Goal: Task Accomplishment & Management: Complete application form

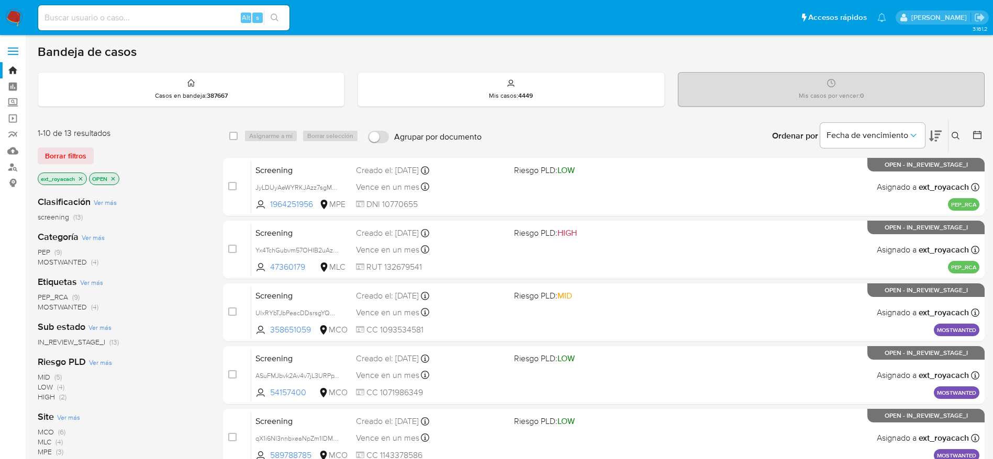
click at [51, 251] on span "PEP (9)" at bounding box center [50, 252] width 24 height 10
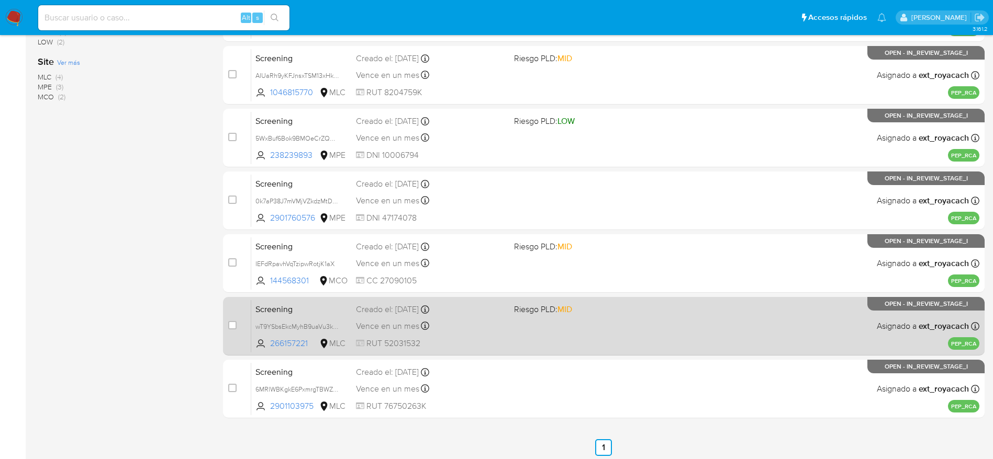
scroll to position [301, 0]
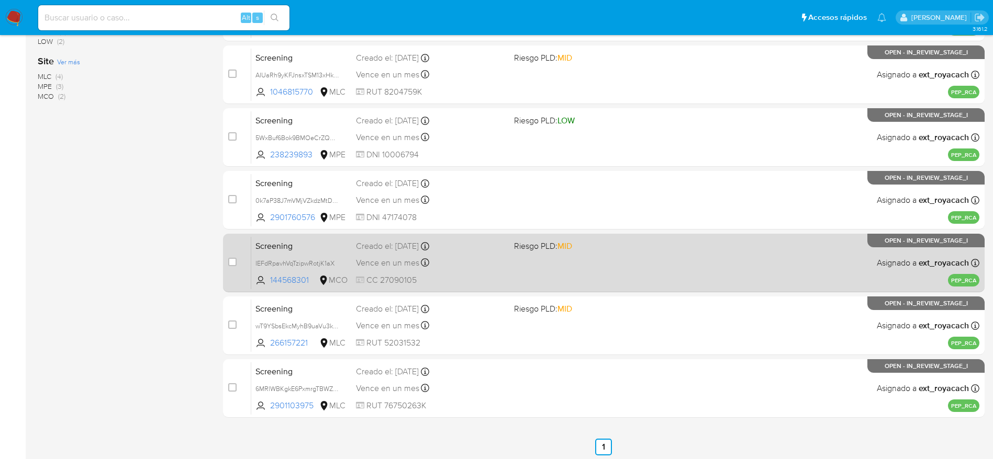
click at [485, 276] on span "CC 27090105" at bounding box center [431, 281] width 150 height 12
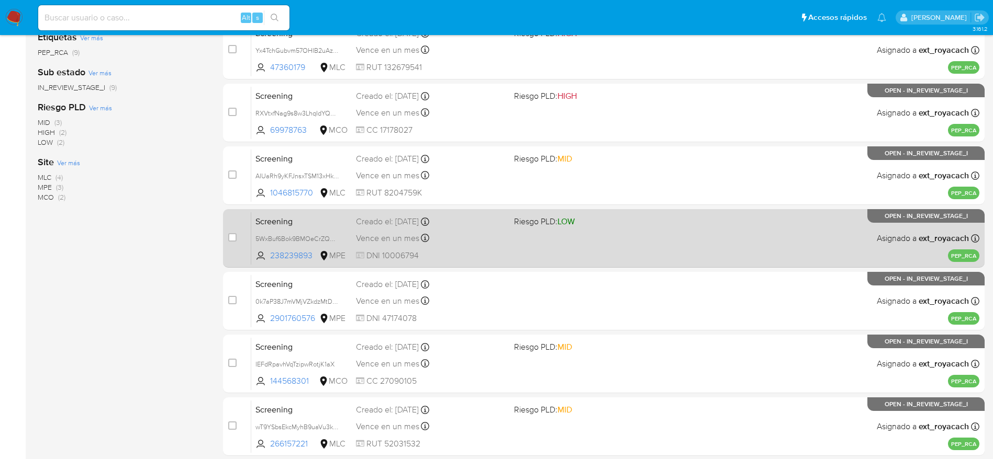
scroll to position [181, 0]
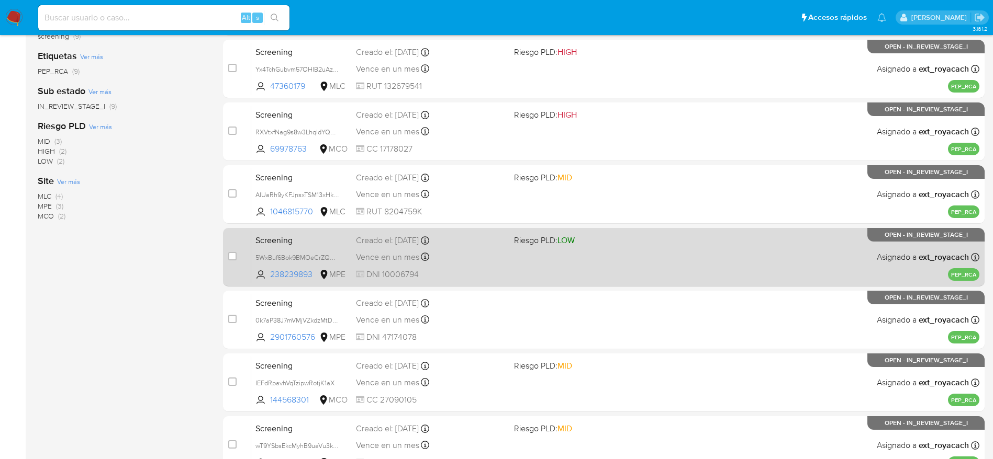
click at [411, 144] on span "CC 17178027" at bounding box center [431, 149] width 150 height 12
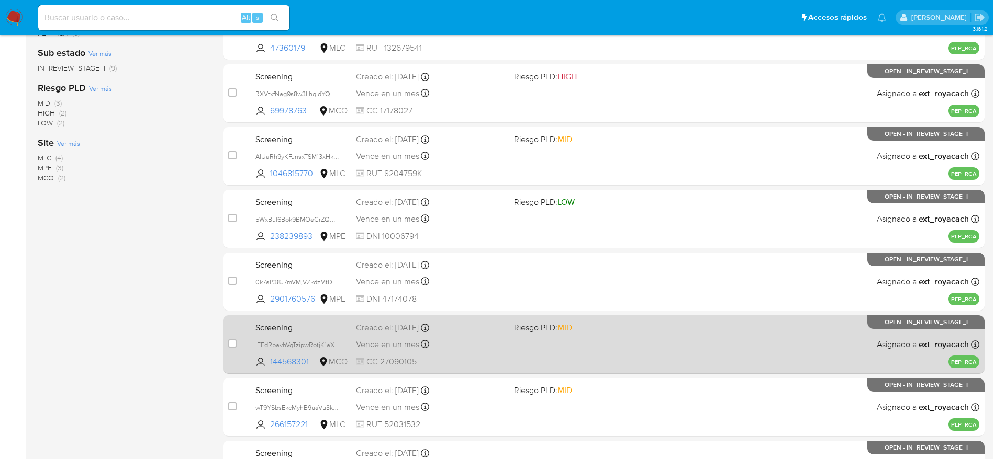
scroll to position [211, 0]
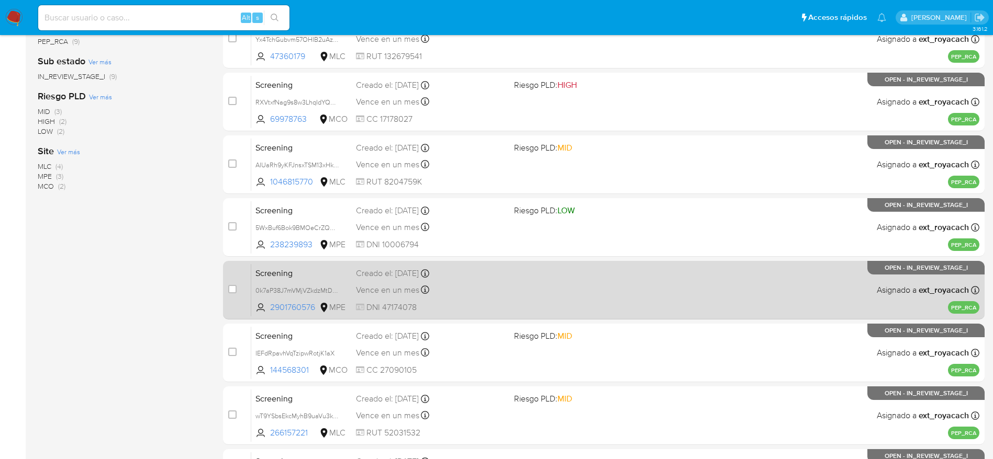
click at [467, 298] on div "Screening 0k7aP38J7mVMjVZkdzMtDRuJ 2901760576 MPE Creado el: 02/10/2025 Creado …" at bounding box center [615, 290] width 728 height 53
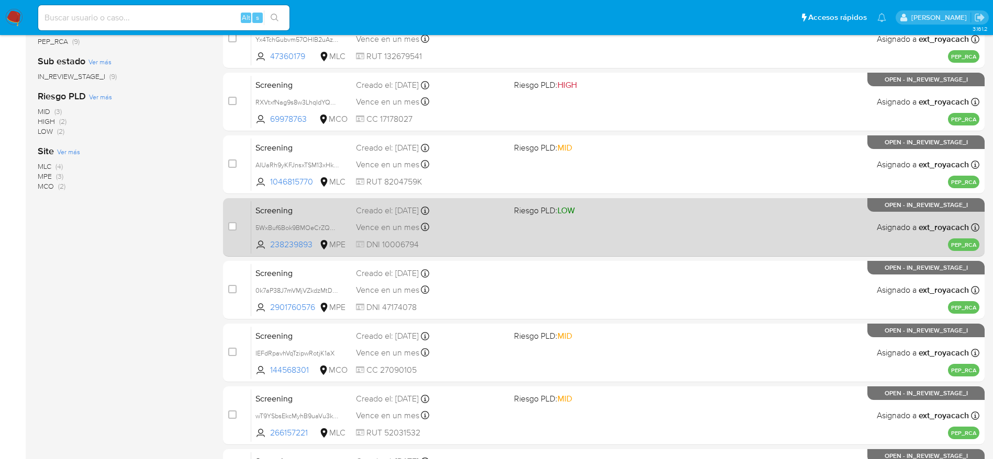
click at [451, 213] on div "Creado el: 02/10/2025 Creado el: 02/10/2025 19:34:29" at bounding box center [431, 211] width 150 height 12
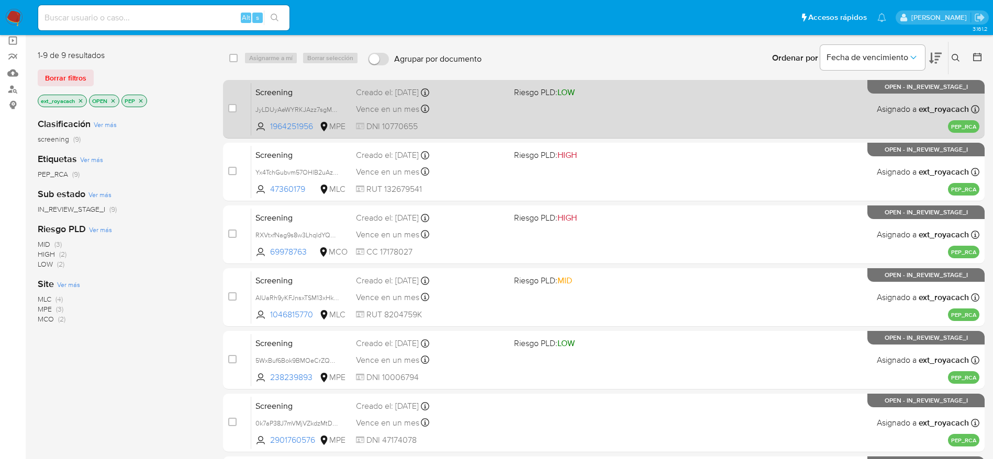
scroll to position [70, 0]
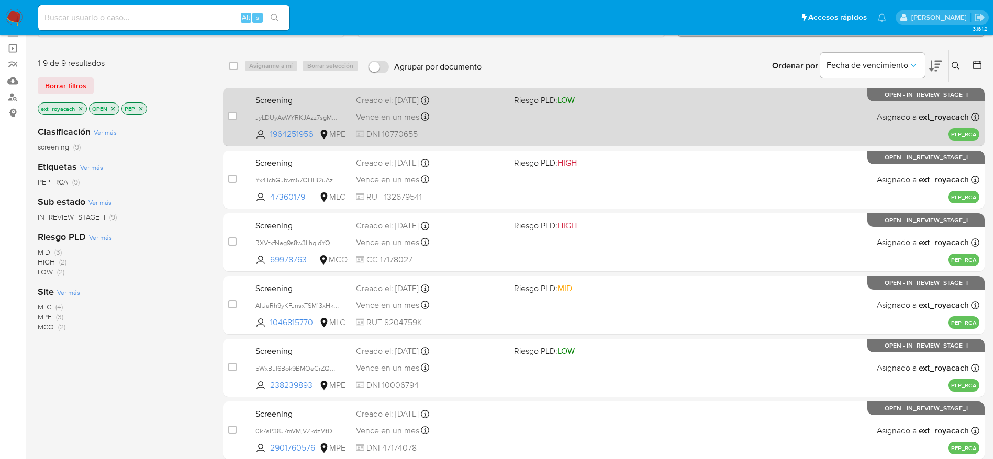
click at [493, 129] on span "DNI 10770655" at bounding box center [431, 135] width 150 height 12
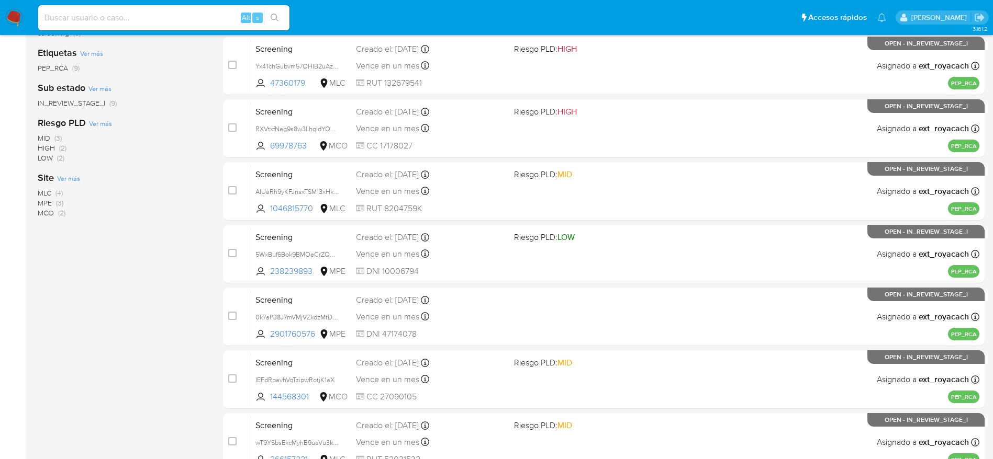
scroll to position [0, 0]
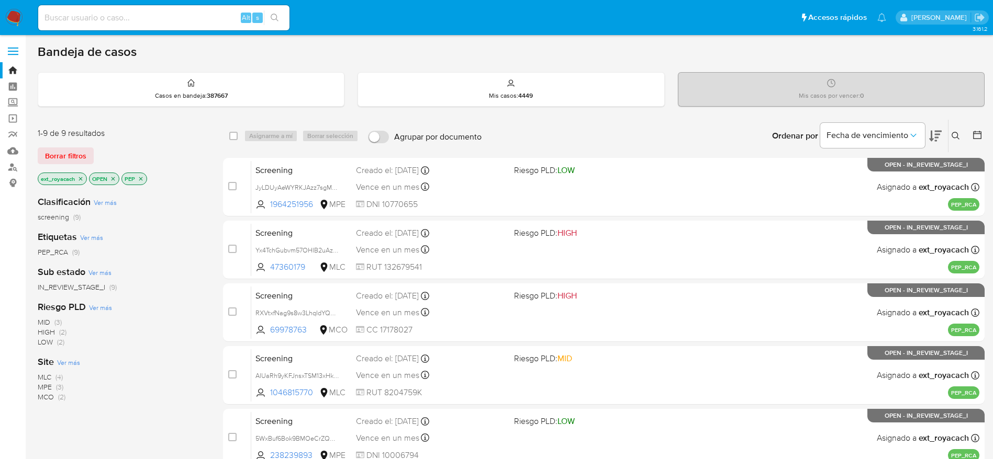
click at [6, 14] on img at bounding box center [14, 18] width 18 height 18
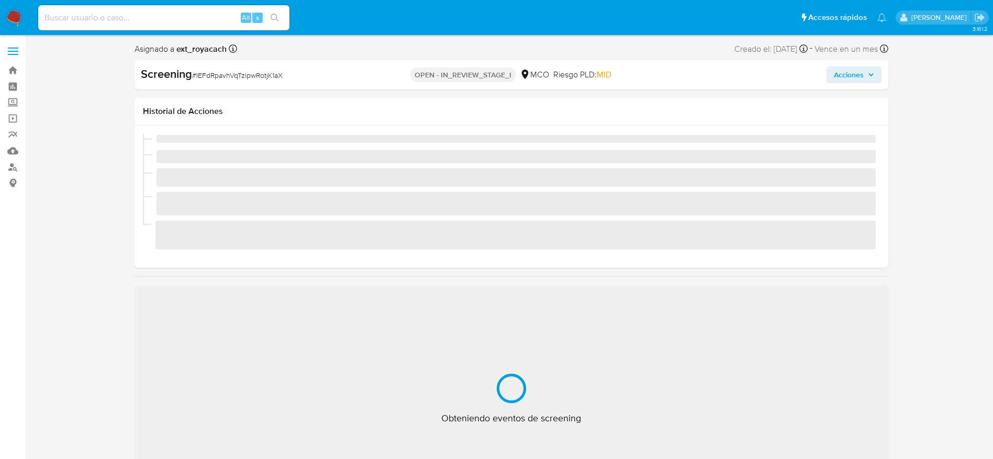
select select "10"
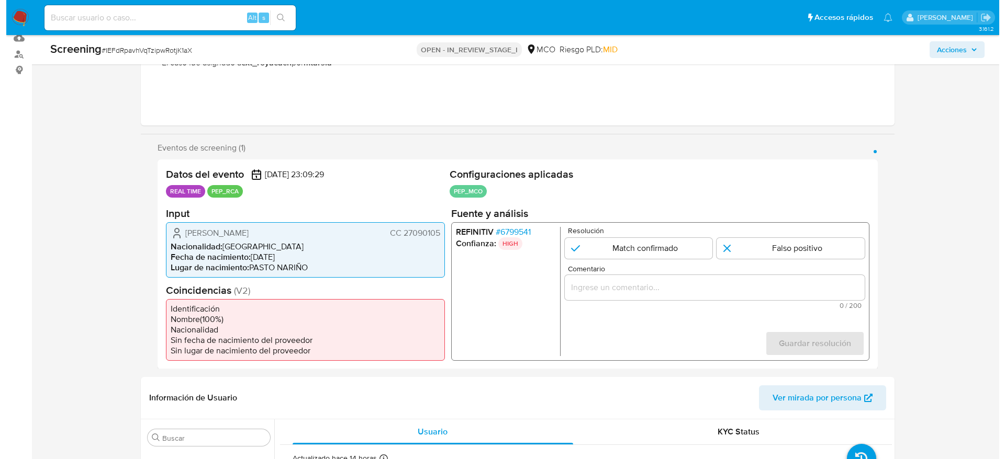
scroll to position [114, 0]
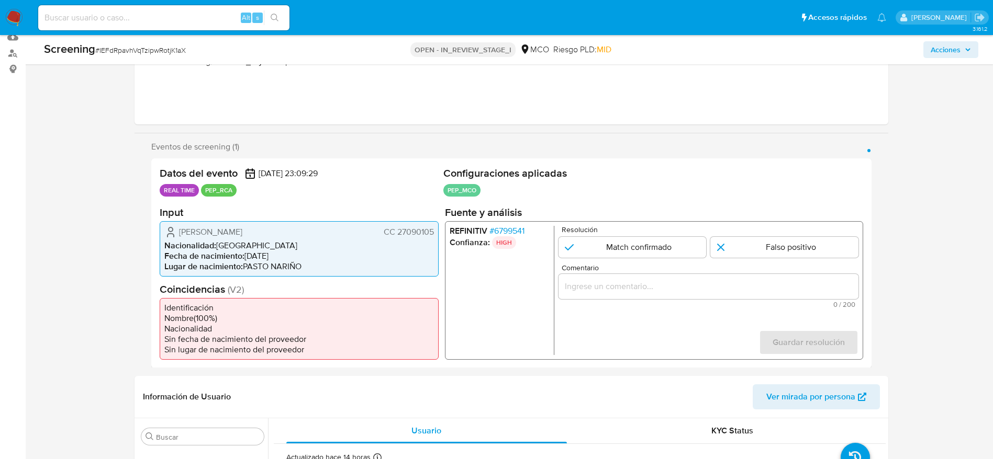
click at [505, 227] on span "# 6799541" at bounding box center [506, 231] width 35 height 10
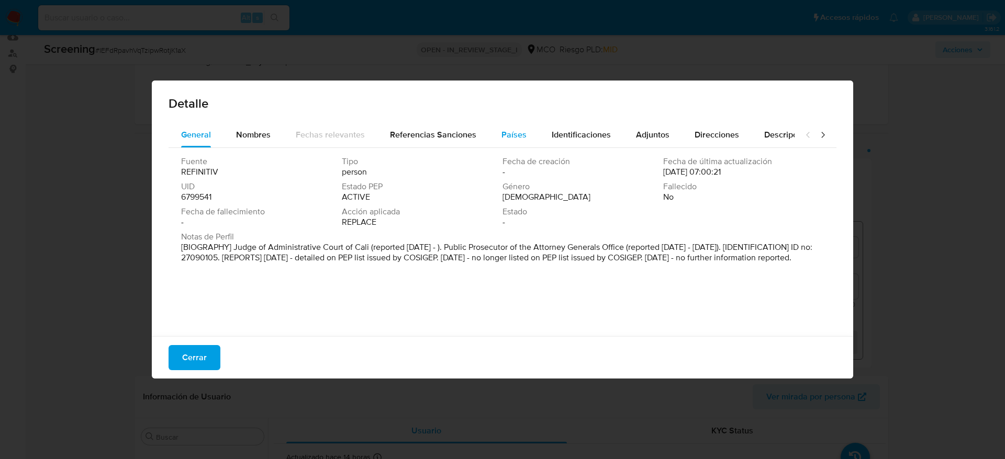
click at [520, 137] on span "Países" at bounding box center [513, 135] width 25 height 12
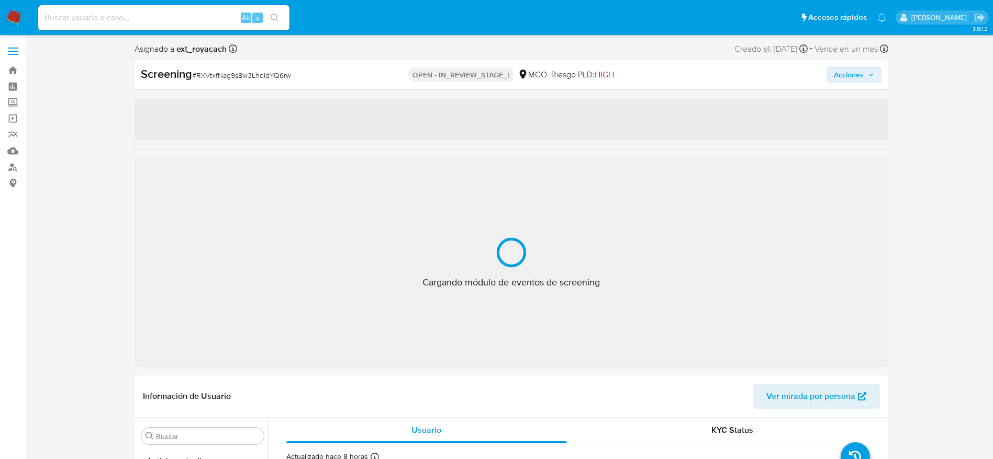
select select "10"
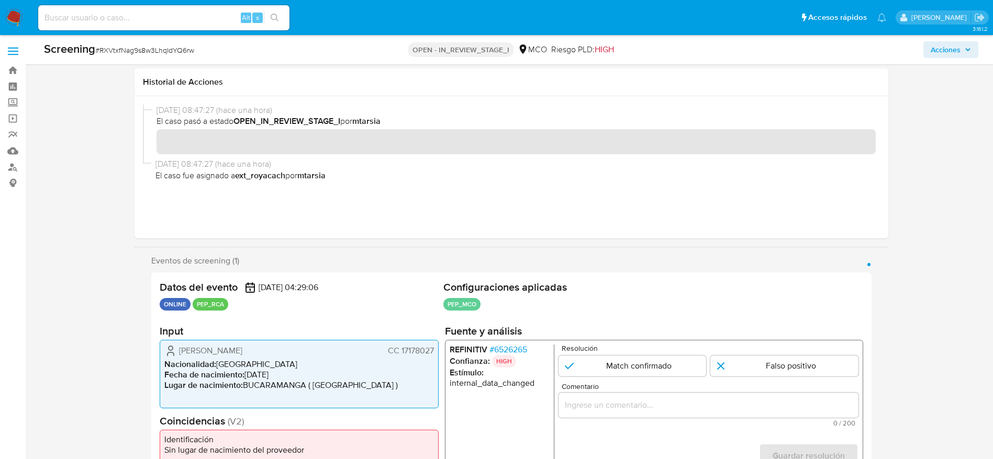
scroll to position [140, 0]
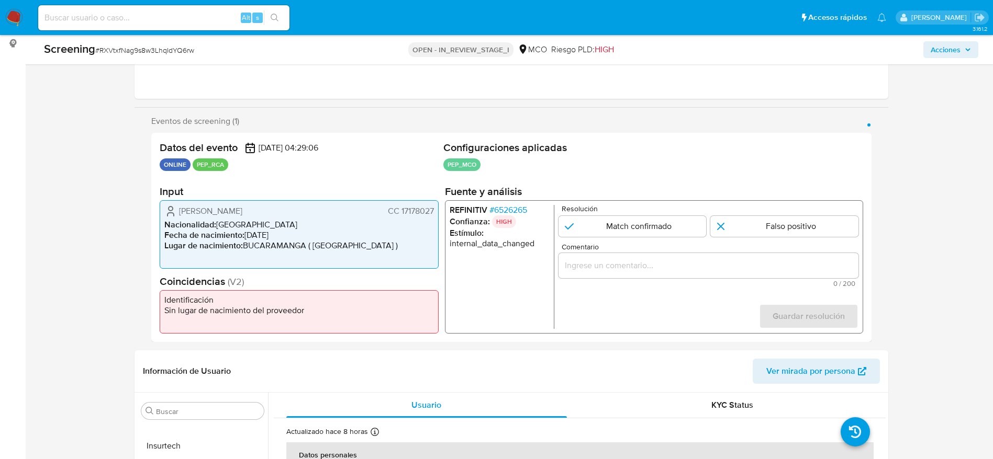
click at [516, 208] on span "# 6526265" at bounding box center [508, 210] width 38 height 10
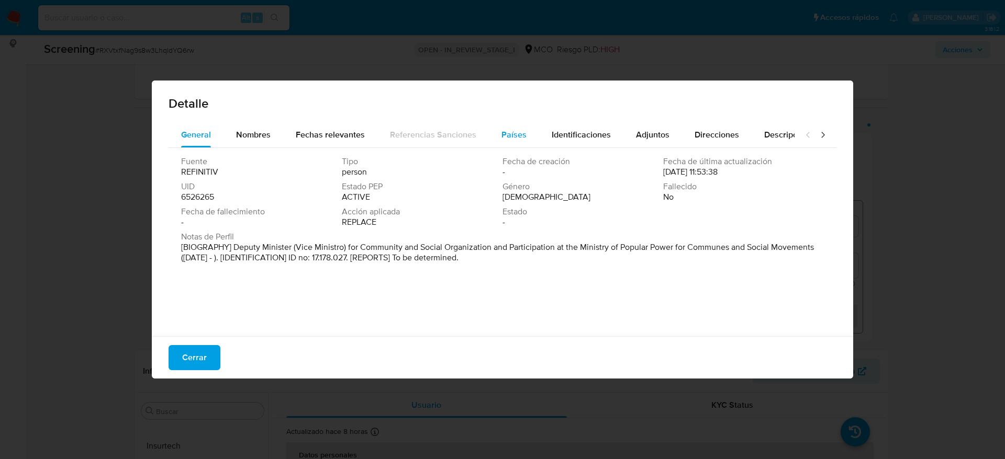
click at [503, 131] on span "Países" at bounding box center [513, 135] width 25 height 12
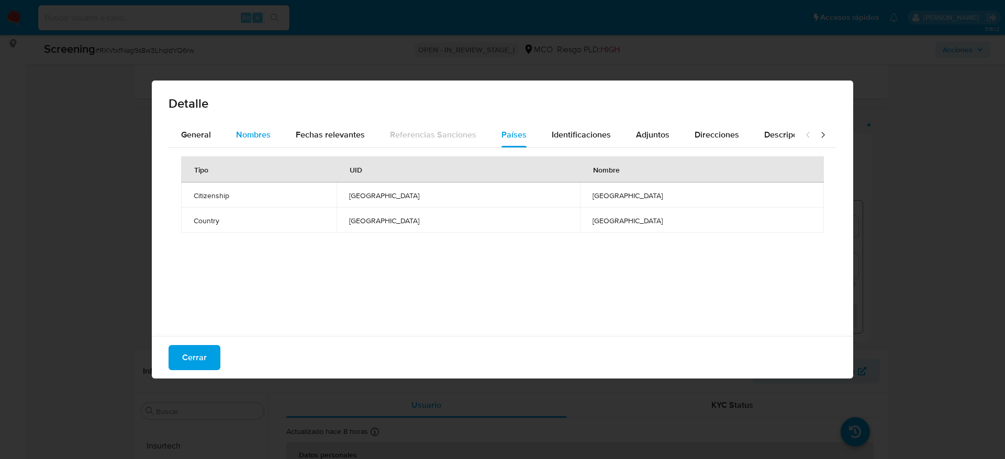
click at [268, 139] on span "Nombres" at bounding box center [253, 135] width 35 height 12
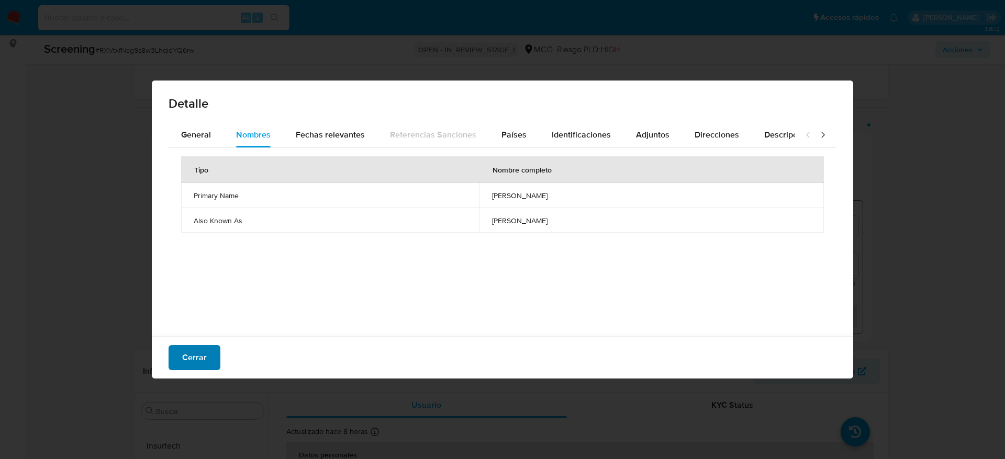
click at [202, 347] on span "Cerrar" at bounding box center [194, 357] width 25 height 23
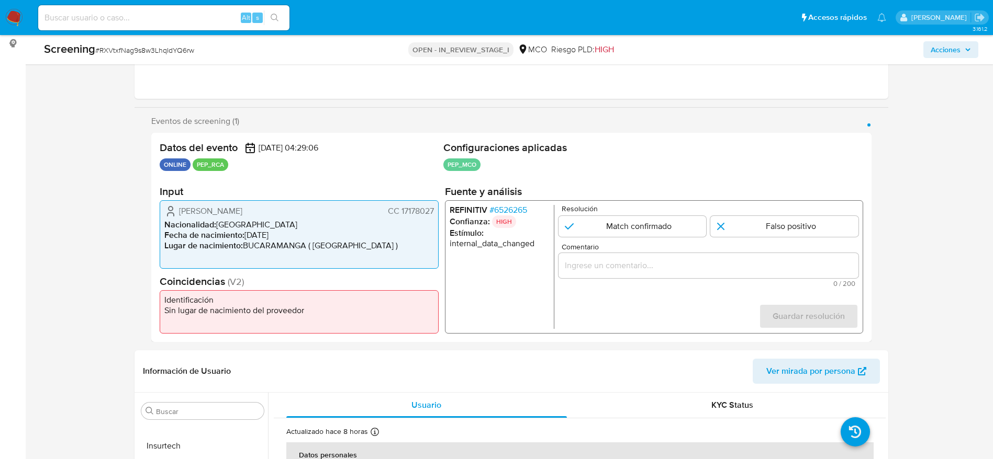
click at [503, 206] on span "# 6526265" at bounding box center [508, 210] width 38 height 10
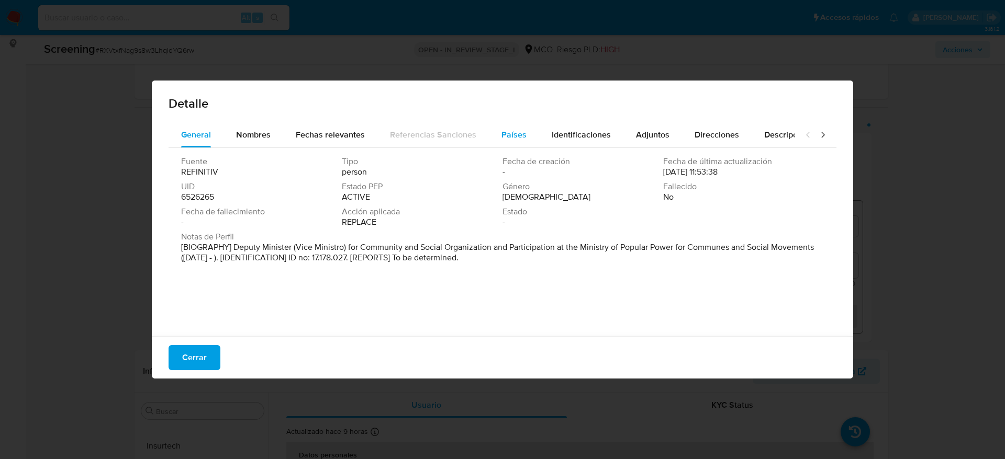
click at [508, 124] on div "Países" at bounding box center [513, 134] width 25 height 25
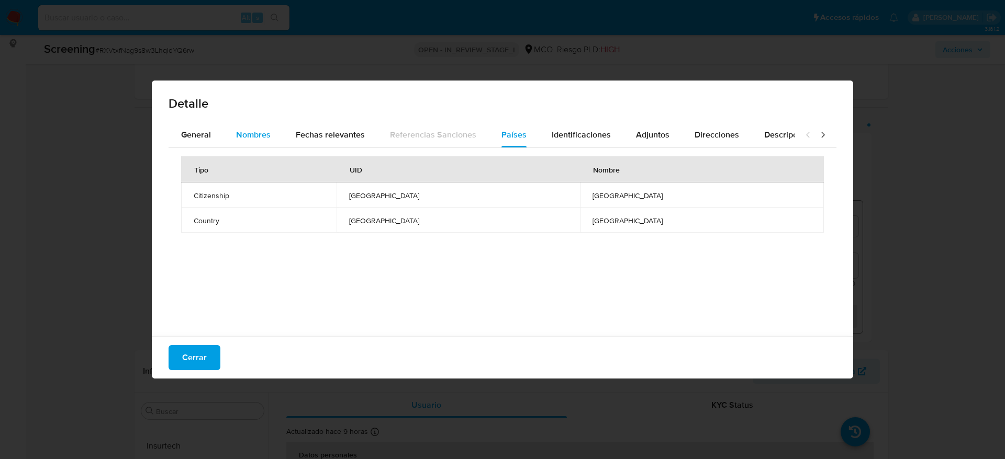
click at [244, 126] on div "Nombres" at bounding box center [253, 134] width 35 height 25
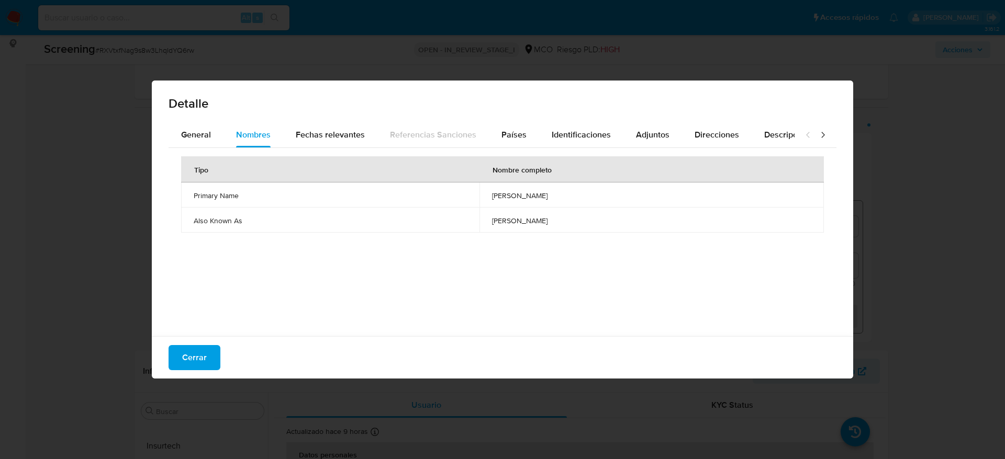
click at [492, 195] on span "erika joanna mendez lugo" at bounding box center [651, 195] width 319 height 9
click at [200, 344] on div "Cerrar" at bounding box center [502, 357] width 701 height 42
click at [187, 352] on span "Cerrar" at bounding box center [194, 357] width 25 height 23
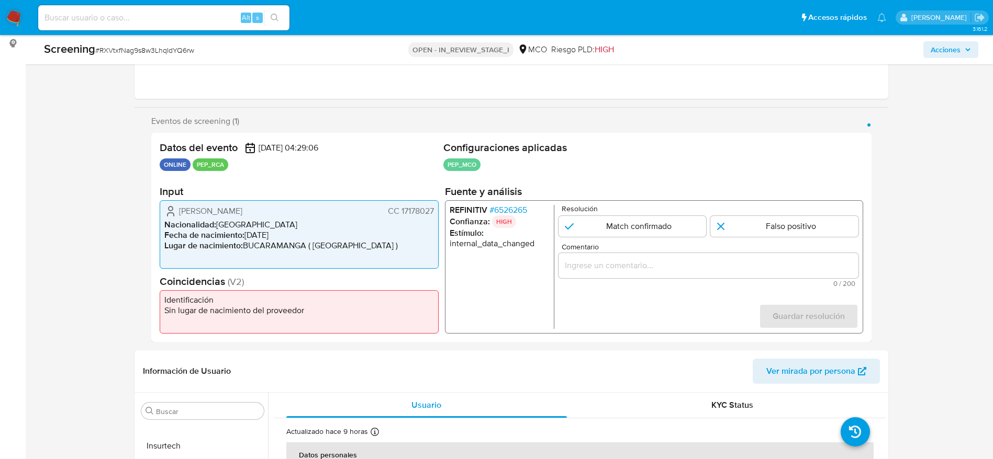
drag, startPoint x: 179, startPoint y: 211, endPoint x: 435, endPoint y: 210, distance: 255.9
click at [435, 210] on div "Carlos Cesar Lulle Borda CC 17178027 Nacionalidad : Colombia Fecha de nacimient…" at bounding box center [299, 234] width 279 height 69
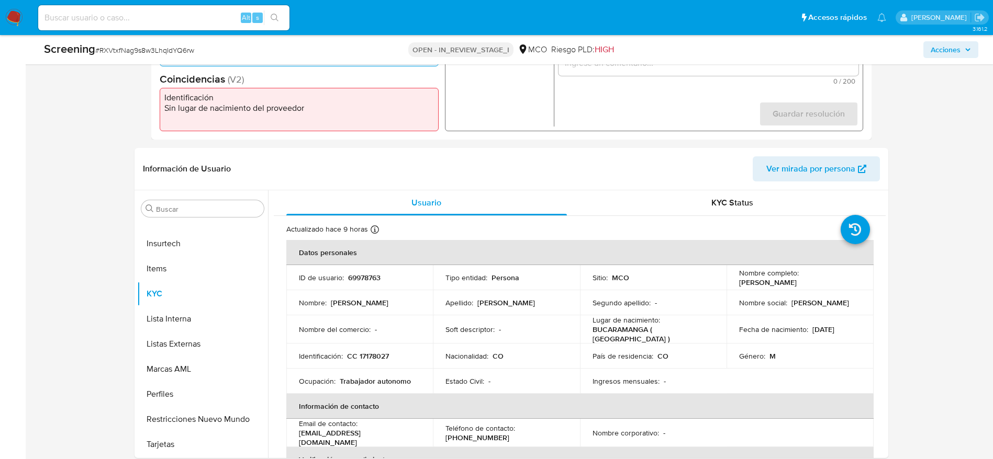
scroll to position [344, 0]
click at [189, 205] on input "Buscar" at bounding box center [208, 207] width 104 height 9
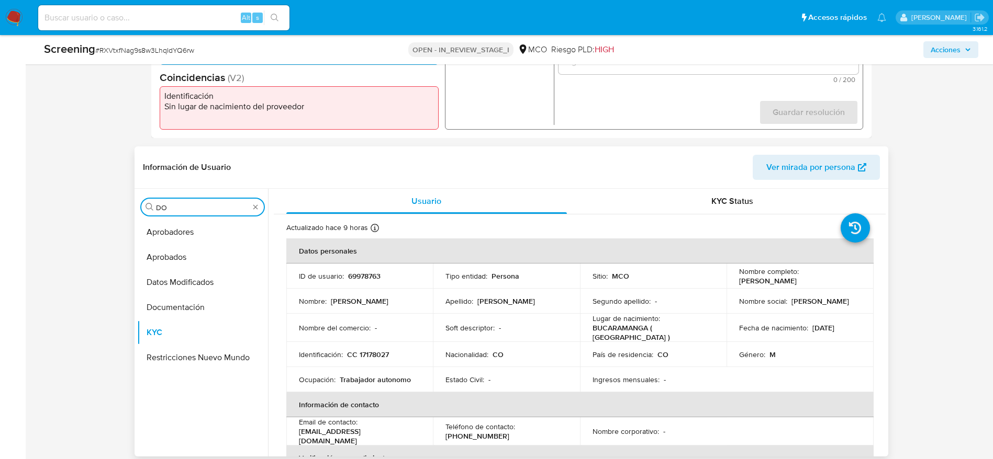
scroll to position [0, 0]
type input "DO"
click at [185, 313] on button "Documentación" at bounding box center [198, 307] width 122 height 25
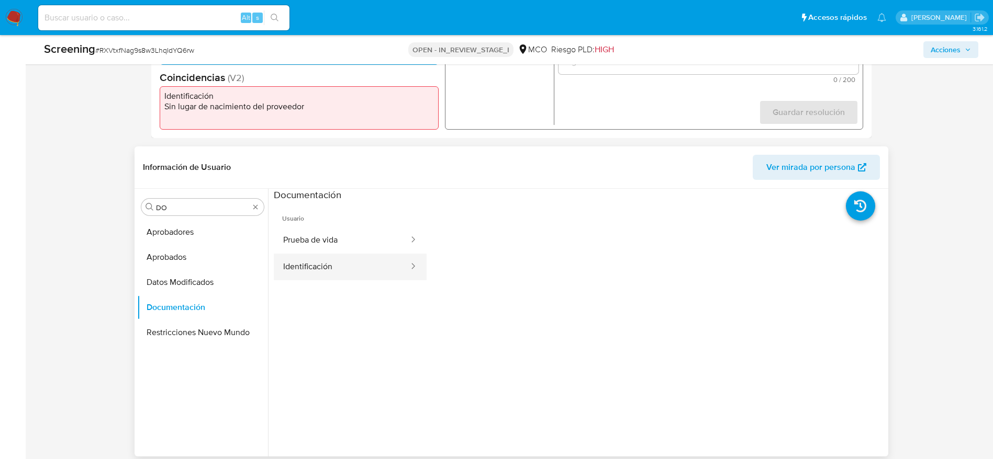
click at [341, 269] on button "Identificación" at bounding box center [342, 267] width 136 height 27
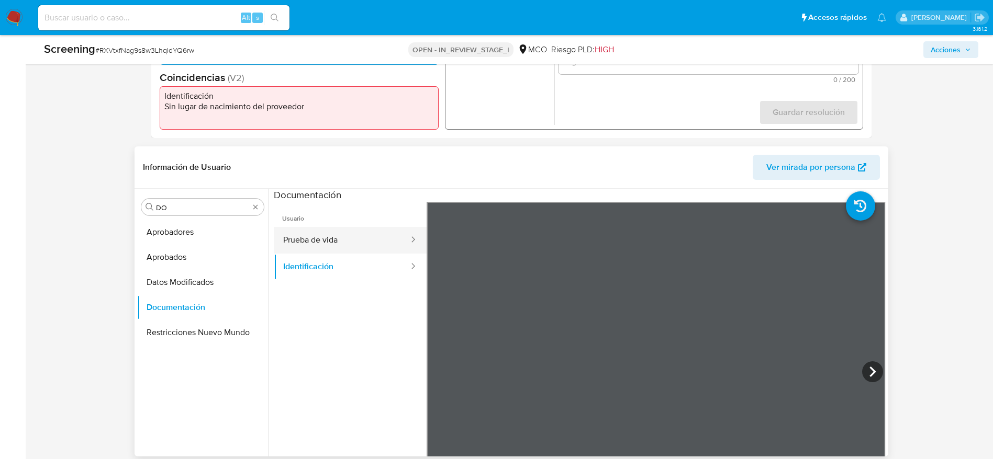
click at [335, 227] on button "Prueba de vida" at bounding box center [342, 240] width 136 height 27
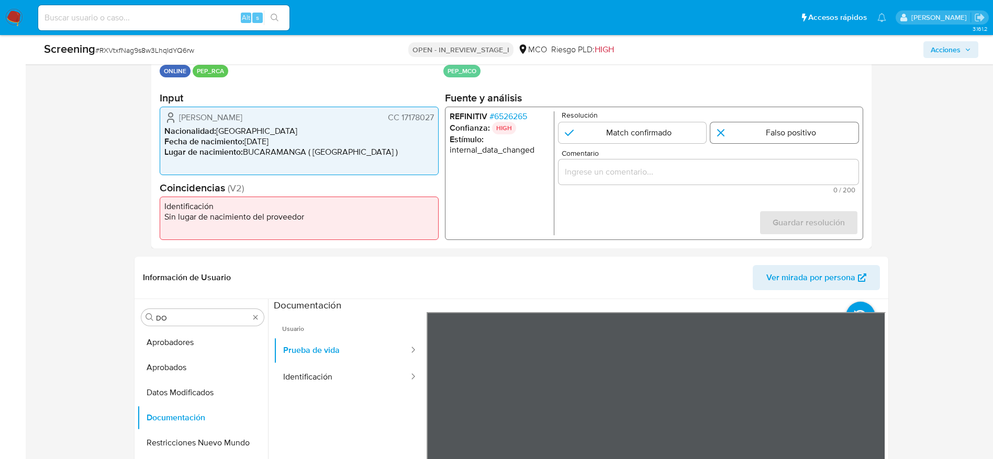
click at [770, 125] on input "1 de 1" at bounding box center [784, 132] width 148 height 21
radio input "true"
drag, startPoint x: 693, startPoint y: 160, endPoint x: 680, endPoint y: 165, distance: 14.6
click at [680, 165] on div "1 de 1" at bounding box center [708, 172] width 300 height 25
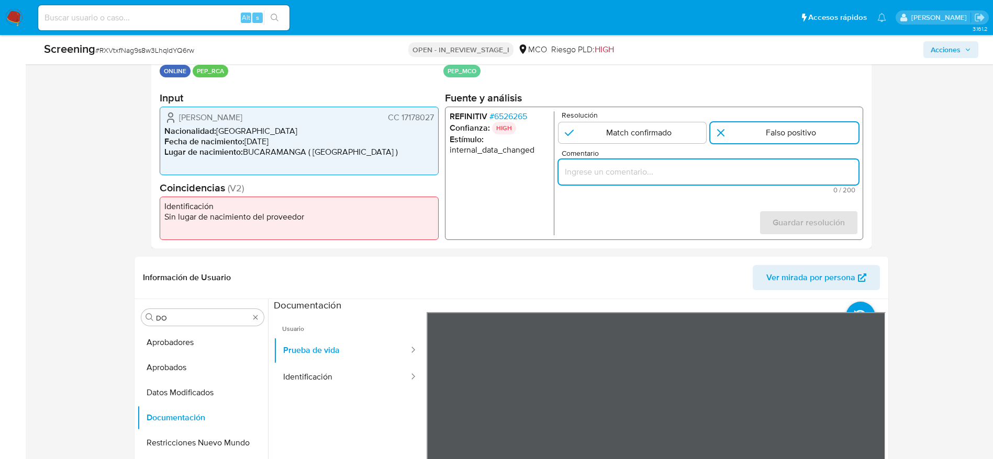
click at [680, 165] on input "Comentario" at bounding box center [708, 172] width 300 height 14
paste input "Compara al Titular de cuenta Carlos Cesar Lulle Borda CC 17178027 con el PEP er…"
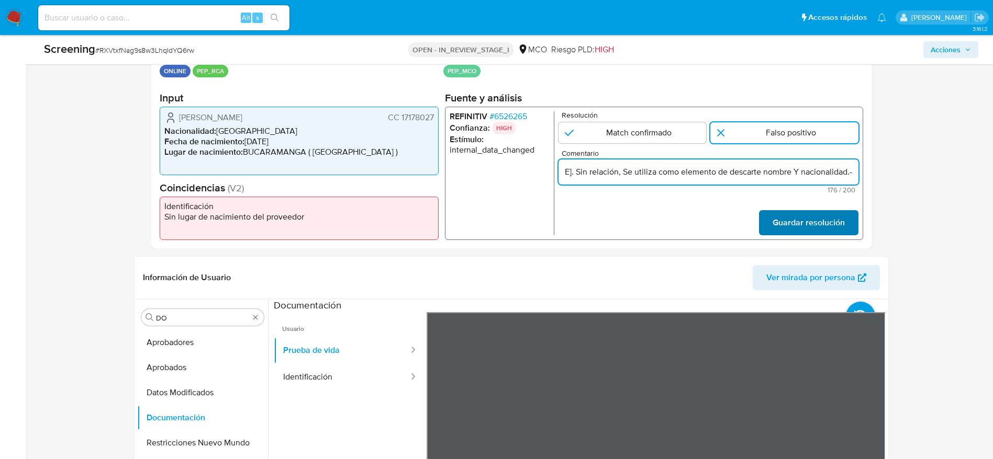
scroll to position [0, 379]
type input "Compara al Titular de cuenta Carlos Cesar Lulle Borda CC 17178027 con el PEP er…"
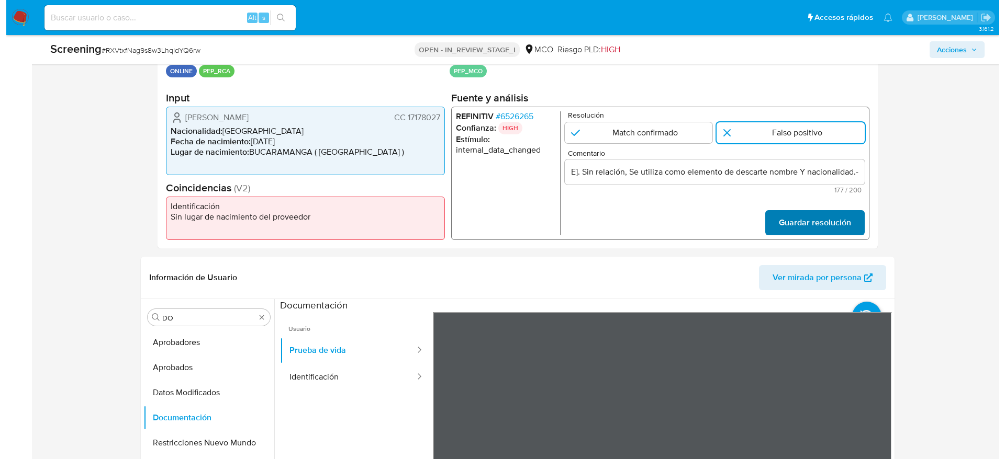
scroll to position [0, 0]
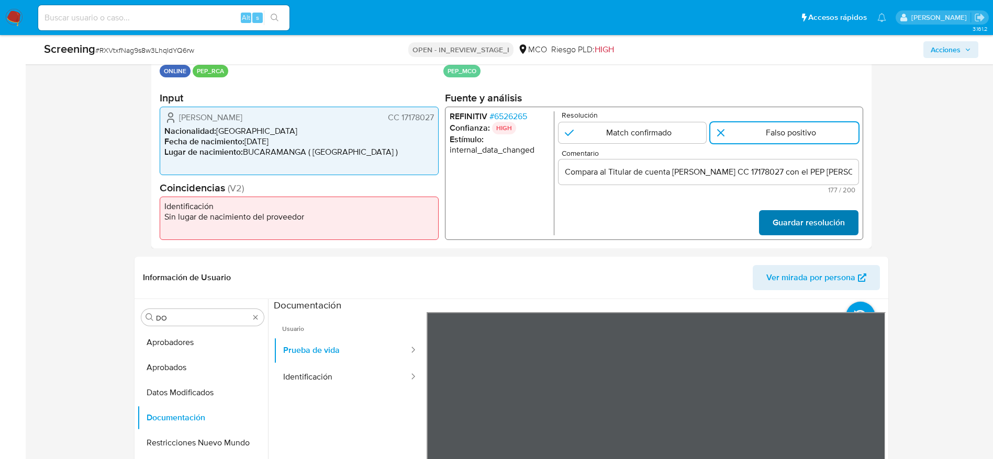
click at [833, 220] on span "Guardar resolución" at bounding box center [808, 222] width 72 height 23
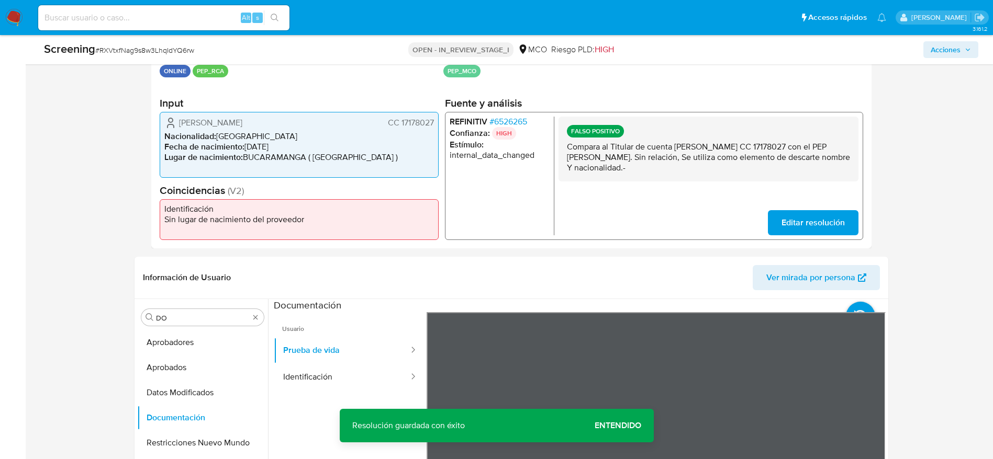
click at [681, 168] on p "Compara al Titular de cuenta Carlos Cesar Lulle Borda CC 17178027 con el PEP er…" at bounding box center [707, 157] width 283 height 31
click at [187, 321] on input "DO" at bounding box center [202, 317] width 93 height 9
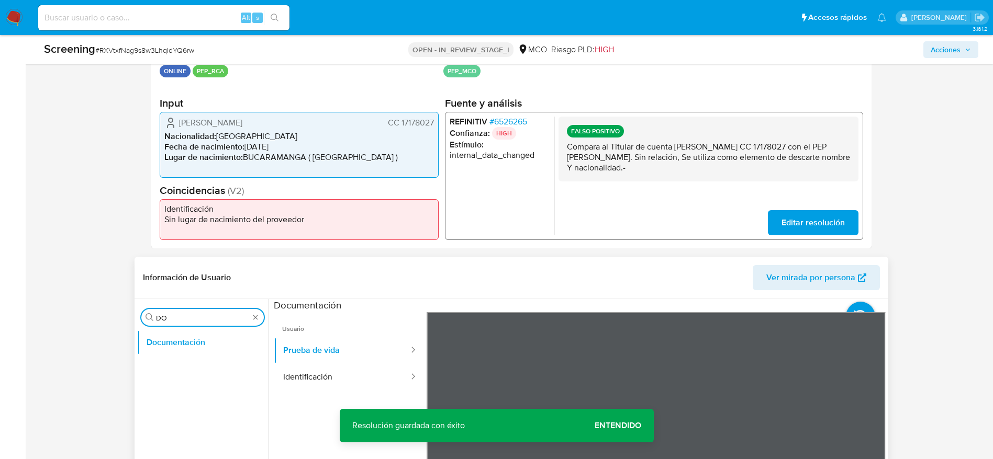
type input "D"
type input "lis"
click at [190, 368] on button "Lista Interna" at bounding box center [198, 367] width 122 height 25
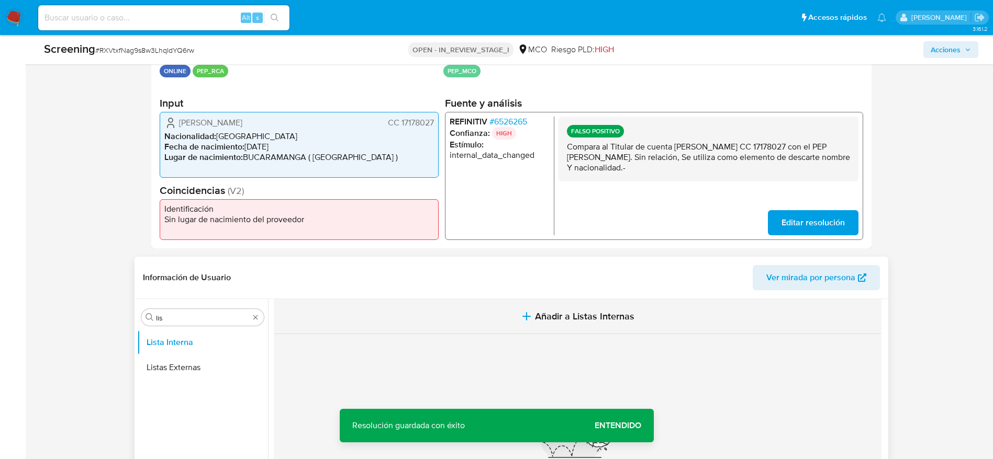
click at [498, 307] on button "Añadir a Listas Internas" at bounding box center [577, 316] width 607 height 35
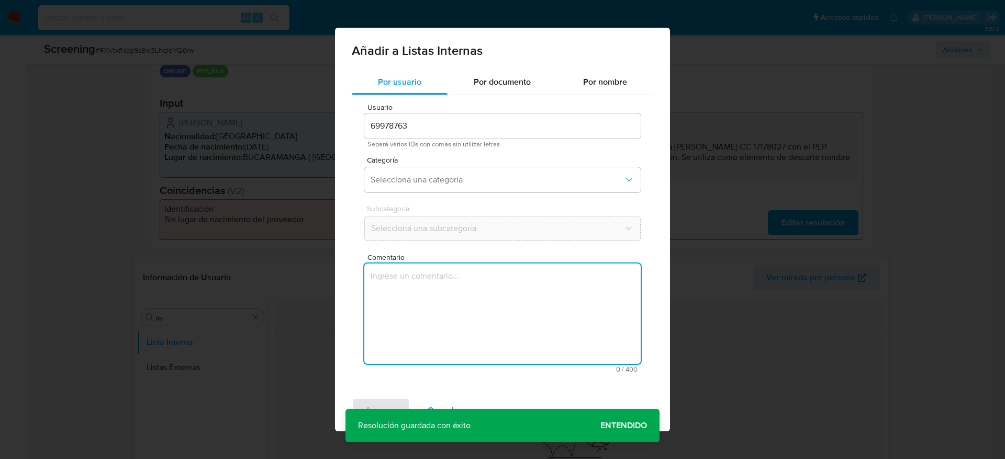
click at [498, 307] on textarea "Comentario" at bounding box center [502, 314] width 276 height 100
type textarea "Compara al Titular de cuenta Carlos Cesar Lulle Borda CC 17178027 con el PEP er…"
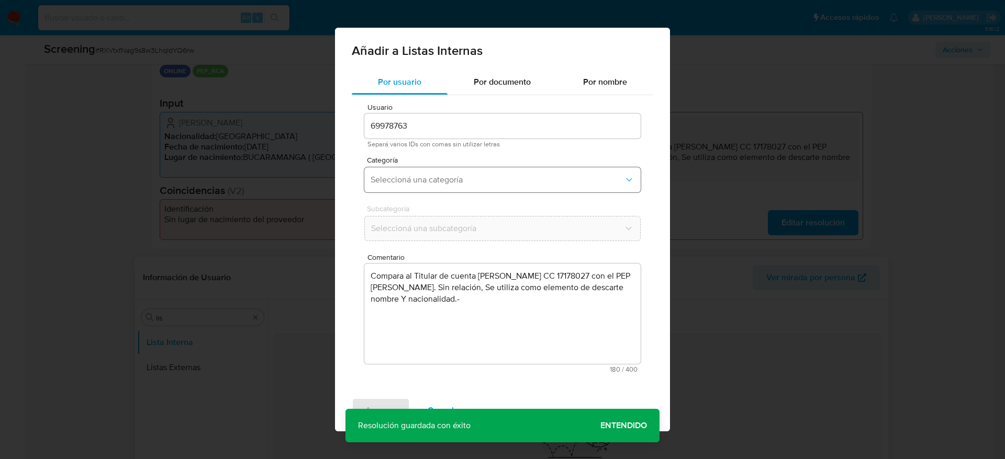
click at [469, 187] on button "Seleccioná una categoría" at bounding box center [502, 179] width 276 height 25
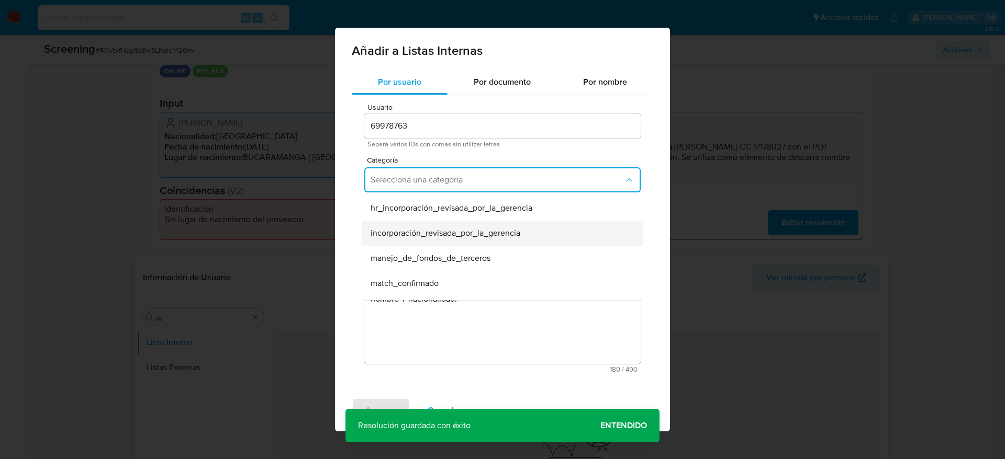
scroll to position [77, 0]
click at [434, 223] on div "match_descartado" at bounding box center [498, 231] width 257 height 25
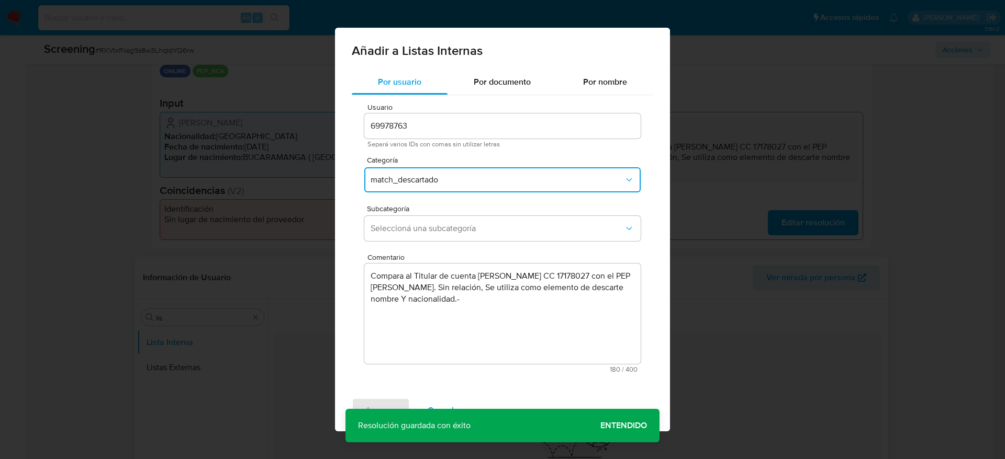
click at [434, 223] on span "Seleccioná una subcategoría" at bounding box center [496, 228] width 253 height 10
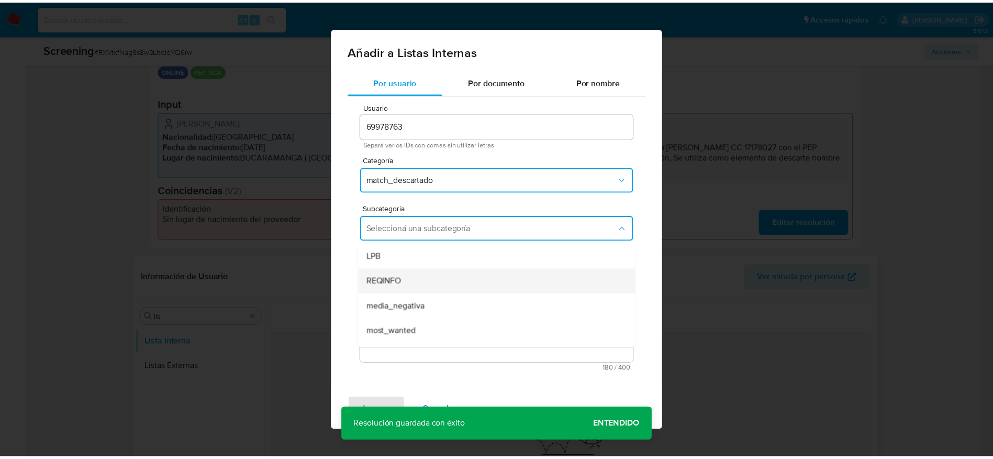
scroll to position [71, 0]
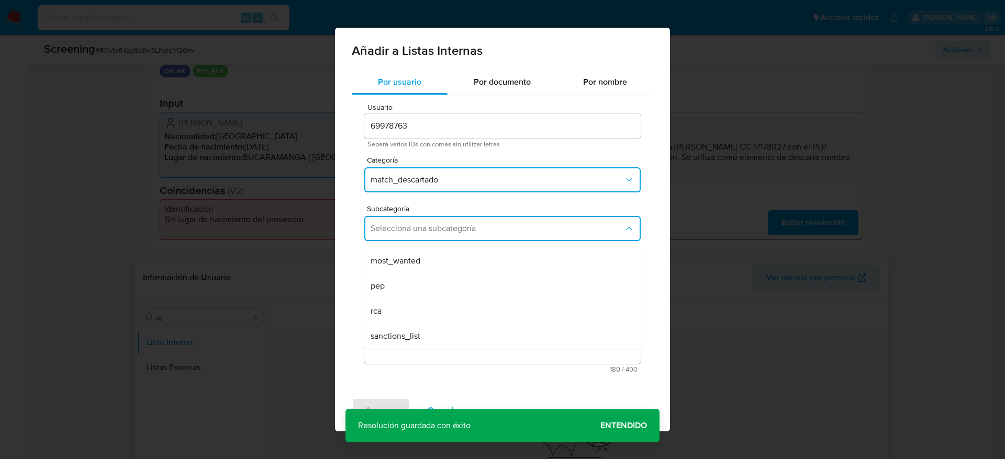
click at [421, 277] on div "pep" at bounding box center [498, 286] width 257 height 25
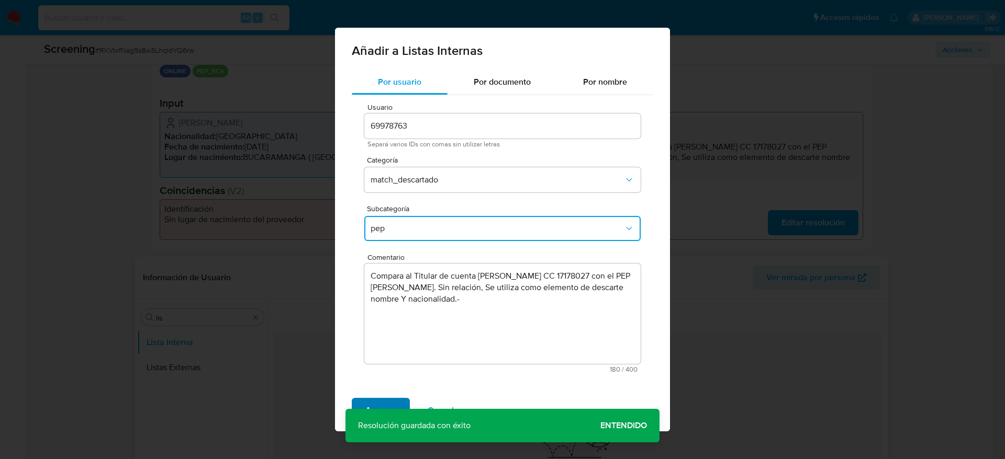
click at [373, 409] on span "Agregar" at bounding box center [380, 410] width 31 height 23
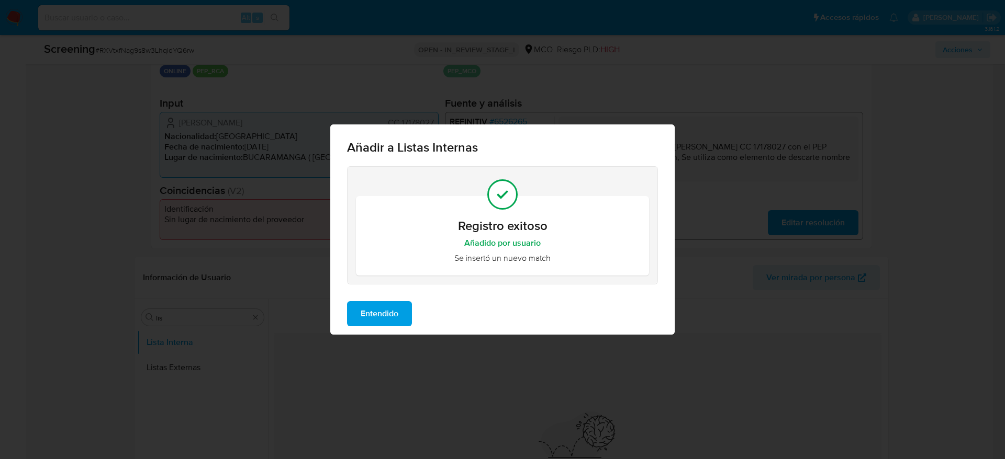
drag, startPoint x: 368, startPoint y: 335, endPoint x: 388, endPoint y: 289, distance: 50.2
click at [388, 289] on div "Añadir a Listas Internas Registro exitoso Añadido por usuario Se insertó un nue…" at bounding box center [502, 229] width 1005 height 459
click at [373, 300] on div "Entendido" at bounding box center [502, 314] width 344 height 42
click at [370, 311] on span "Entendido" at bounding box center [379, 313] width 38 height 23
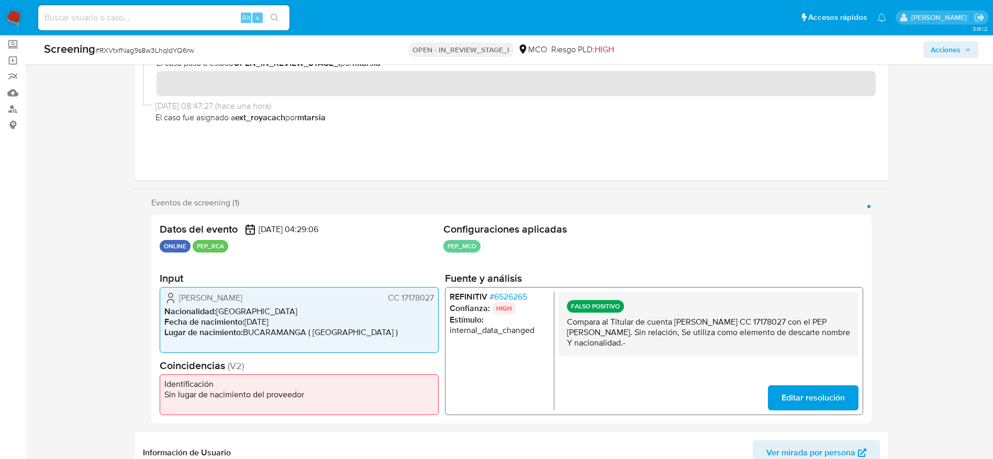
scroll to position [0, 0]
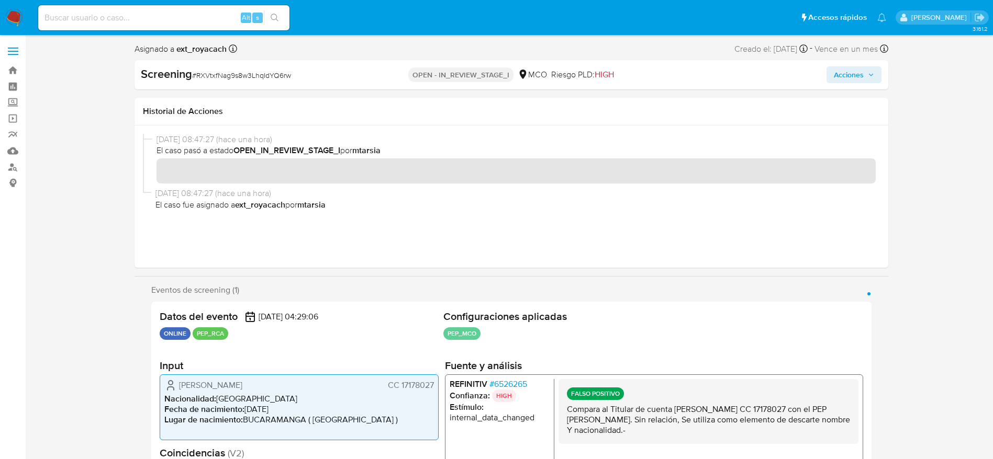
click at [832, 75] on button "Acciones" at bounding box center [853, 74] width 55 height 17
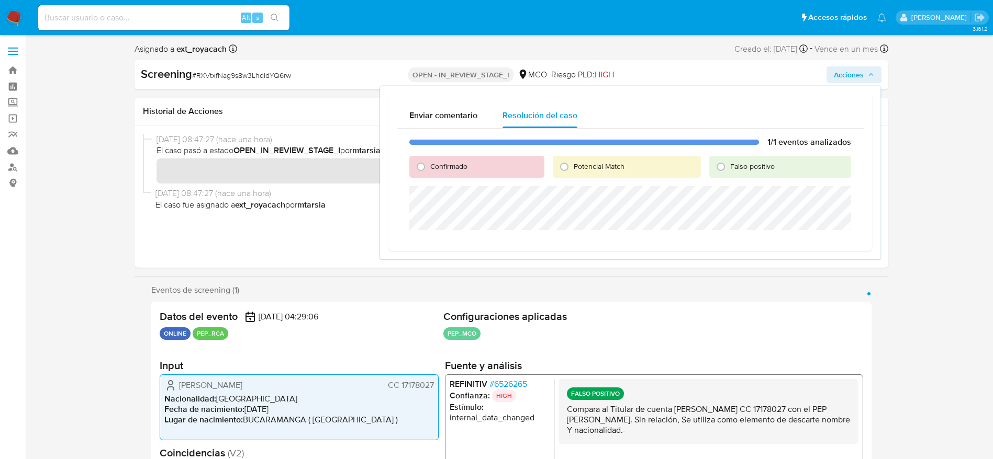
click at [736, 165] on span "Falso positivo" at bounding box center [752, 166] width 44 height 10
click at [729, 165] on input "Falso positivo" at bounding box center [720, 167] width 17 height 17
radio input "true"
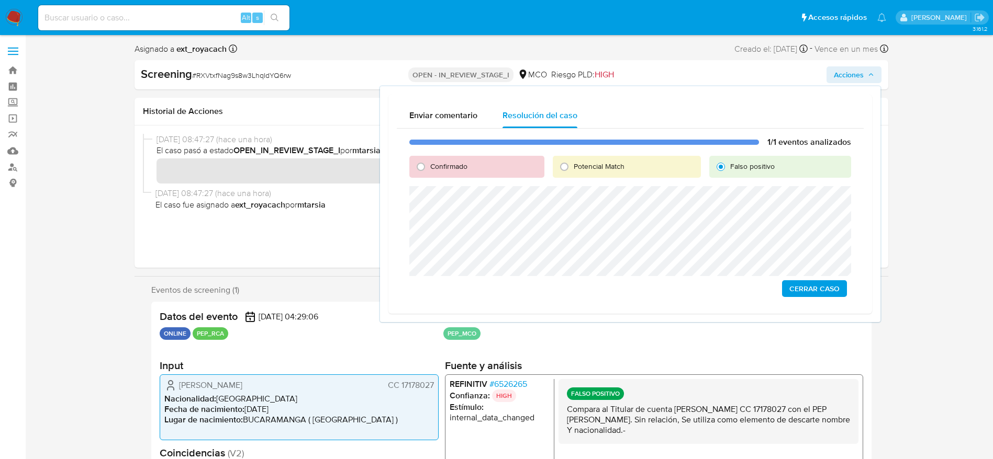
click at [809, 292] on span "Cerrar Caso" at bounding box center [814, 288] width 50 height 15
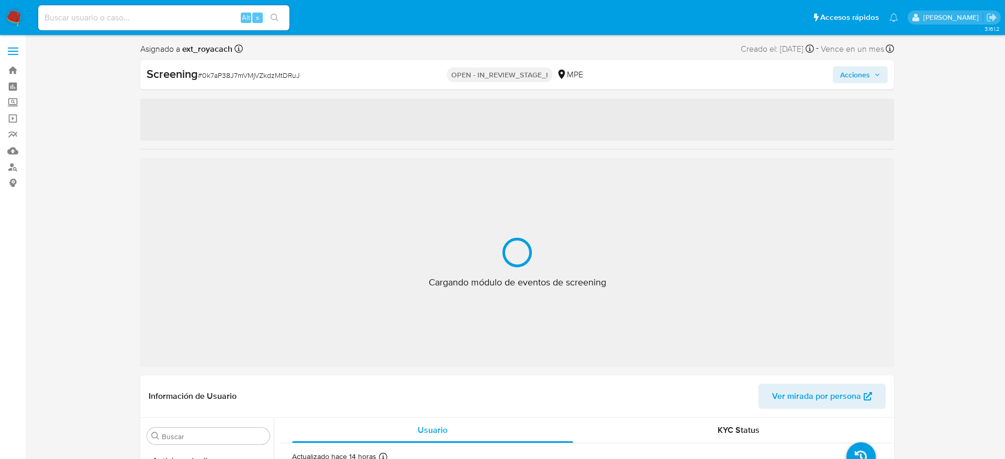
select select "10"
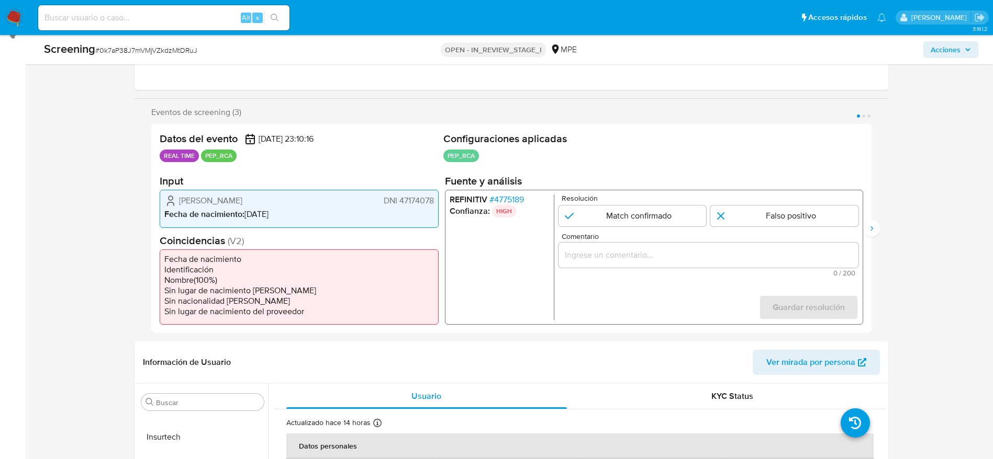
scroll to position [149, 0]
click at [515, 199] on span "# 4775189" at bounding box center [506, 200] width 35 height 10
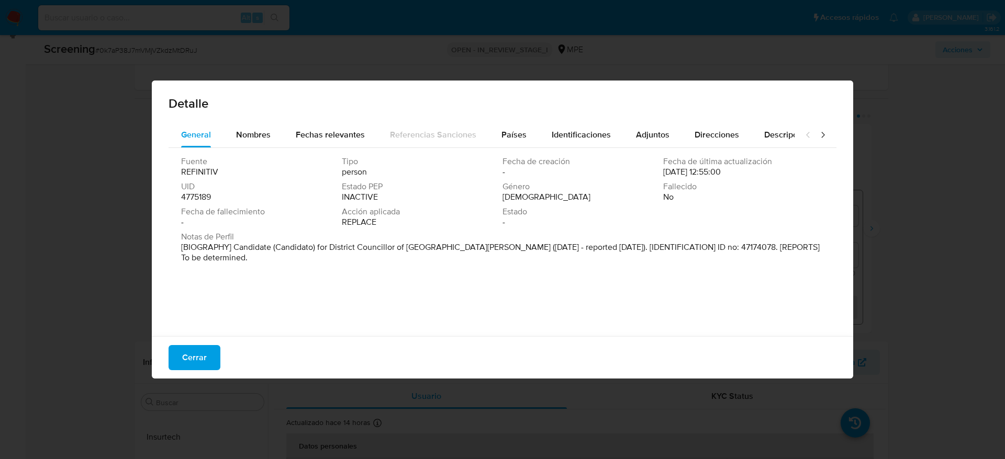
click at [171, 358] on button "Cerrar" at bounding box center [194, 357] width 52 height 25
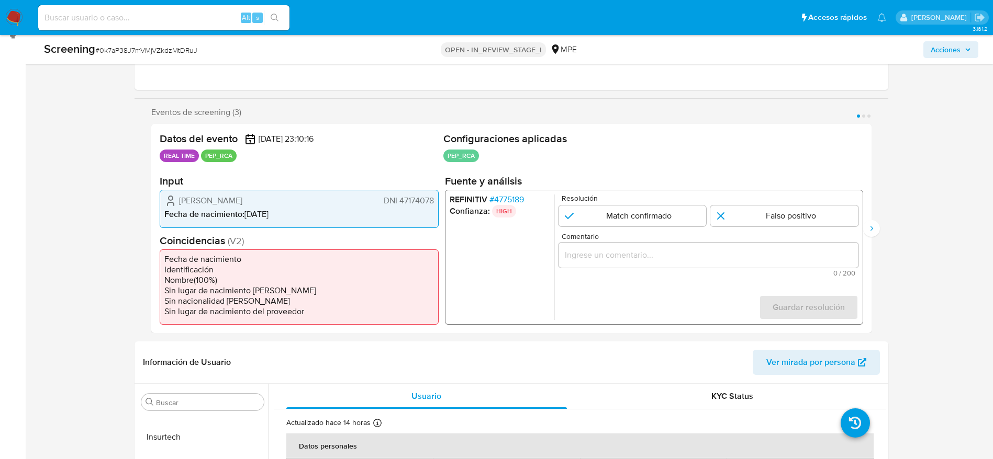
click at [267, 194] on div "Jose Abel Tapiaza Rodriguez DNI 47174078 Fecha de nacimiento : 06/08/1992" at bounding box center [299, 209] width 279 height 38
click at [184, 216] on span "Fecha de nacimiento :" at bounding box center [204, 214] width 80 height 12
drag, startPoint x: 174, startPoint y: 196, endPoint x: 434, endPoint y: 195, distance: 259.5
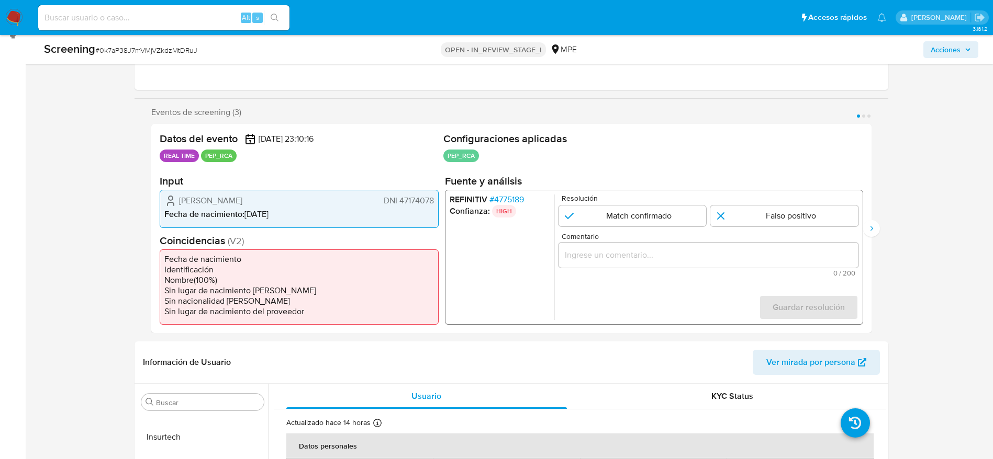
click at [434, 195] on div "Jose Abel Tapiaza Rodriguez DNI 47174078 Fecha de nacimiento : 06/08/1992" at bounding box center [299, 209] width 279 height 38
click at [506, 199] on span "# 4775189" at bounding box center [506, 200] width 35 height 10
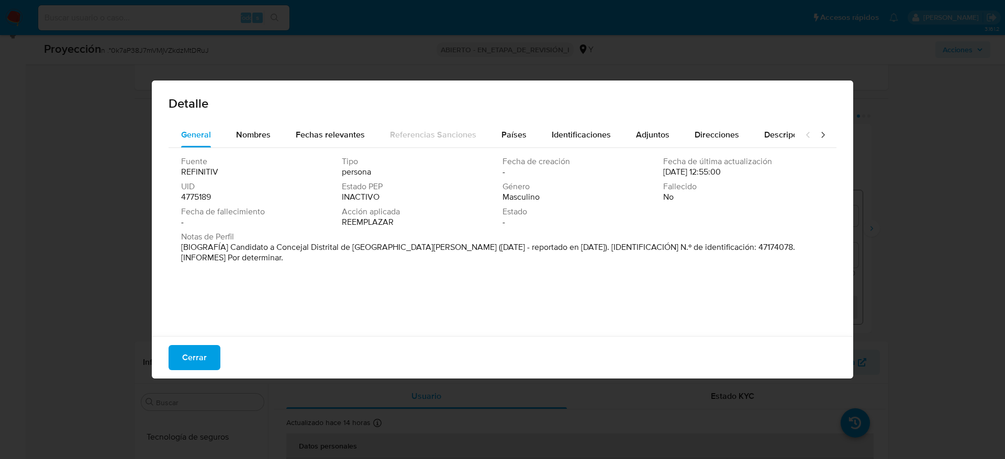
drag, startPoint x: 230, startPoint y: 245, endPoint x: 402, endPoint y: 249, distance: 172.7
click at [402, 249] on font "[BIOGRAFÍA] Candidato a Concejal Distrital de San Clemente (septiembre de 2018 …" at bounding box center [488, 252] width 614 height 22
click at [215, 353] on button "Cerrar" at bounding box center [194, 357] width 52 height 25
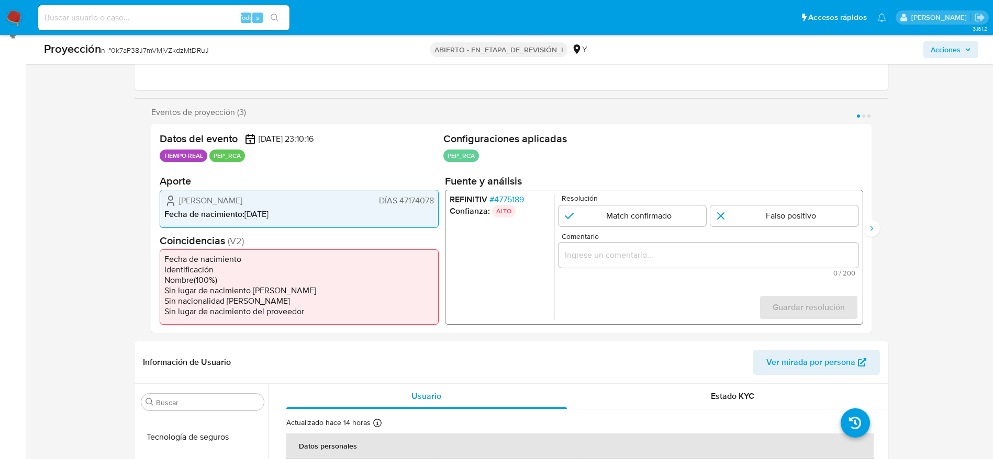
paste input "Caso generado sobre el usuario Jose Abel Tapiaza Rodriguez DNI 47174078 por coi…"
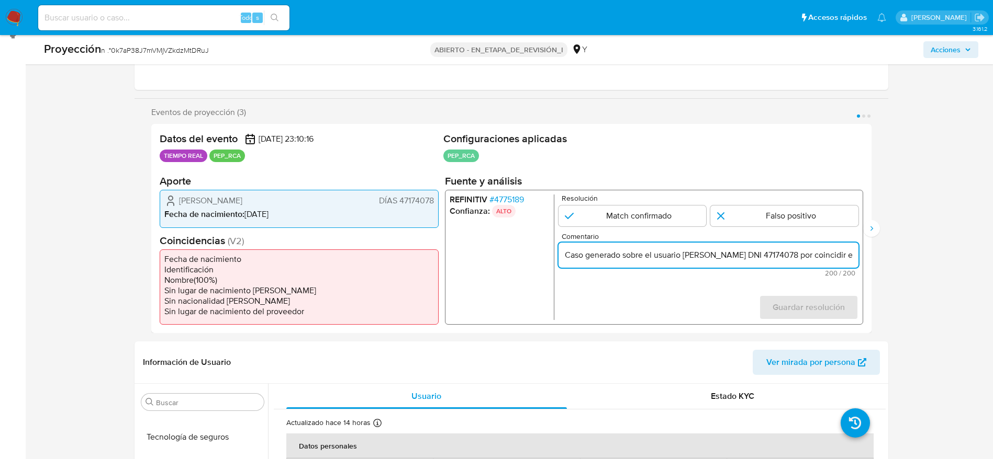
click at [630, 260] on input "Caso generado sobre el usuario Jose Abel Tapiaza Rodriguez DNI 47174078 por coi…" at bounding box center [708, 256] width 300 height 14
type input "Caso generado sobre el usuario Jose Abel Tapiaza Rodriguez DNI 47174078 por coi…"
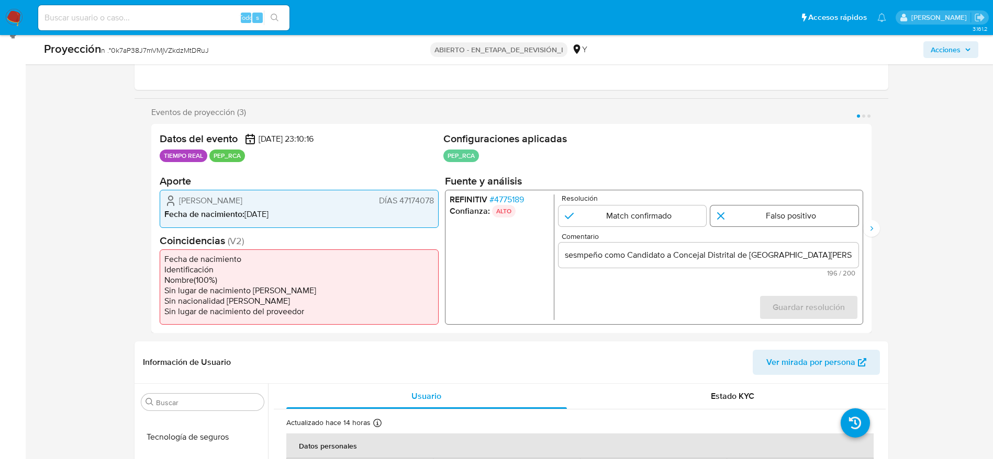
scroll to position [0, 0]
click at [787, 220] on input "1 de 3" at bounding box center [784, 216] width 148 height 21
radio input "true"
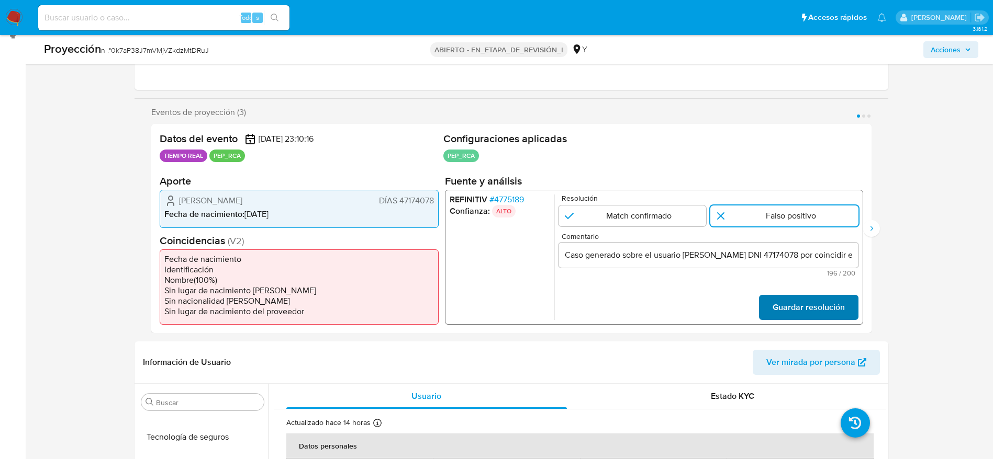
click at [825, 312] on span "Guardar resolución" at bounding box center [808, 307] width 72 height 23
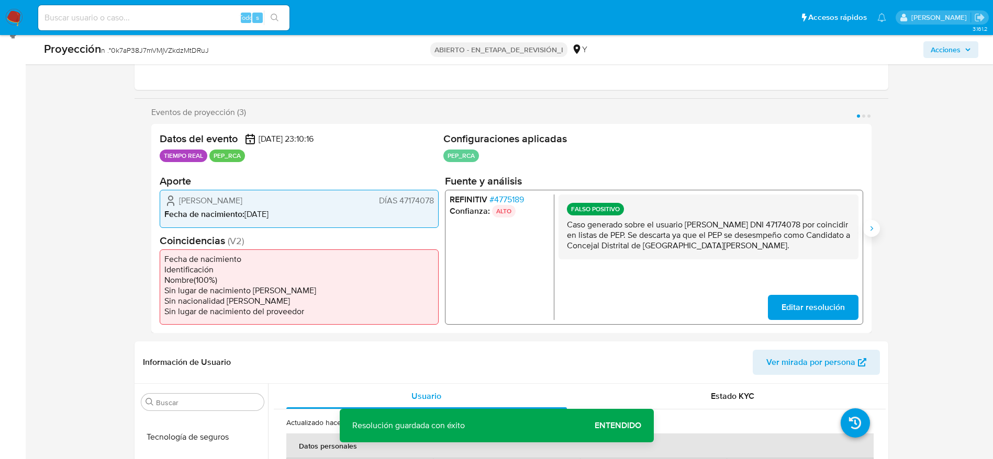
click at [872, 224] on icon "Siguiente" at bounding box center [871, 228] width 8 height 8
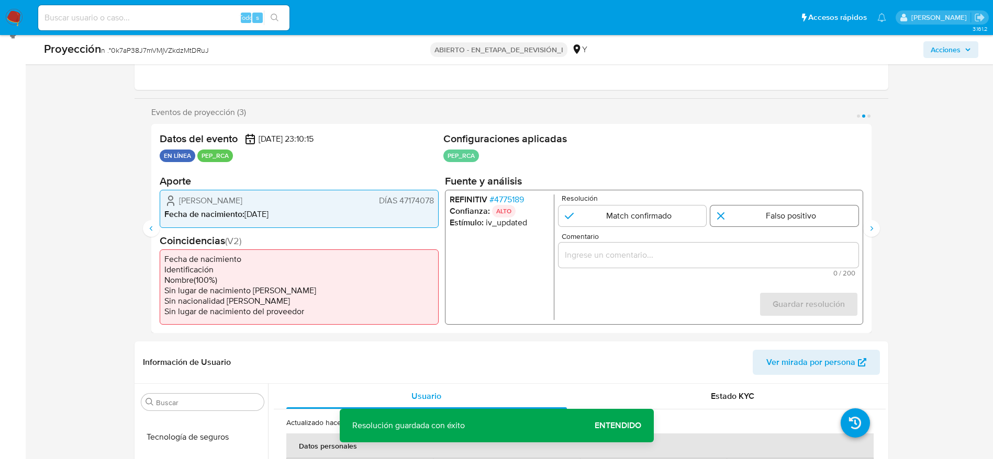
click at [723, 220] on input "2 de 3" at bounding box center [784, 216] width 148 height 21
radio input "true"
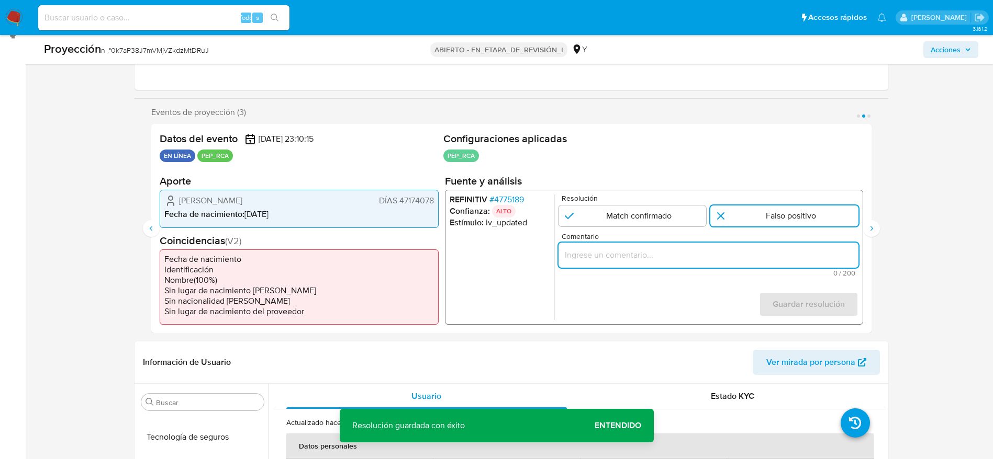
click at [690, 249] on input "Comentario" at bounding box center [708, 256] width 300 height 14
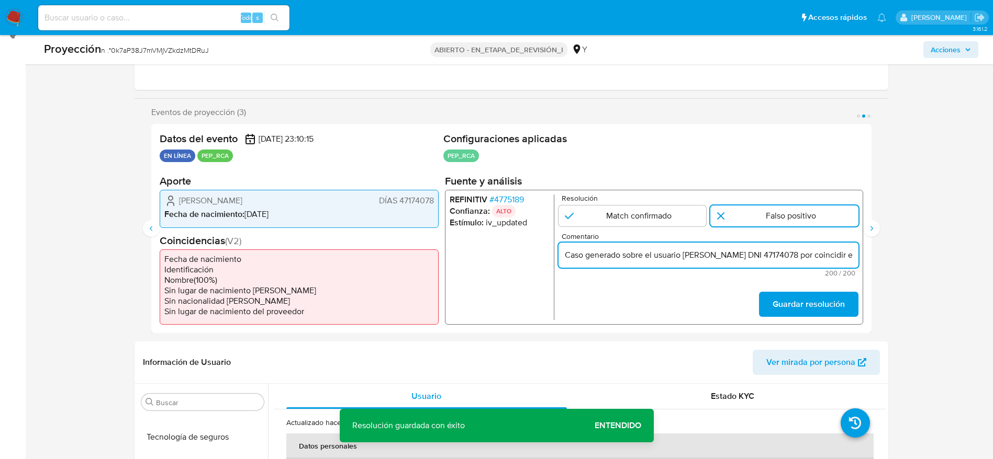
scroll to position [0, 477]
type input "Caso generado sobre el usuario Jose Abel Tapiaza Rodriguez DNI 47174078 por coi…"
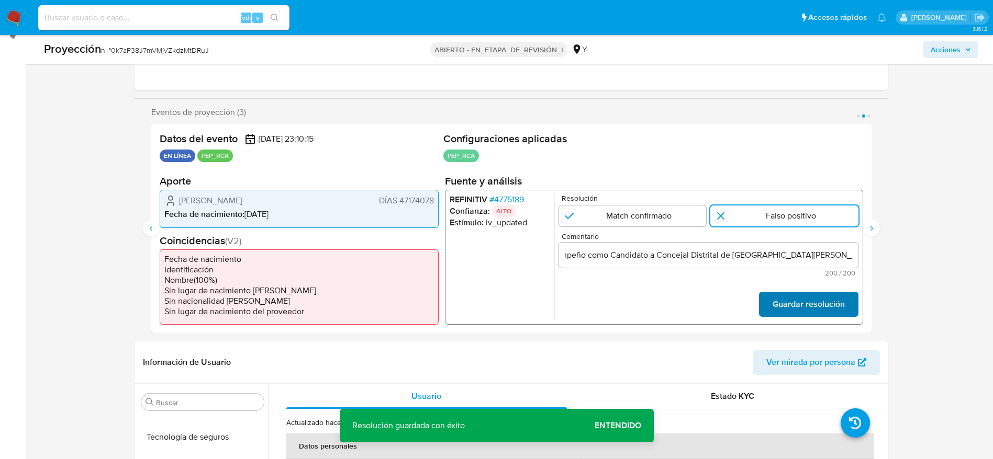
scroll to position [0, 0]
click at [847, 307] on button "Guardar resolución" at bounding box center [807, 304] width 99 height 25
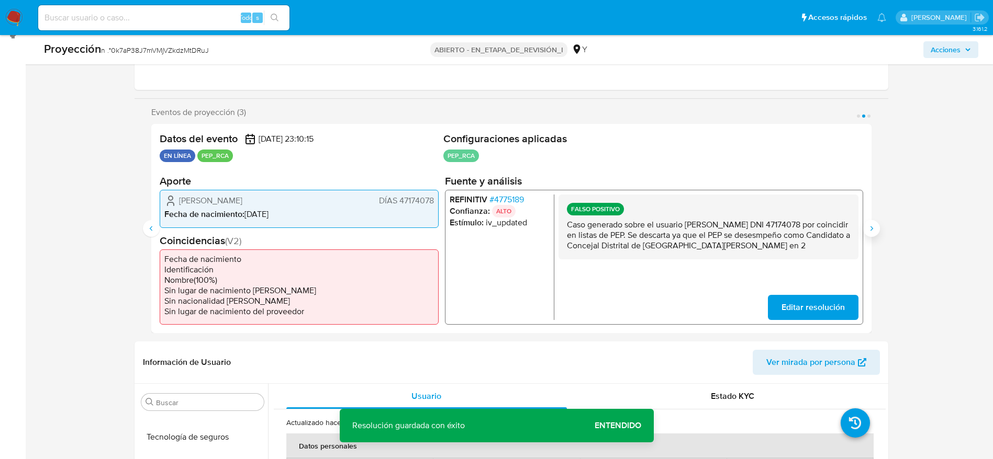
click at [877, 234] on button "Siguiente" at bounding box center [871, 228] width 17 height 17
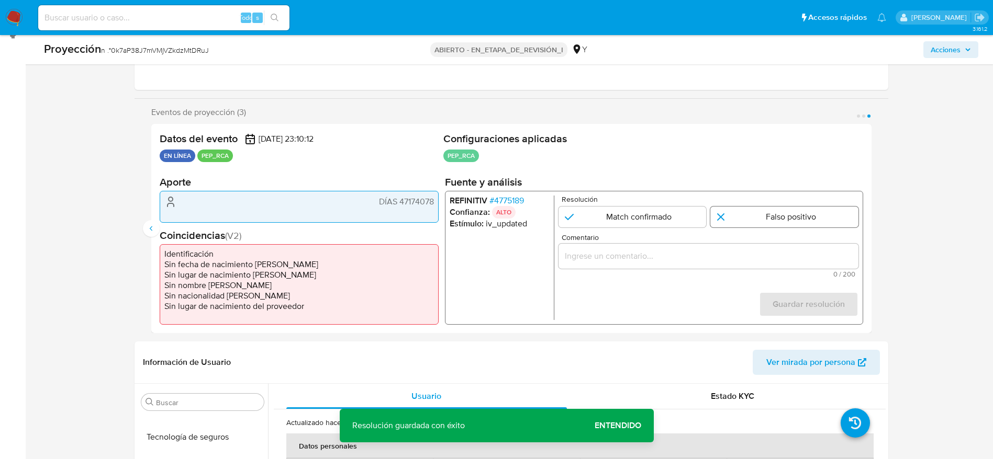
drag, startPoint x: 810, startPoint y: 229, endPoint x: 798, endPoint y: 213, distance: 19.9
click at [798, 213] on form "Resolución Match confirmado Falso positivo Comentario 0 / 200 200 caracteres re…" at bounding box center [708, 257] width 300 height 125
click at [798, 213] on input "3 de 3" at bounding box center [784, 216] width 148 height 21
radio input "true"
click at [677, 265] on div "3 de 3" at bounding box center [708, 255] width 300 height 25
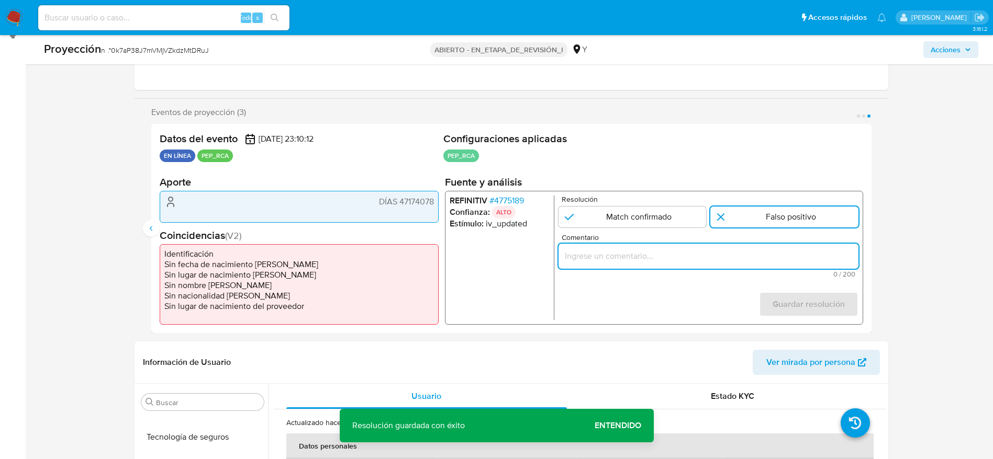
click at [682, 256] on input "Comentario" at bounding box center [708, 256] width 300 height 14
paste input "Caso generado sobre el usuario Jose Abel Tapiaza Rodriguez DNI 47174078 por coi…"
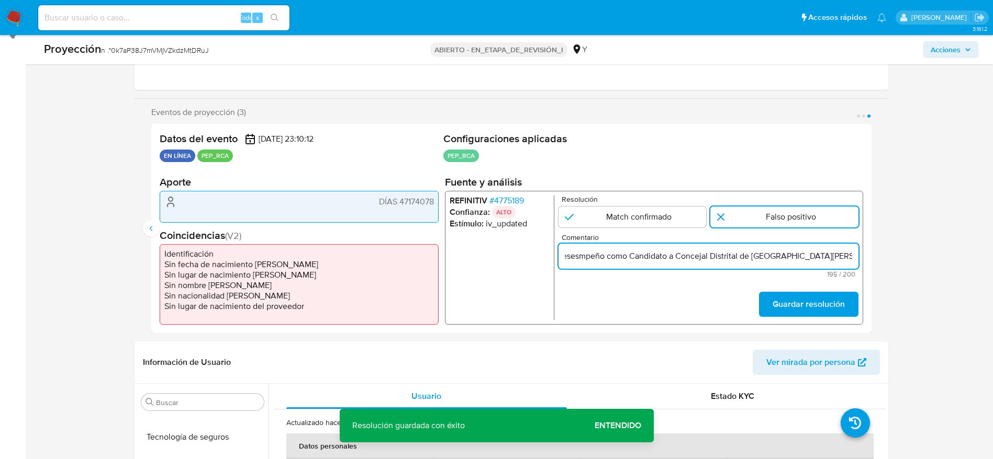
scroll to position [0, 460]
type input "Caso generado sobre el usuario Jose Abel Tapiaza Rodriguez DNI 47174078 por coi…"
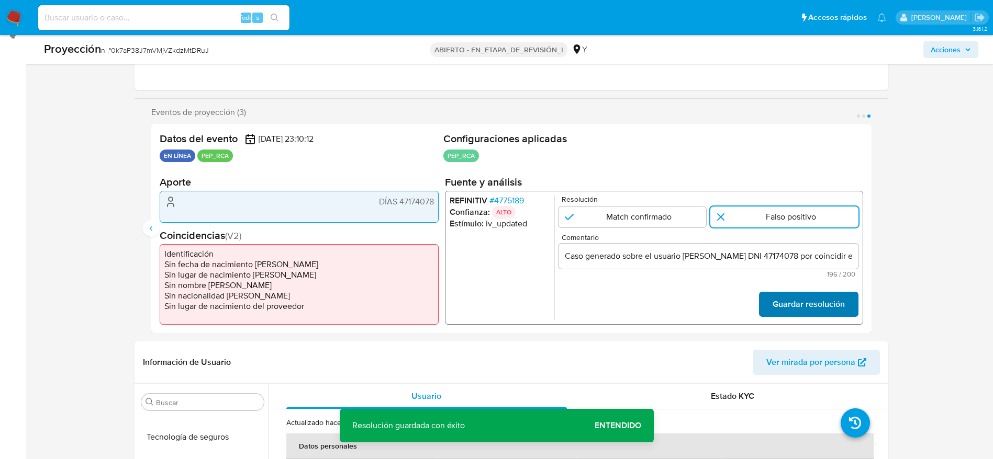
click at [800, 297] on font "Guardar resolución" at bounding box center [808, 304] width 72 height 25
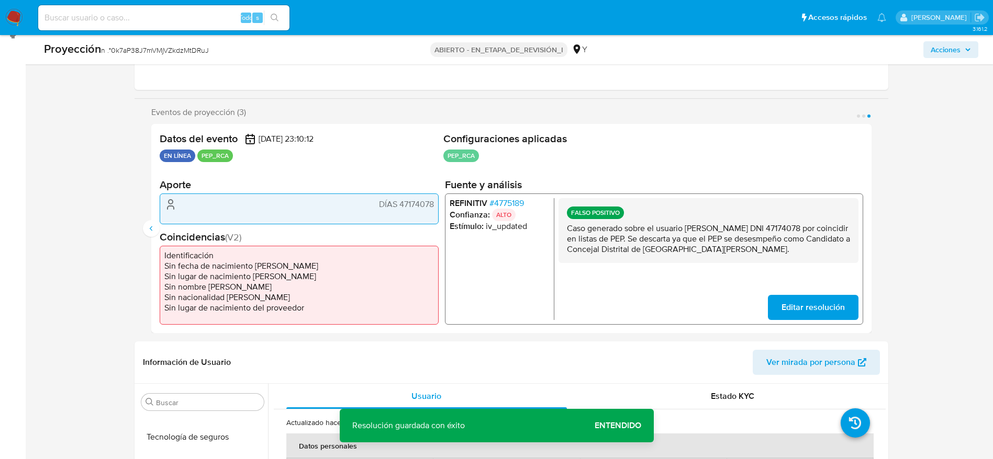
click at [504, 200] on font "4775189" at bounding box center [508, 203] width 30 height 12
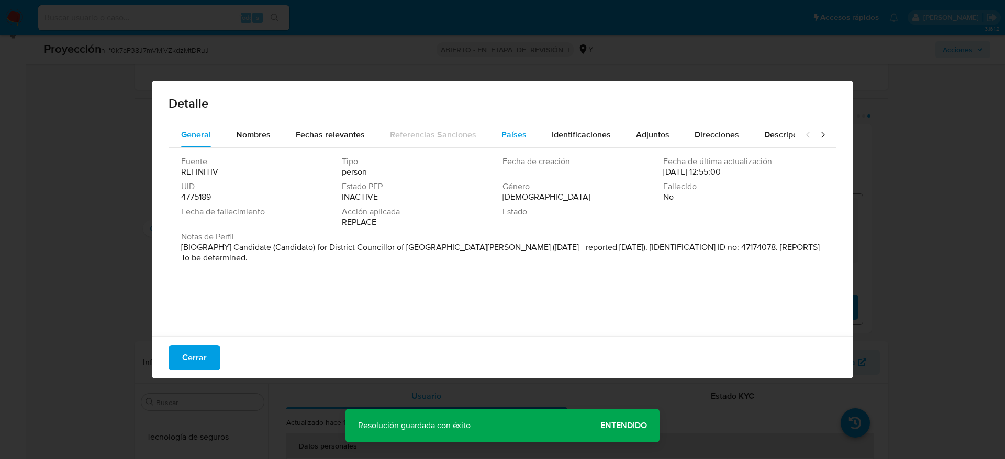
click at [514, 137] on span "Países" at bounding box center [513, 135] width 25 height 12
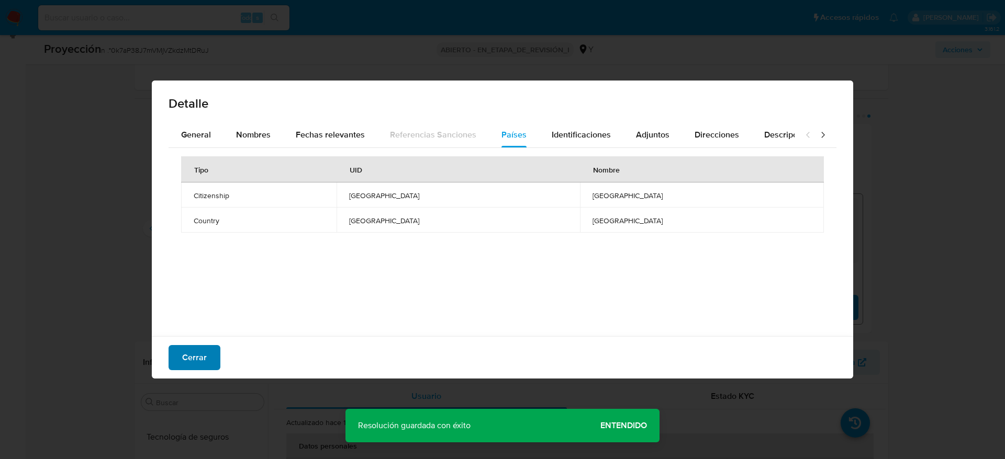
click at [184, 350] on font "Cerrar" at bounding box center [194, 357] width 25 height 25
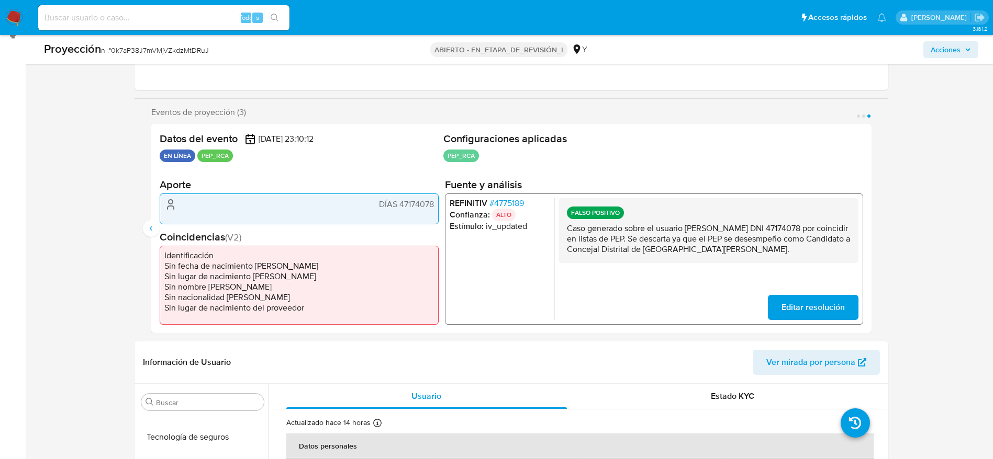
click at [159, 231] on div "Datos del evento 02/10/2025 23:10:12 EN LÍNEA PEP_RCA Configuraciones aplicadas…" at bounding box center [511, 228] width 720 height 209
click at [151, 229] on icon "Anterior" at bounding box center [151, 228] width 8 height 8
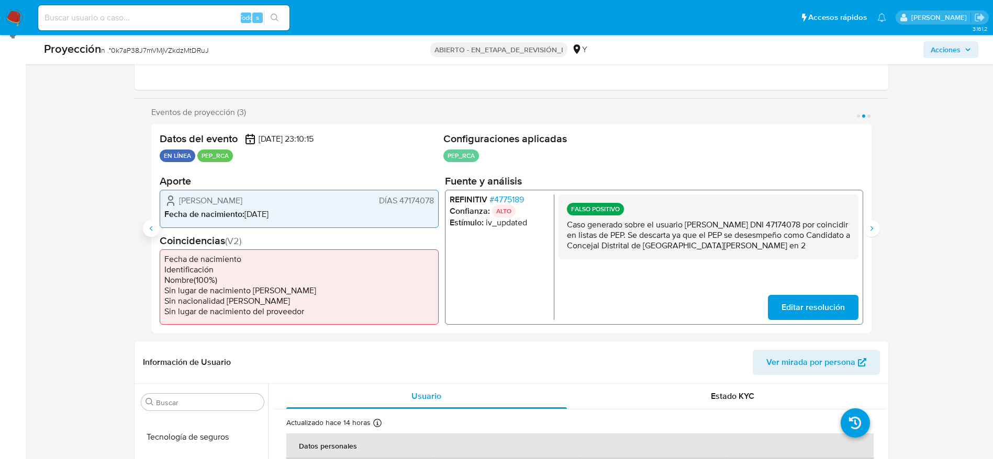
click at [151, 229] on icon "Anterior" at bounding box center [151, 228] width 8 height 8
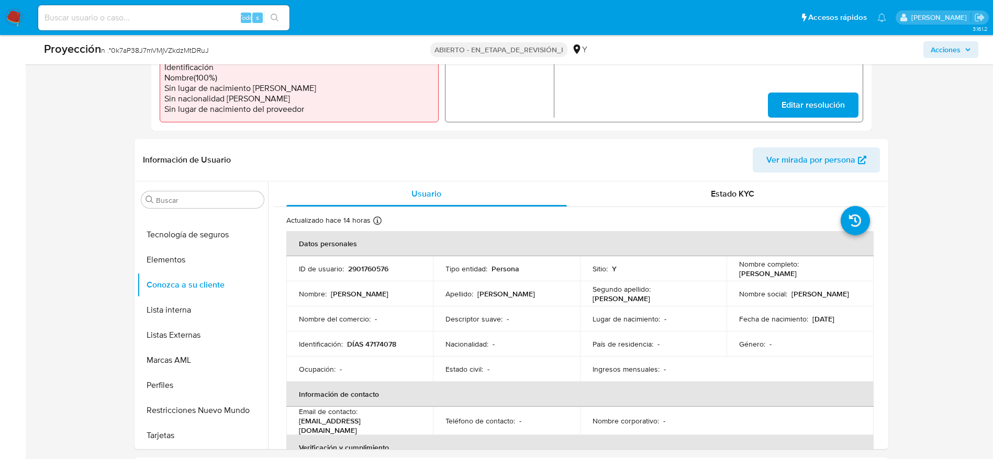
scroll to position [360, 0]
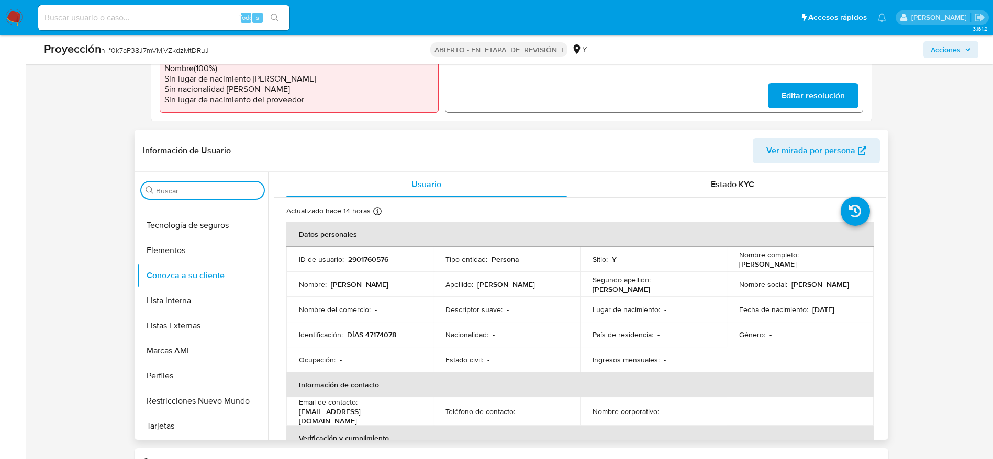
click at [188, 187] on input "Buscar" at bounding box center [208, 190] width 104 height 9
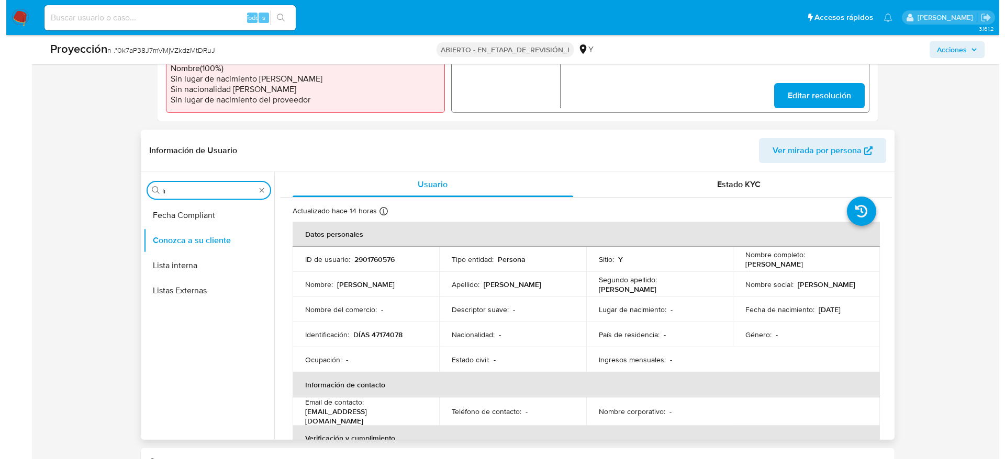
scroll to position [0, 0]
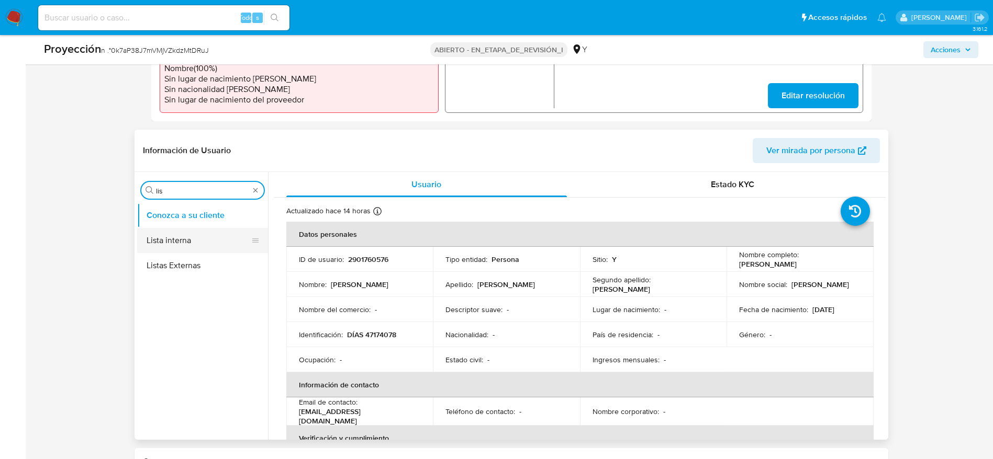
type input "lis"
click at [191, 238] on button "Lista interna" at bounding box center [198, 240] width 122 height 25
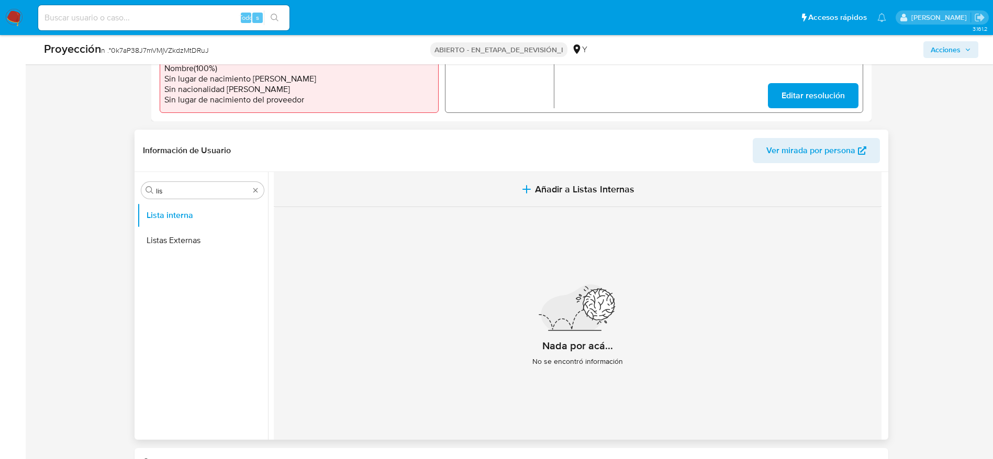
click at [524, 183] on icon "button" at bounding box center [526, 189] width 13 height 13
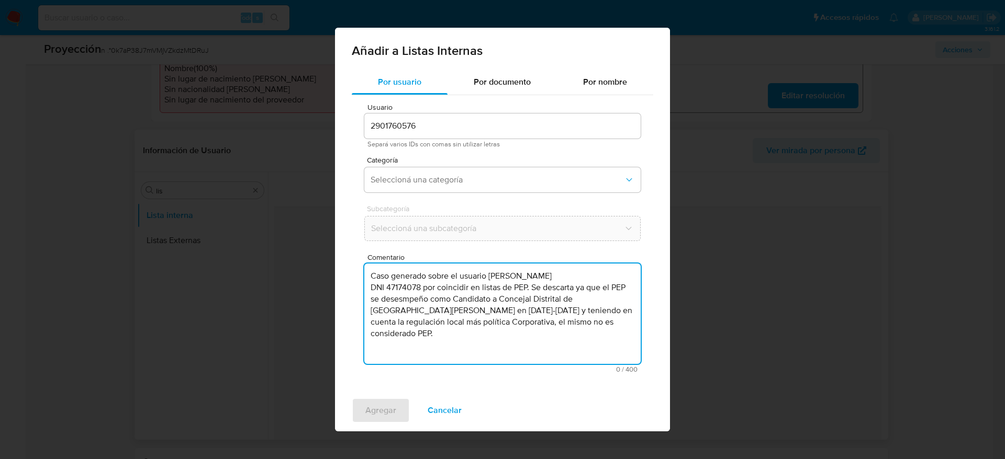
click at [442, 288] on textarea "Caso generado sobre el usuario Jose Abel Tapiaza Rodriguez DNI 47174078 por coi…" at bounding box center [502, 314] width 276 height 100
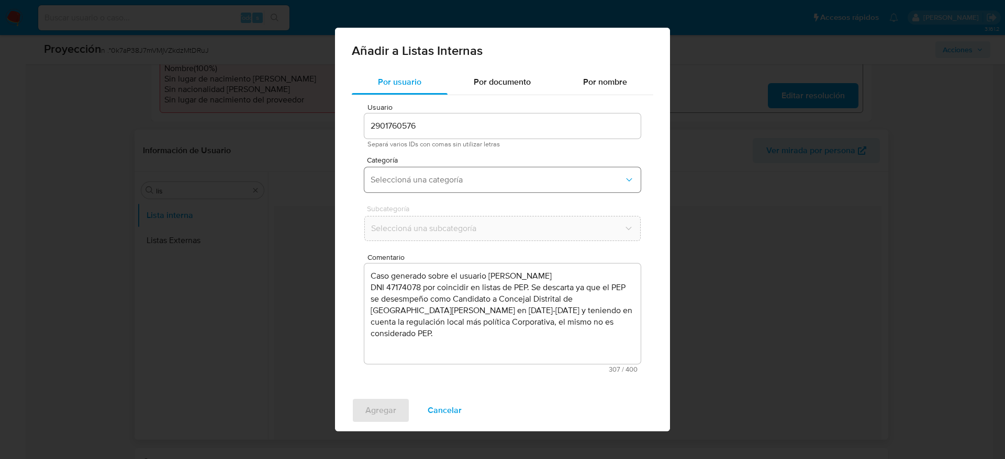
click at [449, 169] on button "Seleccioná una categoría" at bounding box center [502, 179] width 276 height 25
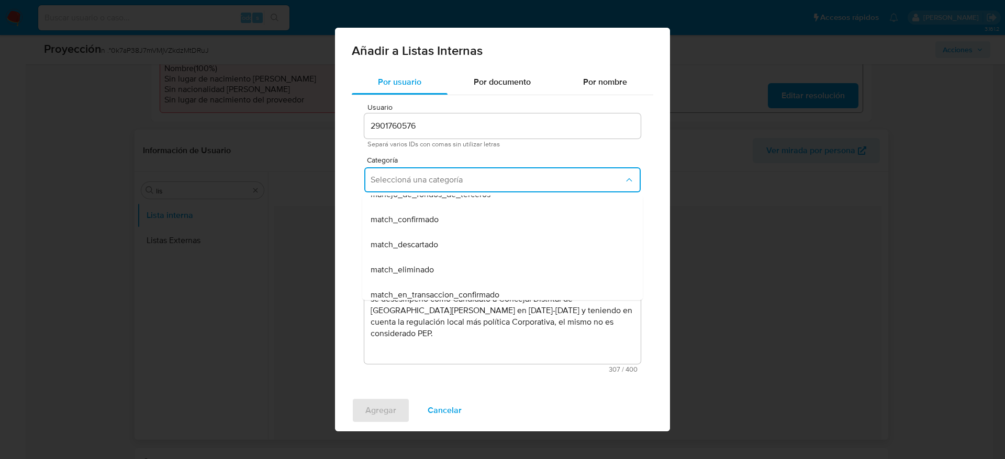
scroll to position [71, 0]
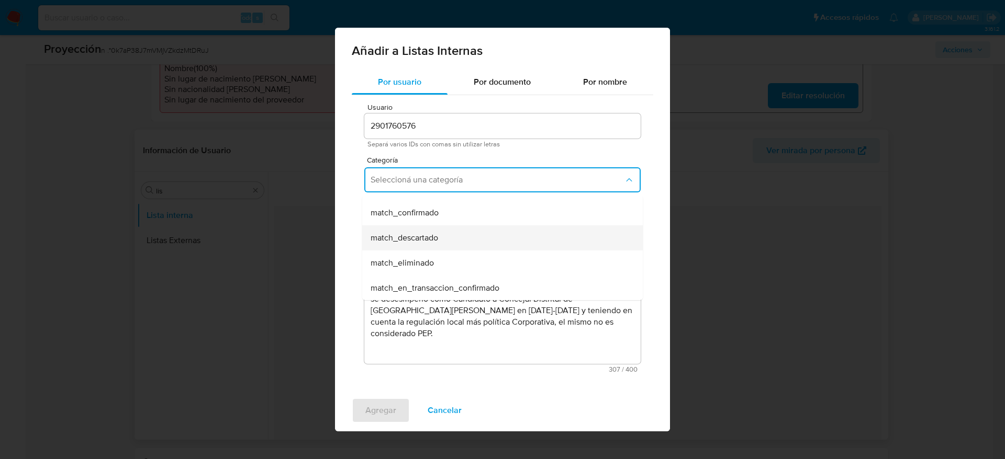
click at [410, 233] on span "match_descartado" at bounding box center [403, 238] width 67 height 10
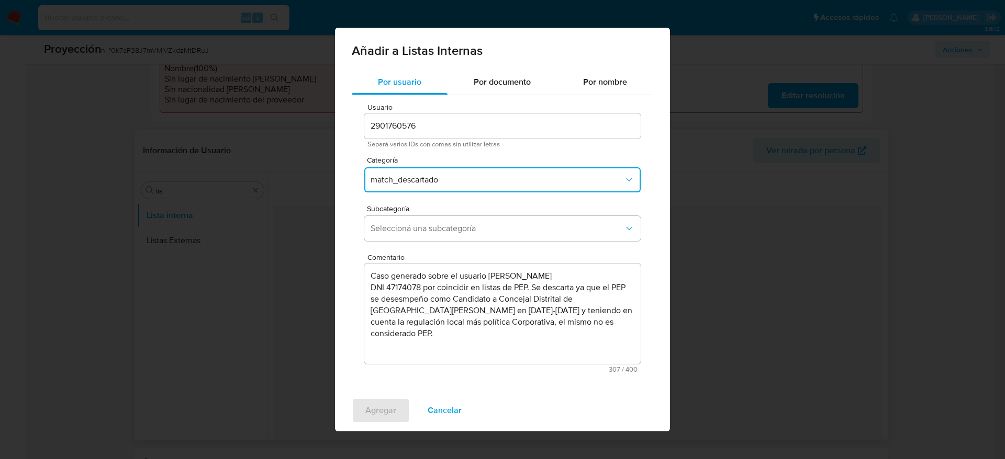
click at [410, 232] on span "Seleccioná una subcategoría" at bounding box center [496, 228] width 253 height 10
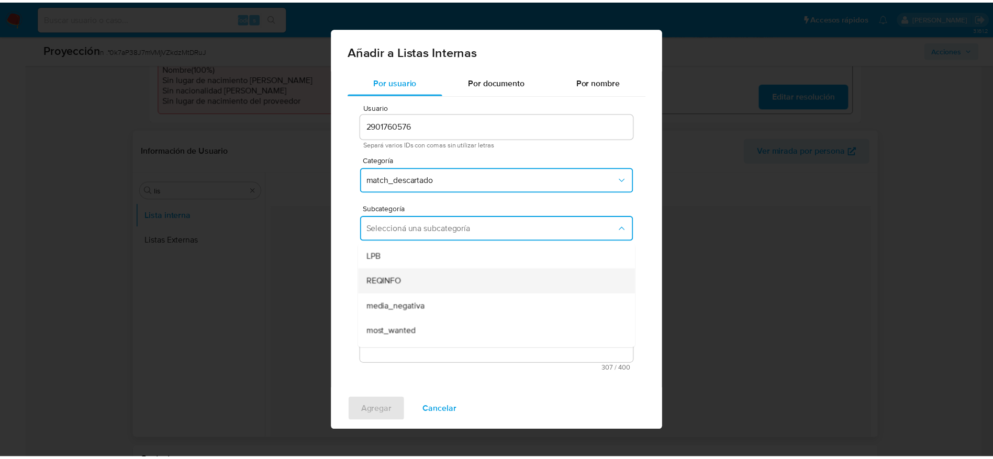
scroll to position [71, 0]
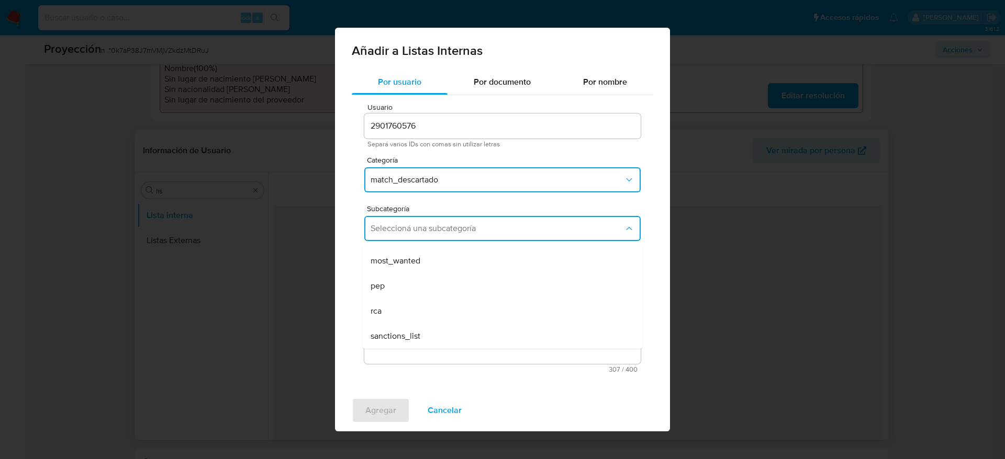
click at [381, 289] on span "pep" at bounding box center [377, 286] width 14 height 10
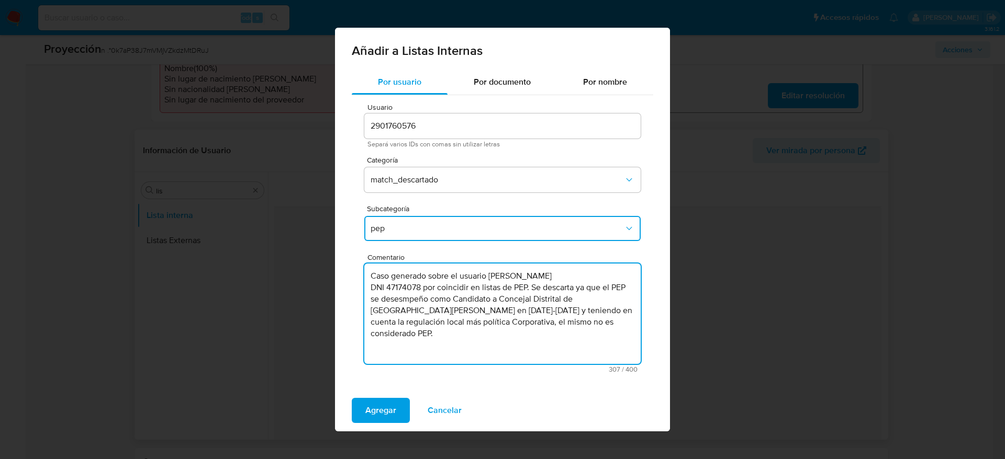
click at [393, 296] on textarea "Caso generado sobre el usuario Jose Abel Tapiaza Rodriguez DNI 47174078 por coi…" at bounding box center [502, 314] width 276 height 100
type textarea "Caso generado sobre el usuario Jose Abel Tapiaza Rodriguez DNI 47174078 por coi…"
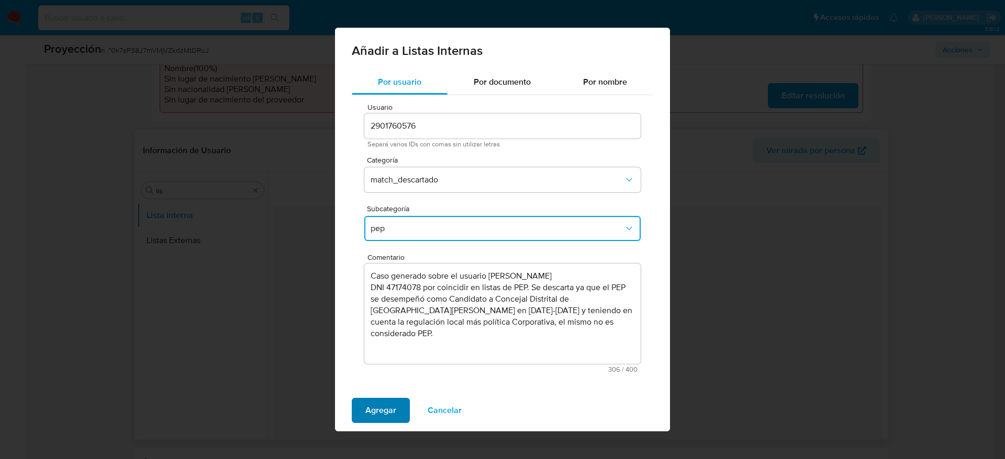
click at [363, 417] on button "Agregar" at bounding box center [381, 410] width 58 height 25
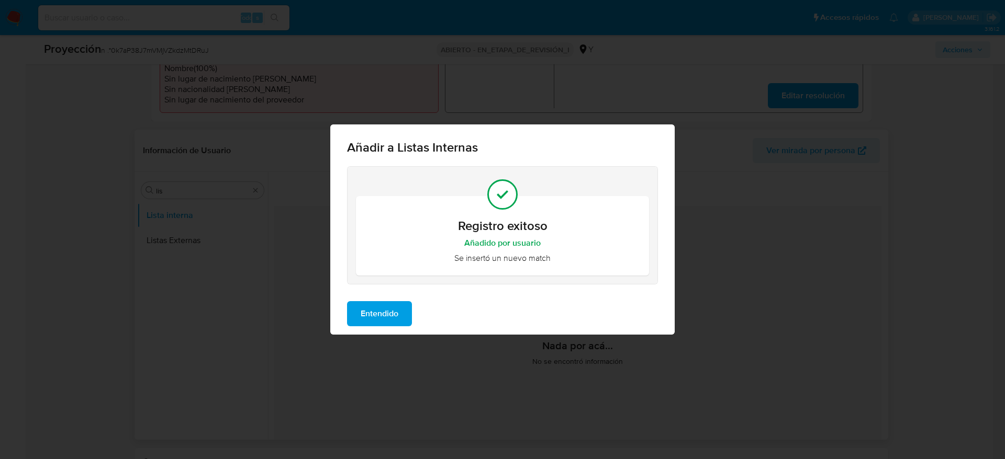
click at [386, 308] on span "Entendido" at bounding box center [379, 313] width 38 height 23
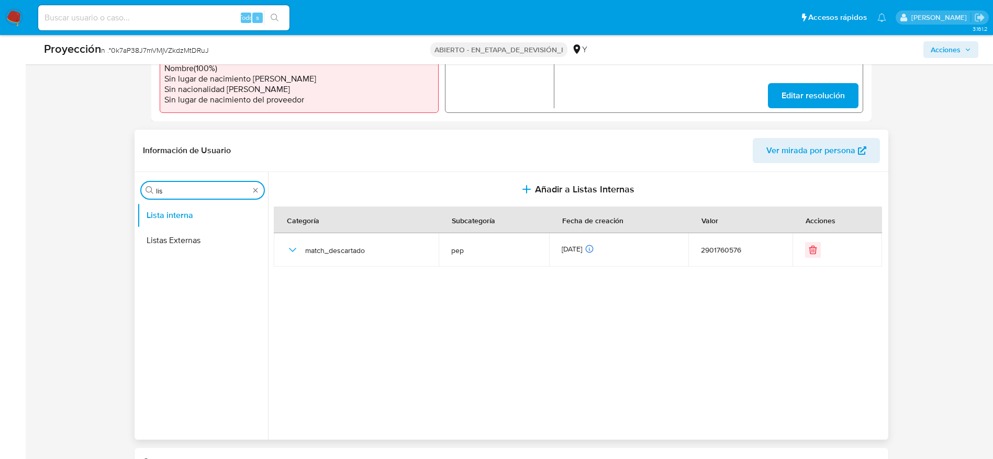
click at [190, 189] on input "lis" at bounding box center [202, 190] width 93 height 9
type input "arc"
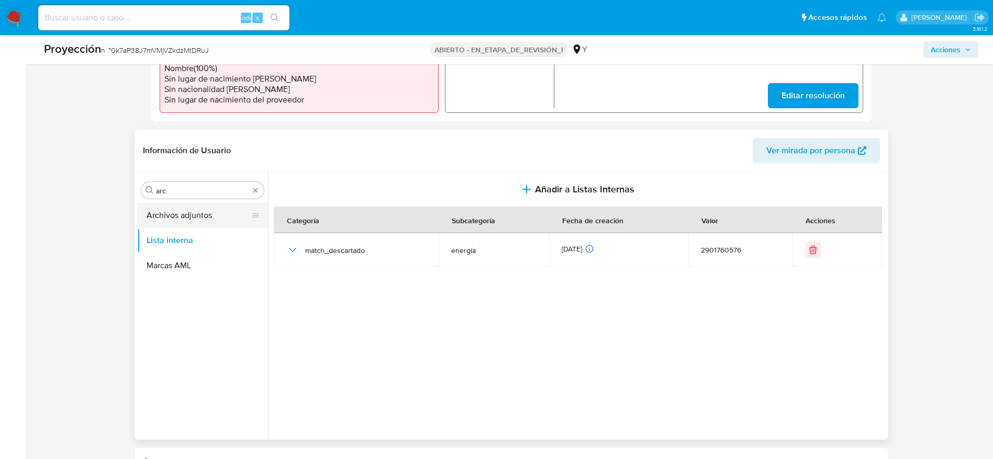
click at [175, 210] on button "Archivos adjuntos" at bounding box center [198, 215] width 122 height 25
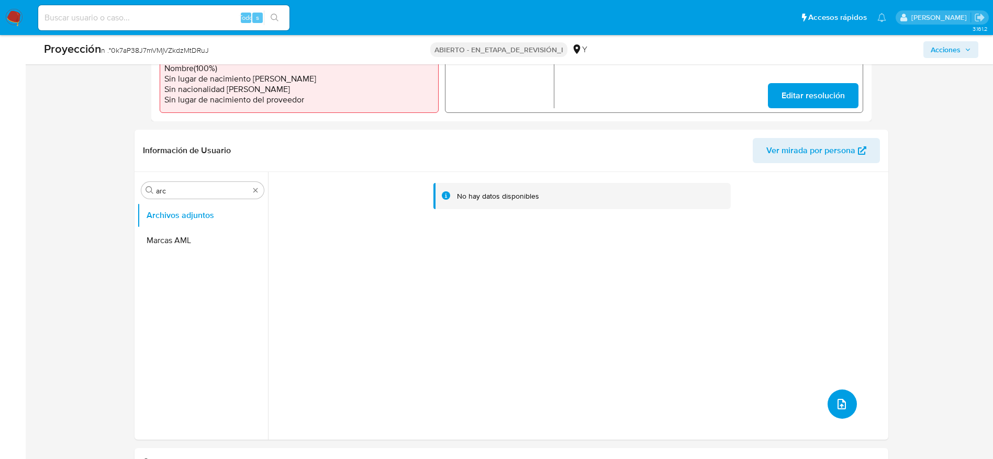
click at [835, 394] on button "subir archivo" at bounding box center [841, 404] width 29 height 29
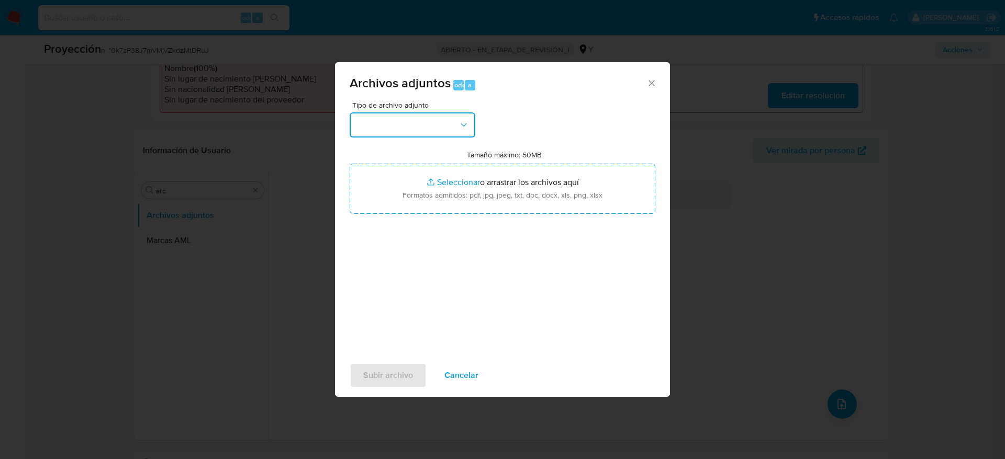
click at [426, 128] on button "button" at bounding box center [413, 124] width 126 height 25
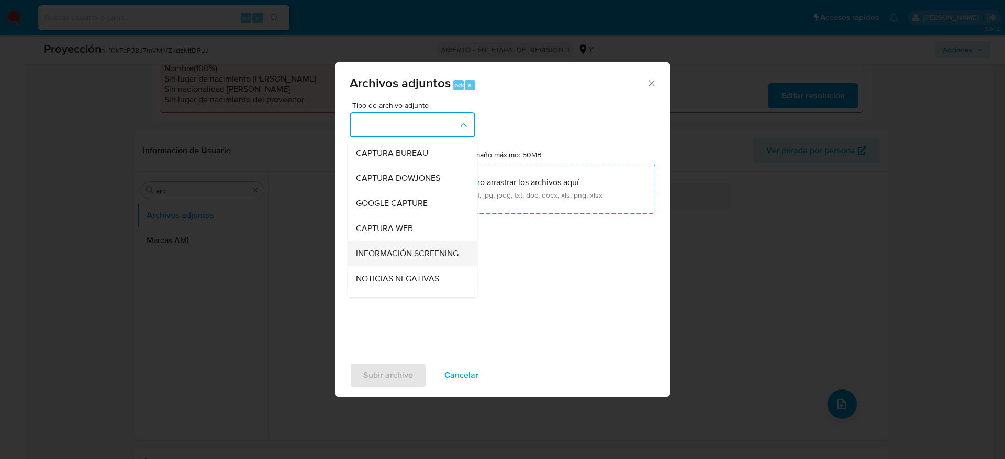
click at [391, 251] on span "INFORMACIÓN SCREENING" at bounding box center [407, 254] width 103 height 10
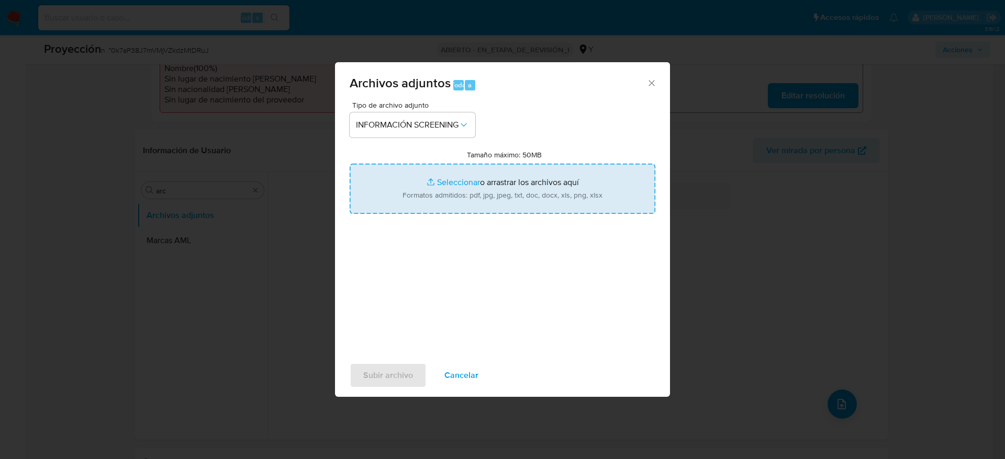
click at [430, 167] on input "Tamaño máximo: 50MB Seleccionar archivos" at bounding box center [503, 189] width 306 height 50
type input "C:\fakepath\_Jose Abel Tapiaza Rodriguez_ - Buscar con Google.pdf"
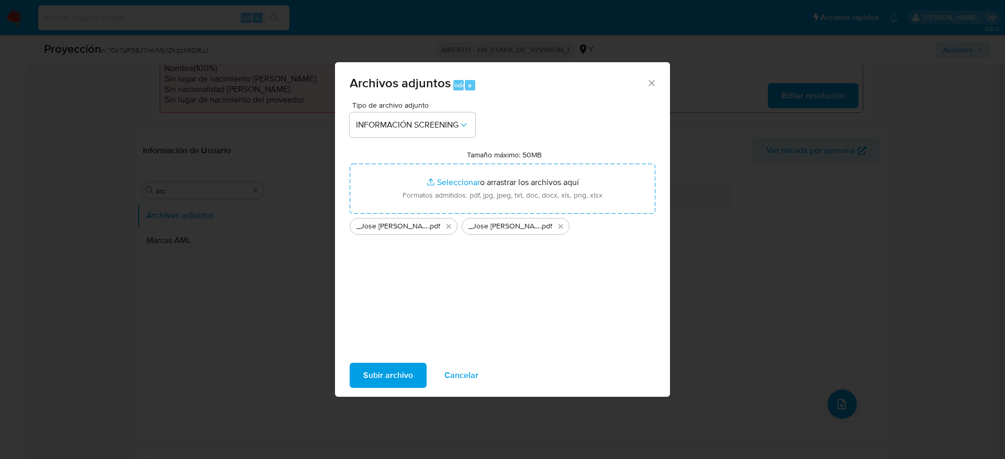
click at [386, 368] on span "Subir archivo" at bounding box center [388, 375] width 50 height 23
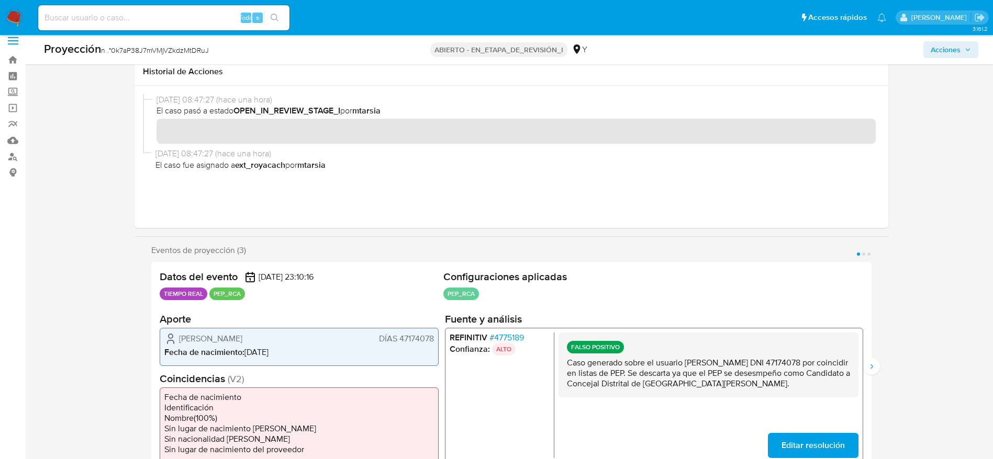
scroll to position [0, 0]
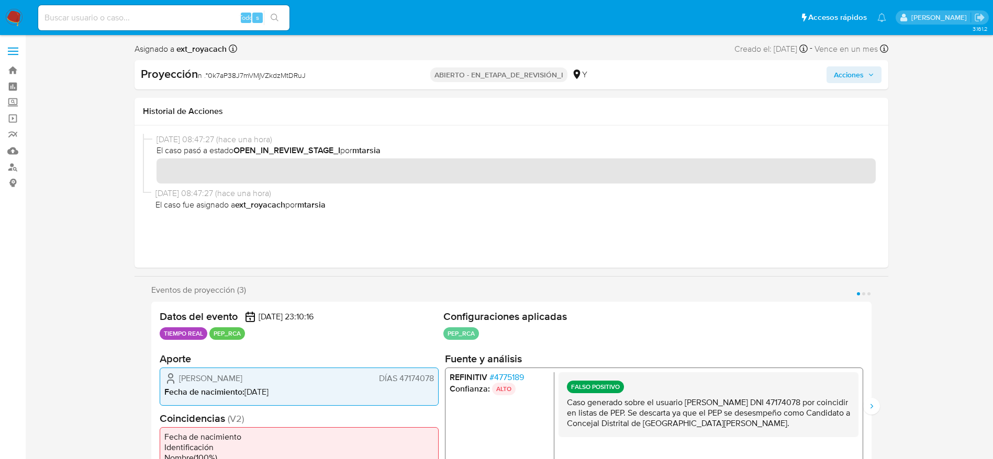
click at [861, 80] on span "Acciones" at bounding box center [848, 74] width 30 height 17
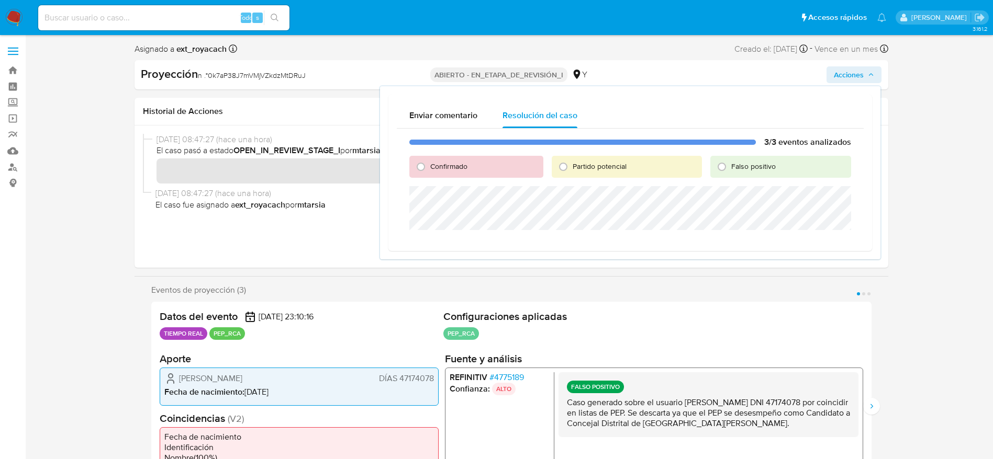
click at [730, 162] on label "Falso positivo" at bounding box center [753, 167] width 46 height 10
click at [730, 162] on input "Falso positivo" at bounding box center [721, 167] width 17 height 17
radio input "true"
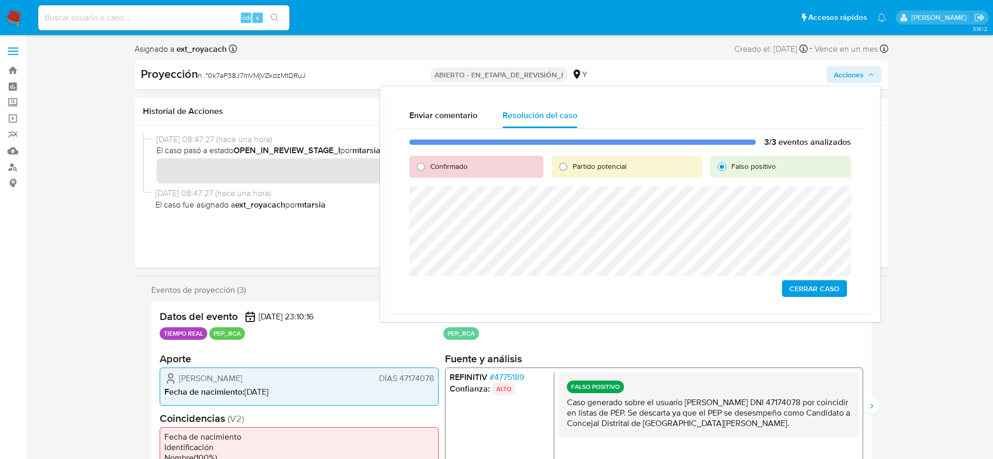
click at [835, 288] on span "Cerrar Caso" at bounding box center [814, 288] width 50 height 15
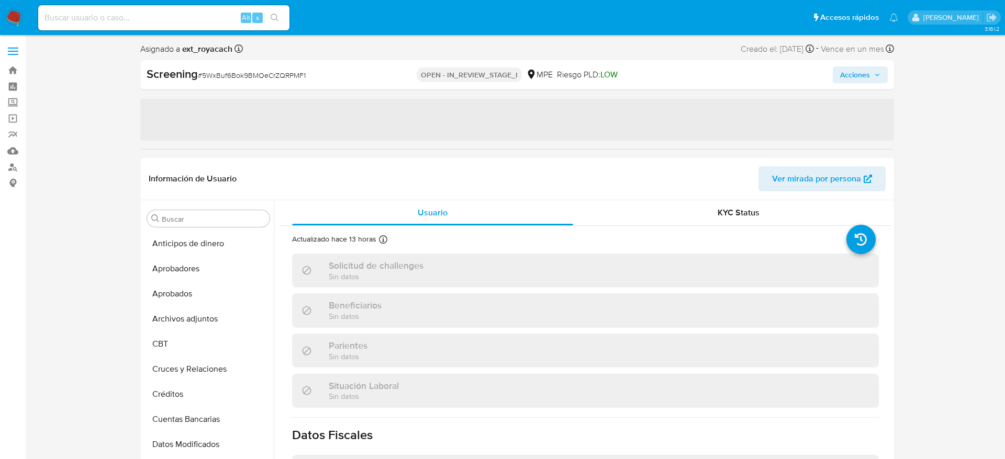
select select "10"
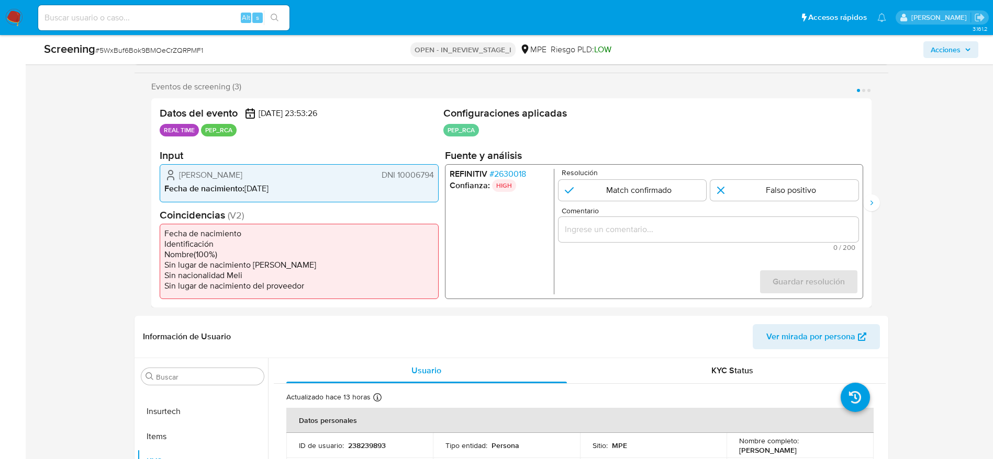
scroll to position [176, 0]
click at [522, 173] on span "# 2630018" at bounding box center [507, 172] width 37 height 10
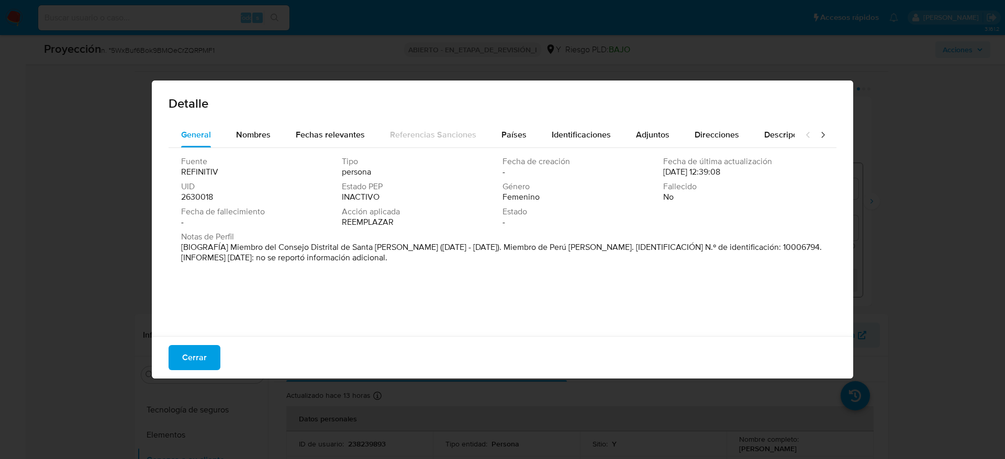
drag, startPoint x: 228, startPoint y: 246, endPoint x: 394, endPoint y: 244, distance: 165.9
click at [394, 244] on font "[BIOGRAFÍA] Miembro del Consejo Distrital de Santa Anita (enero de 2015 - dicie…" at bounding box center [501, 252] width 640 height 22
click at [194, 349] on span "Cerrar" at bounding box center [194, 357] width 25 height 23
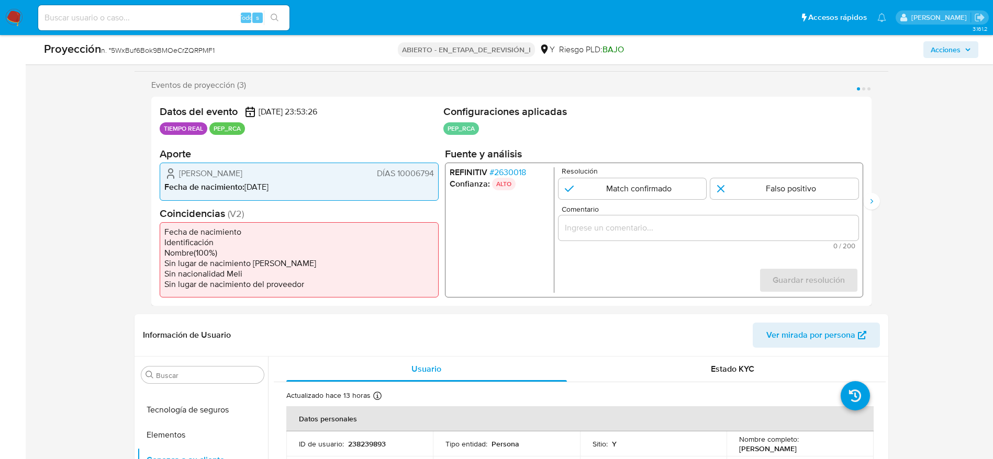
drag, startPoint x: 177, startPoint y: 181, endPoint x: 361, endPoint y: 167, distance: 184.1
click at [361, 167] on div "Sandra Patricia Reggiardo Barreto DÍAS 10006794 Fecha de nacimiento : 05/02/1969" at bounding box center [299, 182] width 279 height 38
drag, startPoint x: 176, startPoint y: 170, endPoint x: 435, endPoint y: 172, distance: 259.0
click at [435, 172] on div "Sandra Patricia Reggiardo Barreto DÍAS 10006794 Fecha de nacimiento : 05/02/1969" at bounding box center [299, 182] width 279 height 38
click at [611, 219] on div "1 de 3" at bounding box center [708, 228] width 300 height 25
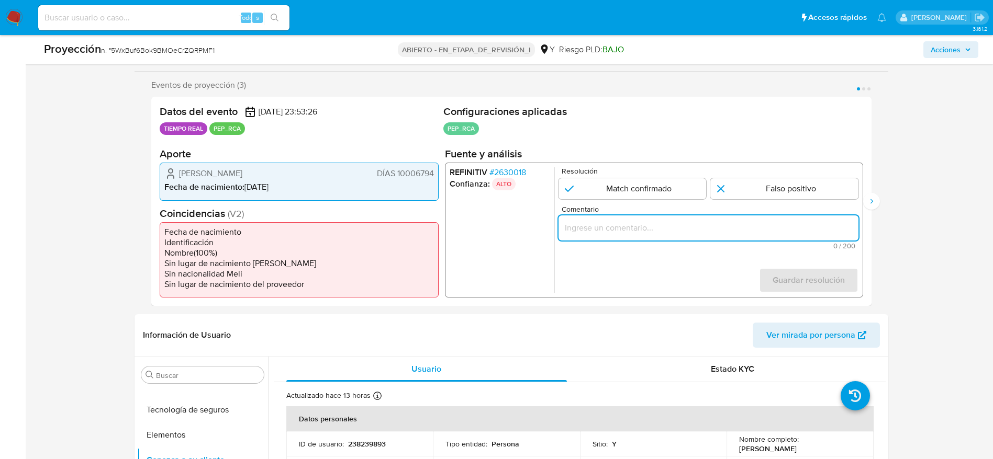
click at [613, 227] on input "Comentario" at bounding box center [708, 228] width 300 height 14
paste input "Caso generado sobre el usuario Sandra Patricia Reggiardo Barreto. Se descarta y…"
type input "Caso generado sobre el usuario Sandra Patricia Reggiardo Barreto. Se descarta y…"
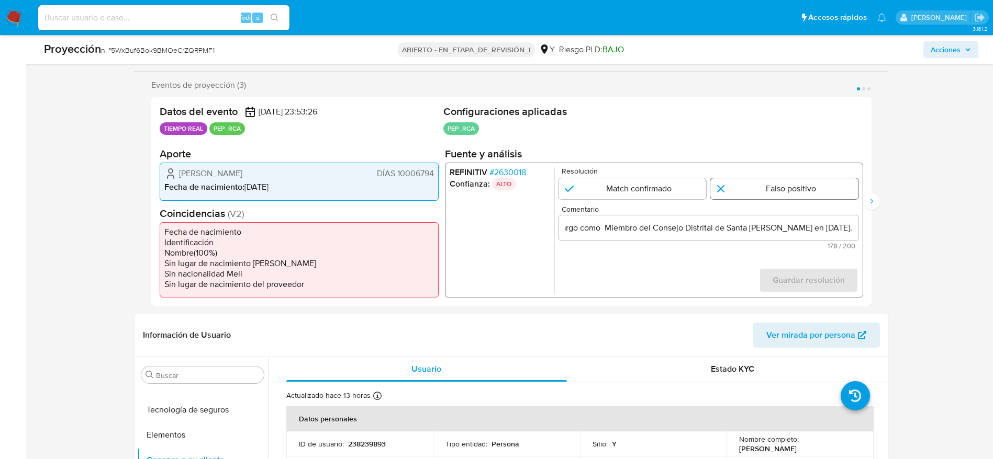
scroll to position [0, 0]
click at [777, 193] on input "1 de 3" at bounding box center [784, 188] width 148 height 21
radio input "true"
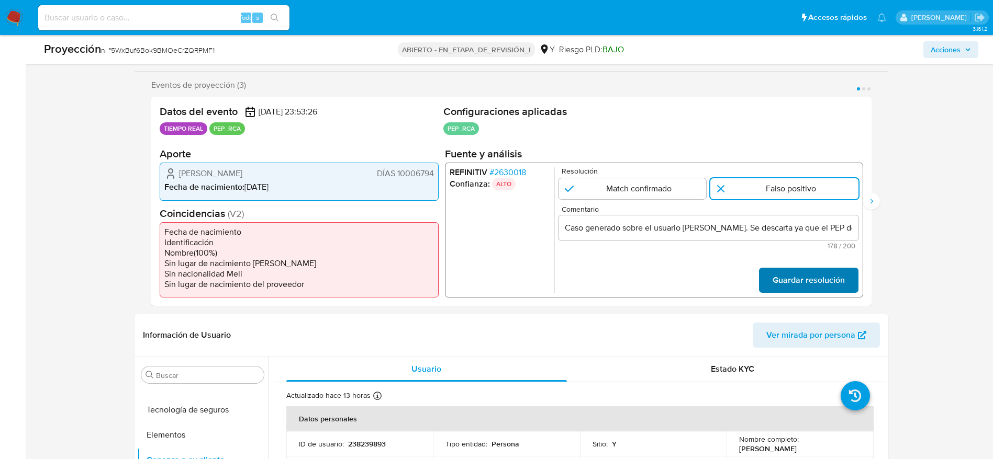
click at [787, 276] on span "Guardar resolución" at bounding box center [808, 280] width 72 height 23
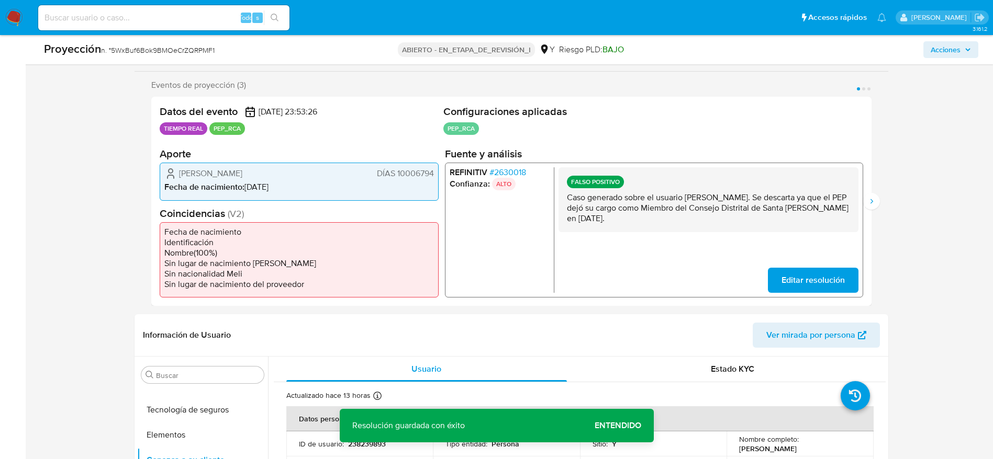
click at [751, 199] on p "Caso generado sobre el usuario Sandra Patricia Reggiardo Barreto. Se descarta y…" at bounding box center [707, 208] width 283 height 31
click at [871, 197] on icon "Siguiente" at bounding box center [871, 201] width 8 height 8
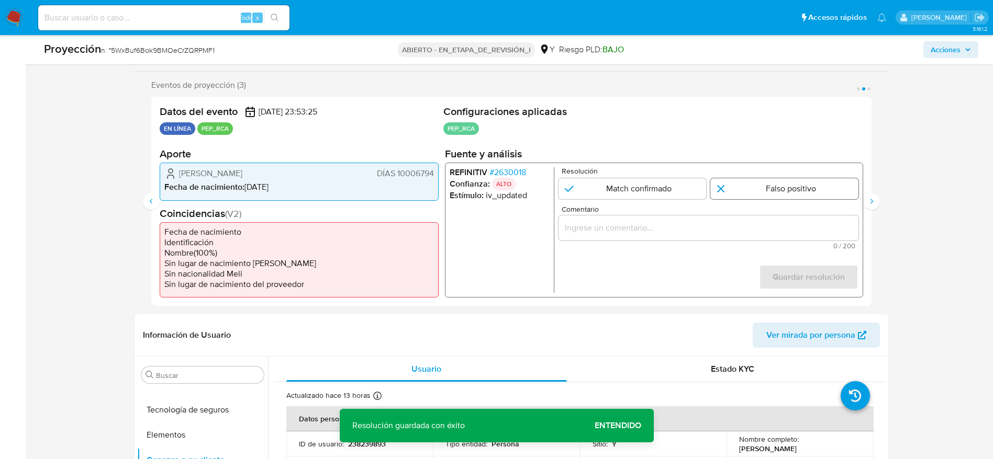
click at [809, 188] on input "2 de 3" at bounding box center [784, 188] width 148 height 21
radio input "true"
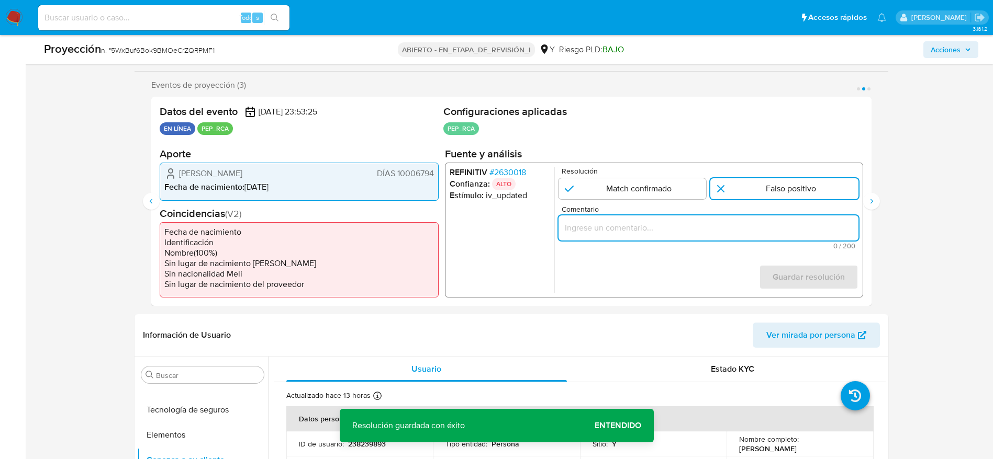
click at [774, 226] on input "Comentario" at bounding box center [708, 228] width 300 height 14
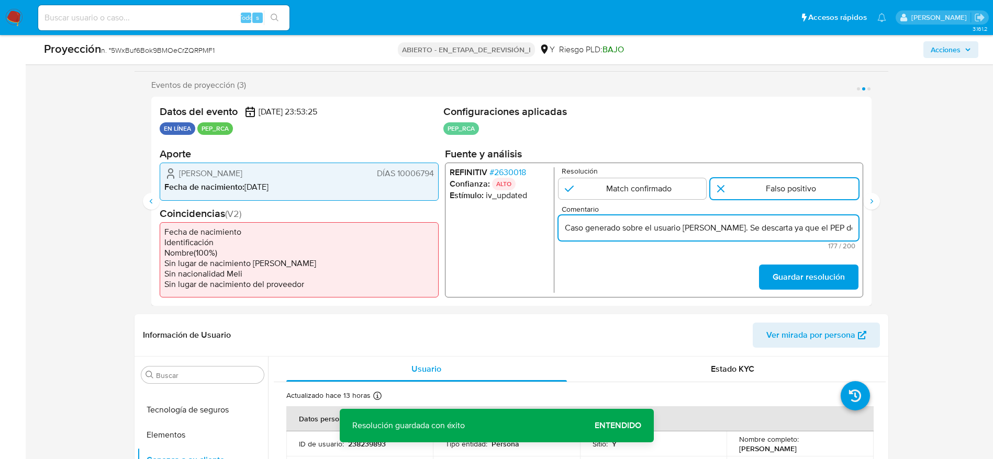
scroll to position [0, 381]
type input "Caso generado sobre el usuario Sandra Patricia Reggiardo Barreto. Se descarta y…"
click at [809, 285] on font "Guardar resolución" at bounding box center [808, 277] width 72 height 25
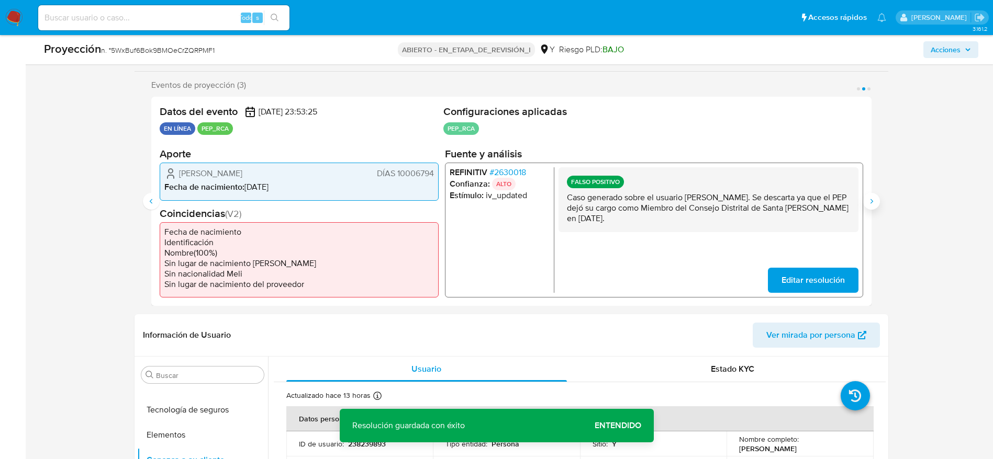
click at [870, 208] on button "Siguiente" at bounding box center [871, 201] width 17 height 17
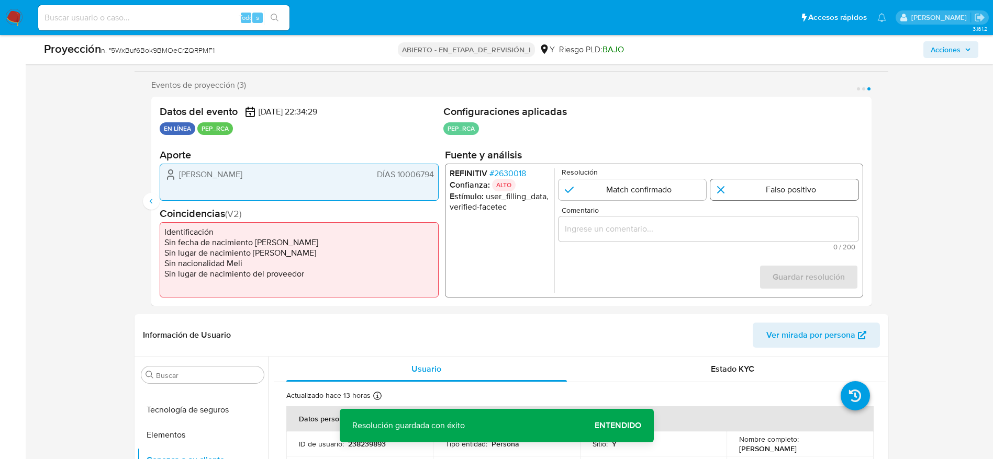
click at [797, 194] on input "3 de 3" at bounding box center [784, 189] width 148 height 21
radio input "true"
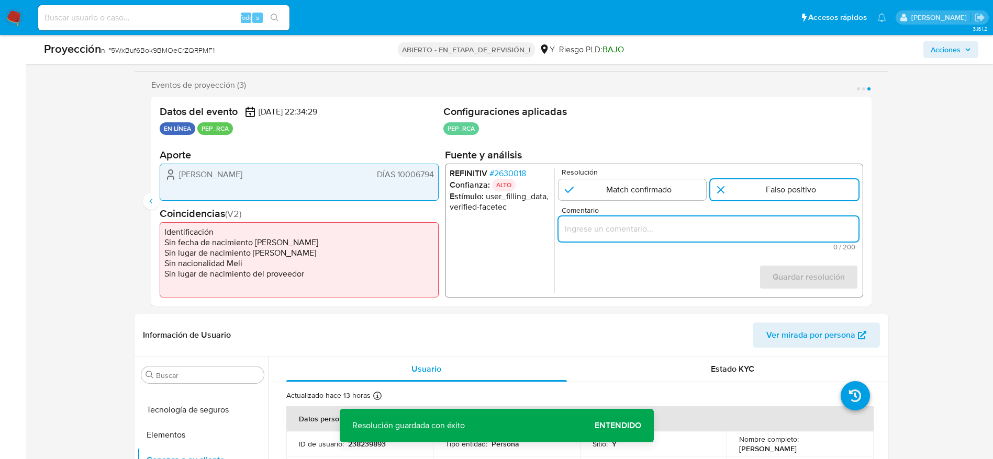
click at [722, 222] on input "Comentario" at bounding box center [708, 229] width 300 height 14
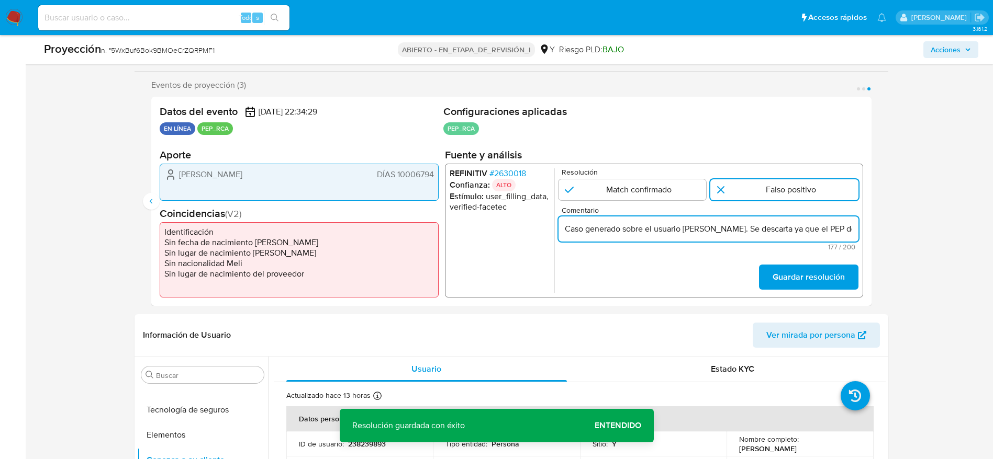
scroll to position [0, 381]
type input "Caso generado sobre el usuario Sandra Patricia Reggiardo Barreto. Se descarta y…"
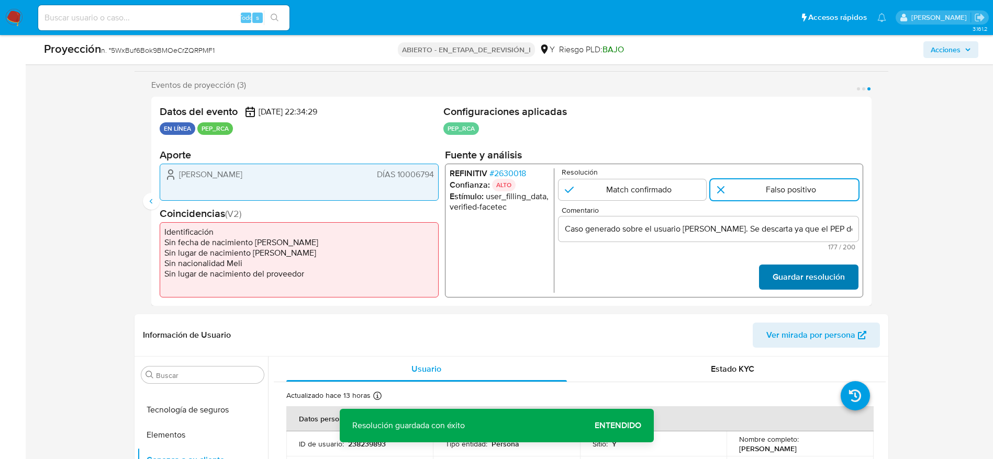
click at [801, 276] on font "Guardar resolución" at bounding box center [808, 277] width 72 height 25
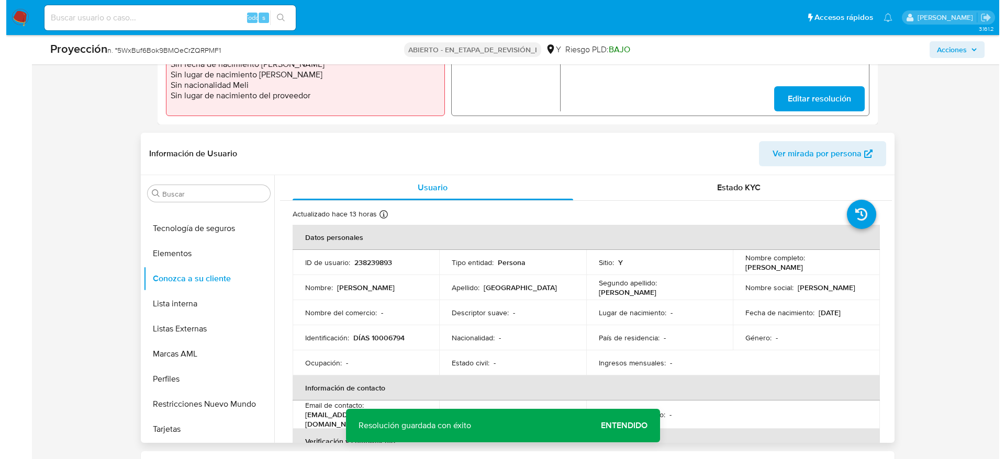
scroll to position [358, 0]
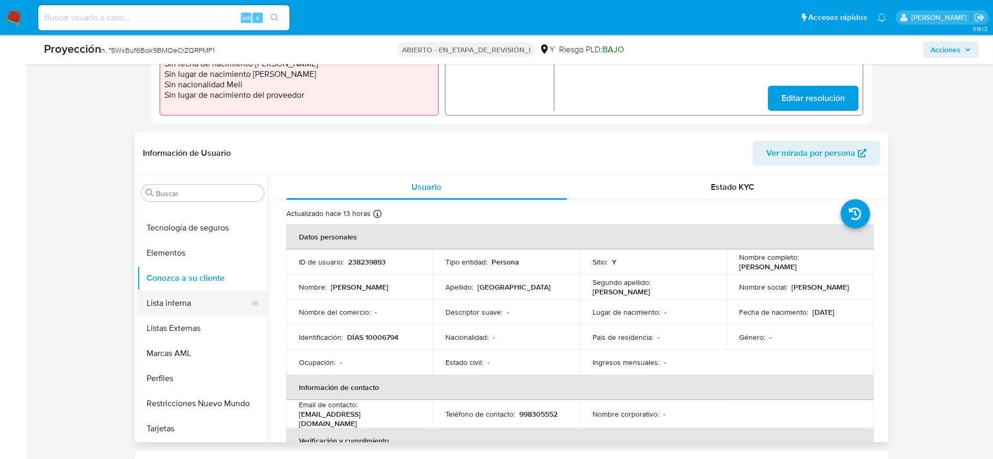
click at [177, 295] on button "Lista interna" at bounding box center [198, 303] width 122 height 25
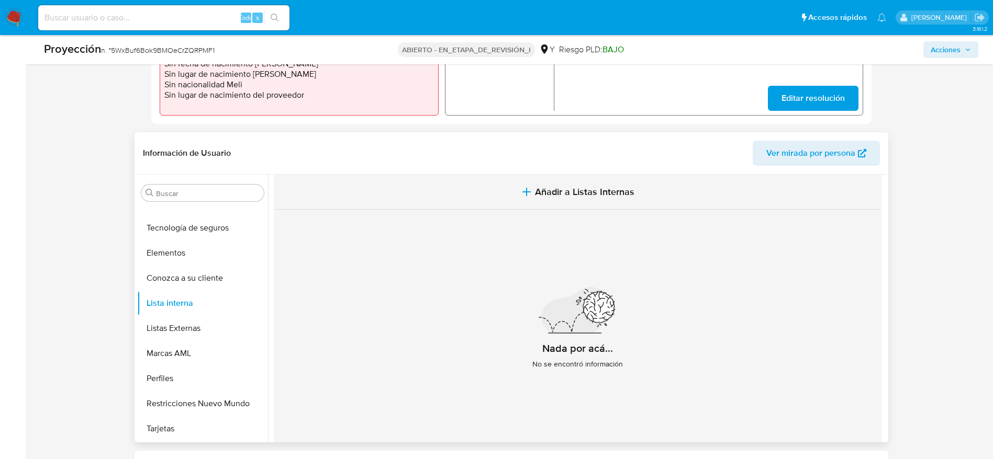
click at [478, 184] on button "Añadir a Listas Internas" at bounding box center [577, 192] width 607 height 35
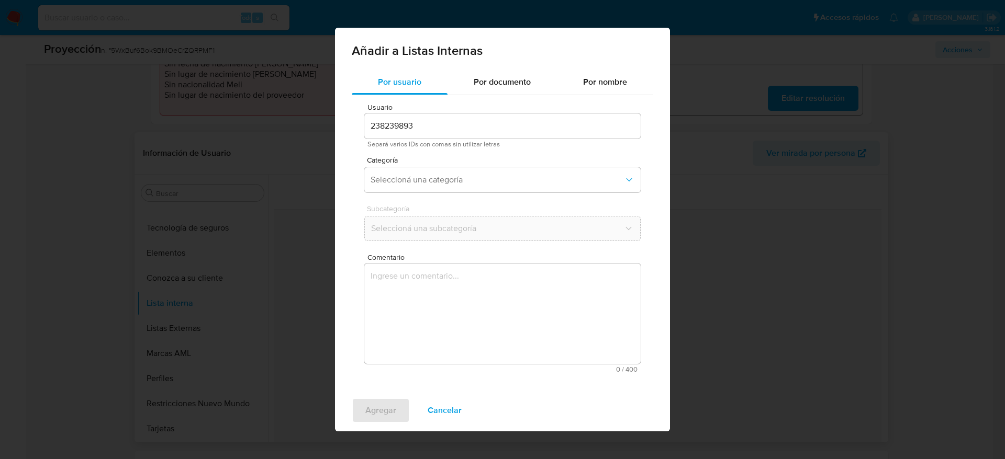
click at [480, 256] on span "Comentario" at bounding box center [505, 258] width 276 height 8
click at [480, 264] on textarea "Comentario" at bounding box center [502, 314] width 276 height 100
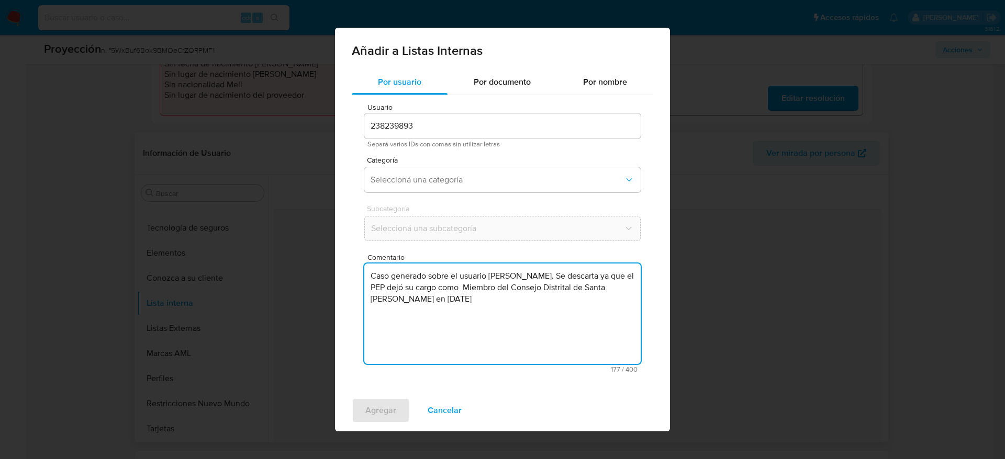
type textarea "Caso generado sobre el usuario Sandra Patricia Reggiardo Barreto. Se descarta y…"
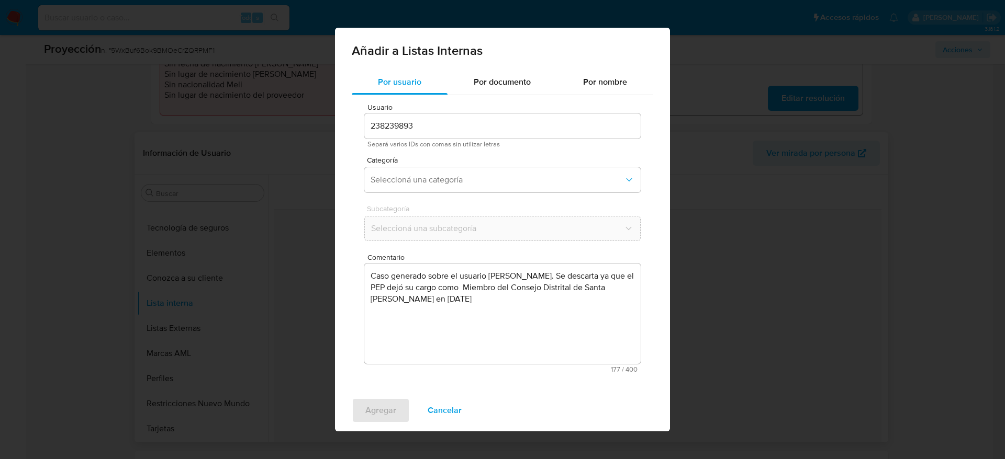
click at [491, 166] on div "Categoría Seleccioná una categoría" at bounding box center [502, 176] width 276 height 40
click at [472, 178] on span "Seleccioná una categoría" at bounding box center [496, 180] width 253 height 10
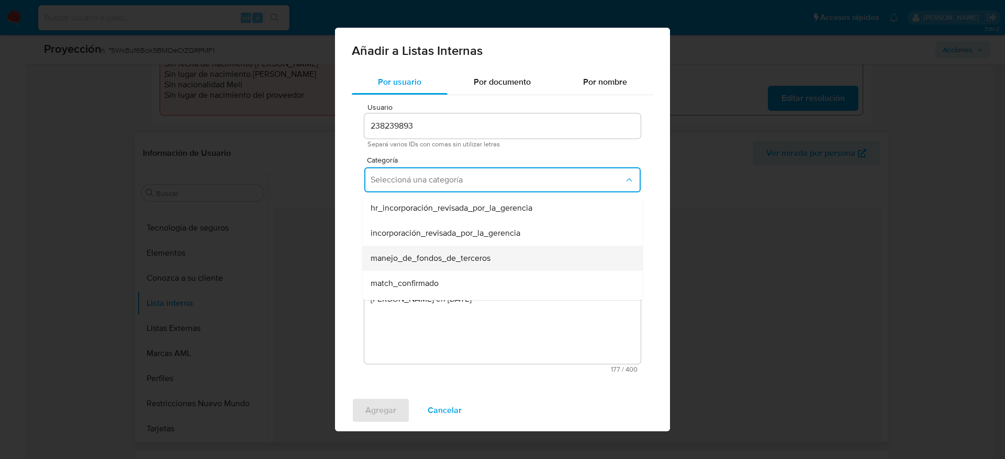
scroll to position [33, 0]
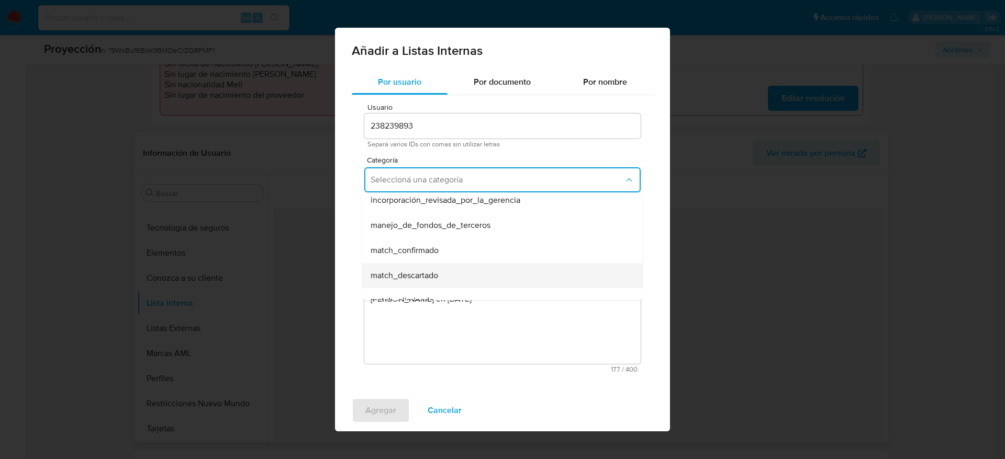
click at [460, 274] on div "match_descartado" at bounding box center [498, 275] width 257 height 25
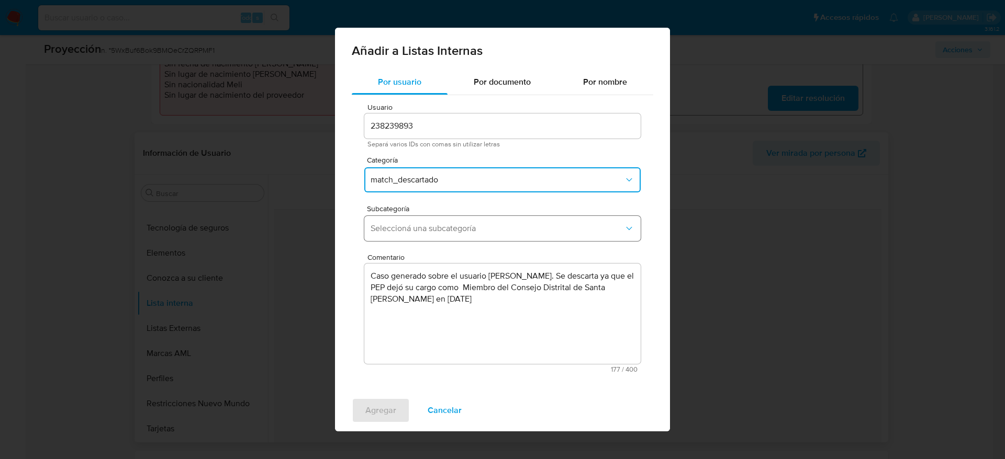
click at [484, 220] on button "Seleccioná una subcategoría" at bounding box center [502, 228] width 276 height 25
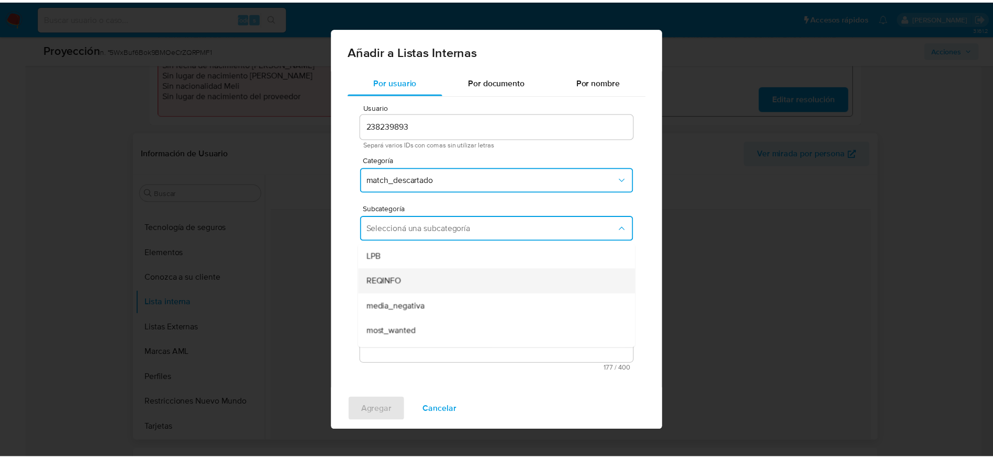
scroll to position [71, 0]
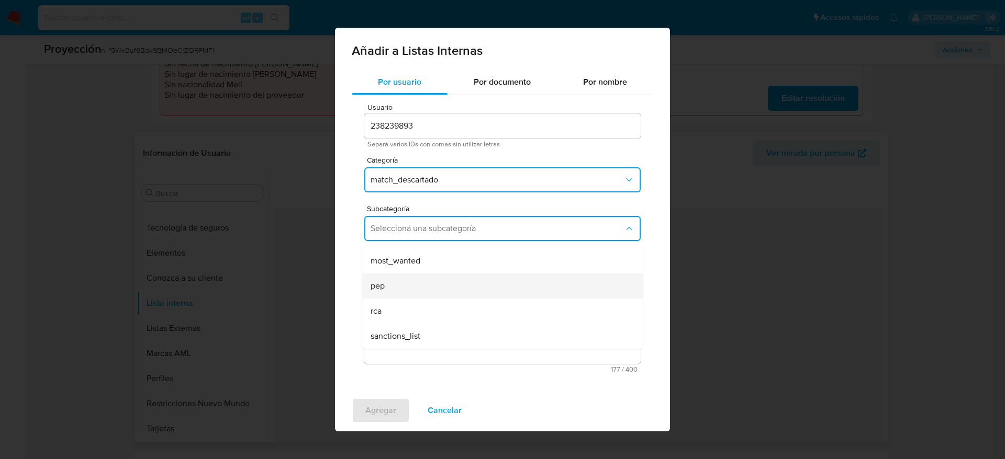
click at [389, 286] on div "pep" at bounding box center [498, 286] width 257 height 25
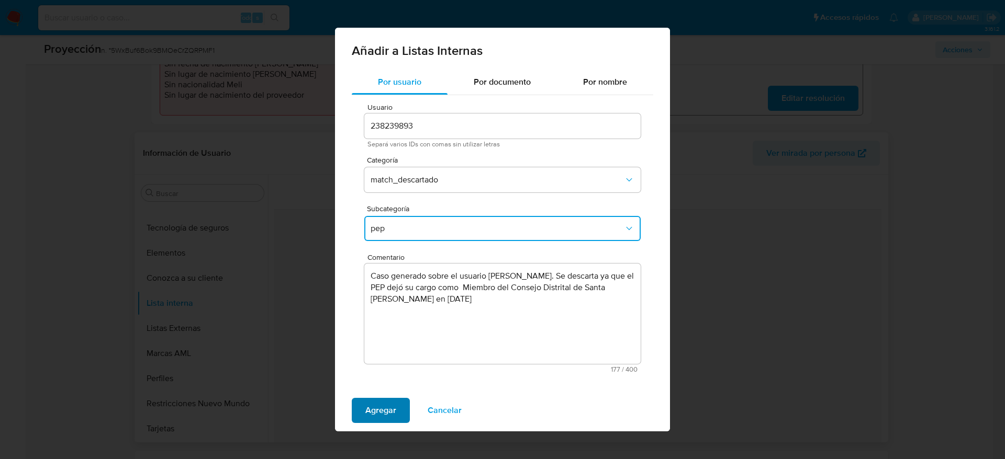
click at [371, 409] on span "Agregar" at bounding box center [380, 410] width 31 height 23
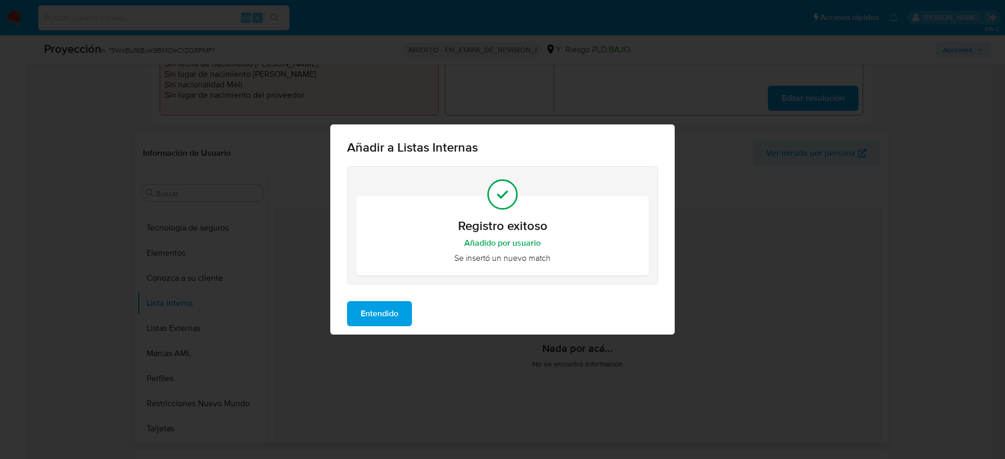
click at [373, 305] on span "Entendido" at bounding box center [379, 313] width 38 height 23
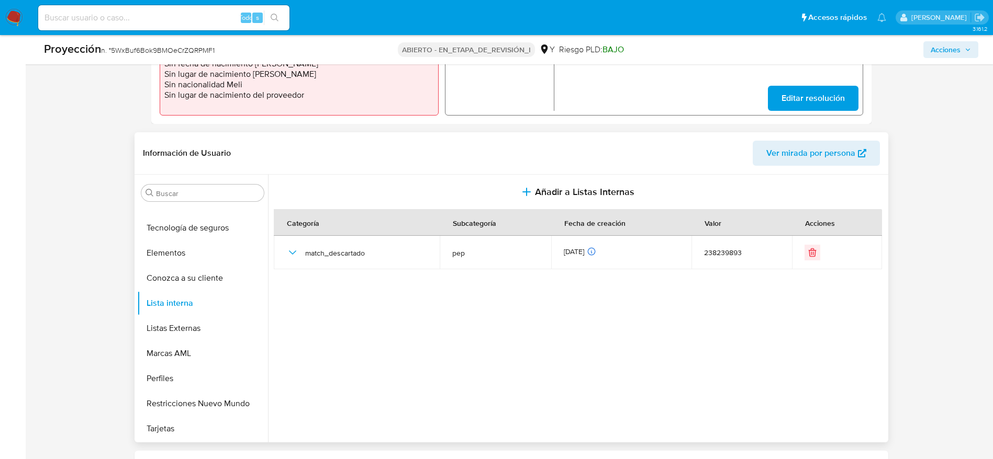
scroll to position [0, 0]
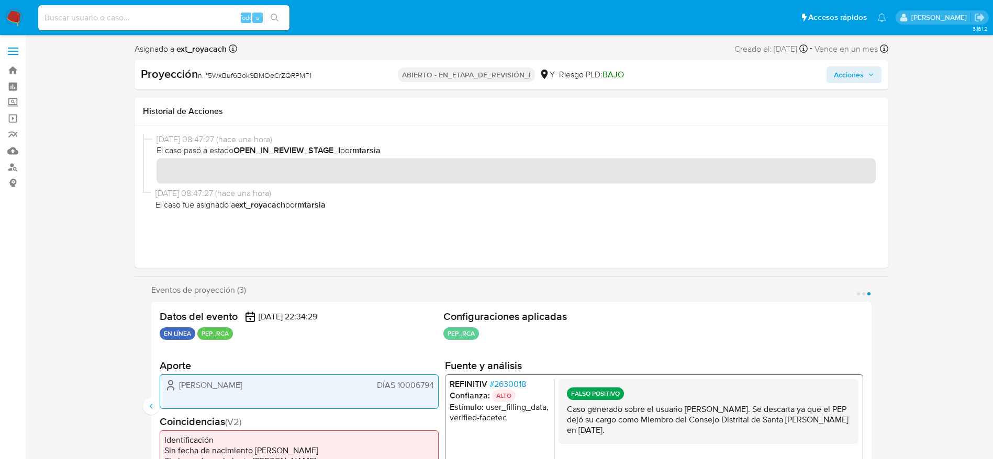
click at [870, 75] on icon "button" at bounding box center [870, 75] width 6 height 6
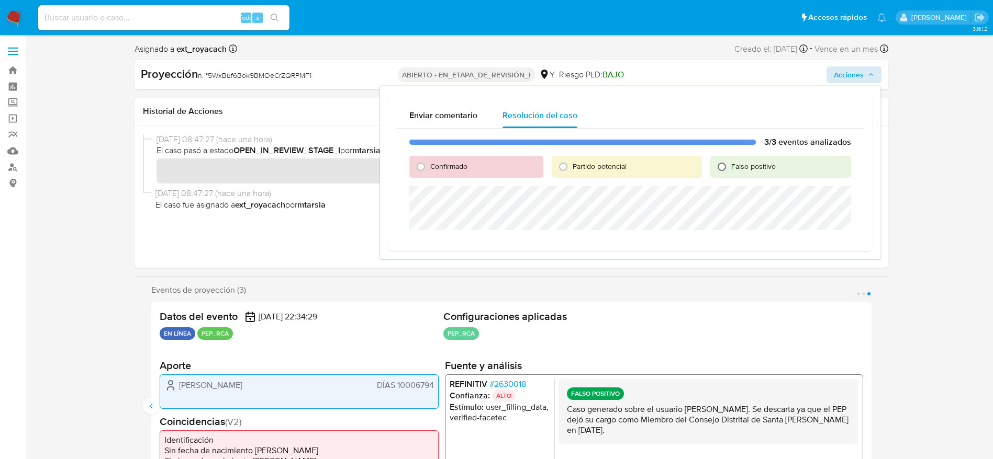
click at [725, 164] on input "Falso positivo" at bounding box center [721, 167] width 17 height 17
radio input "true"
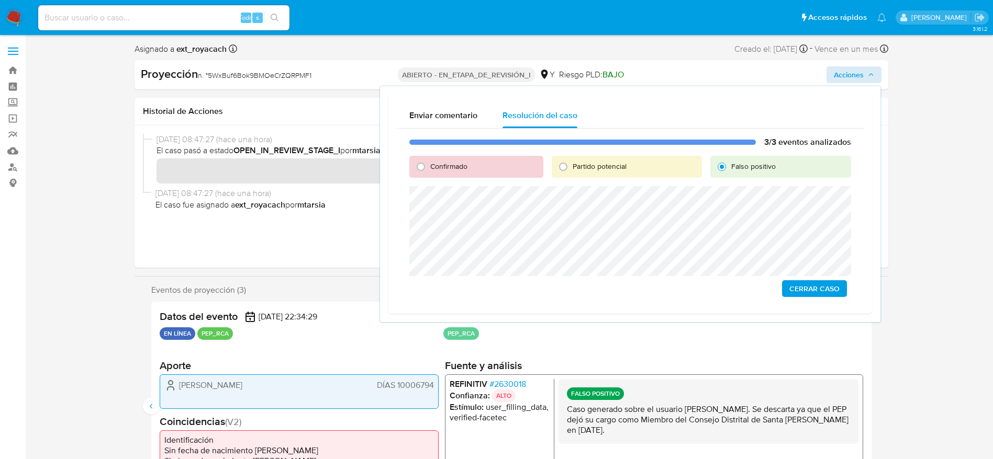
click at [490, 280] on div "3/3 eventos analizados Confirmado Partido potencial Falso positivo Cerrar Caso" at bounding box center [630, 217] width 467 height 177
click at [817, 292] on span "Cerrar Caso" at bounding box center [814, 288] width 50 height 15
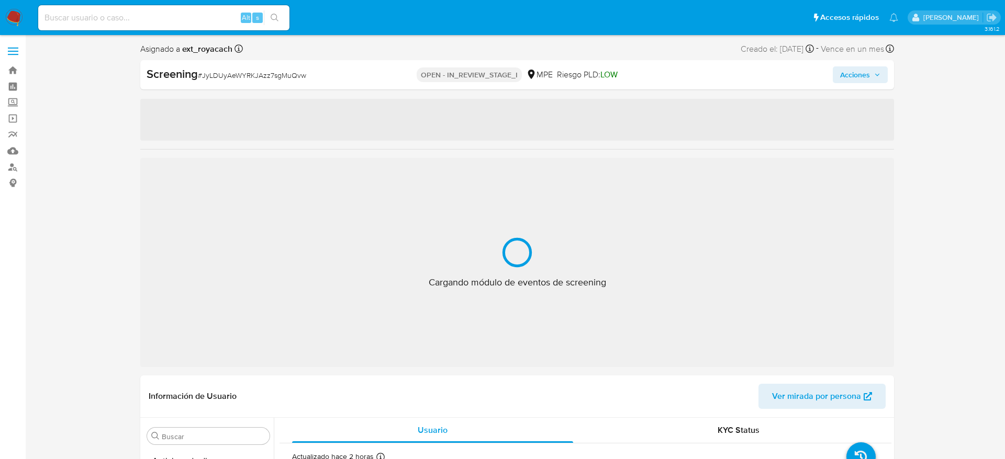
select select "10"
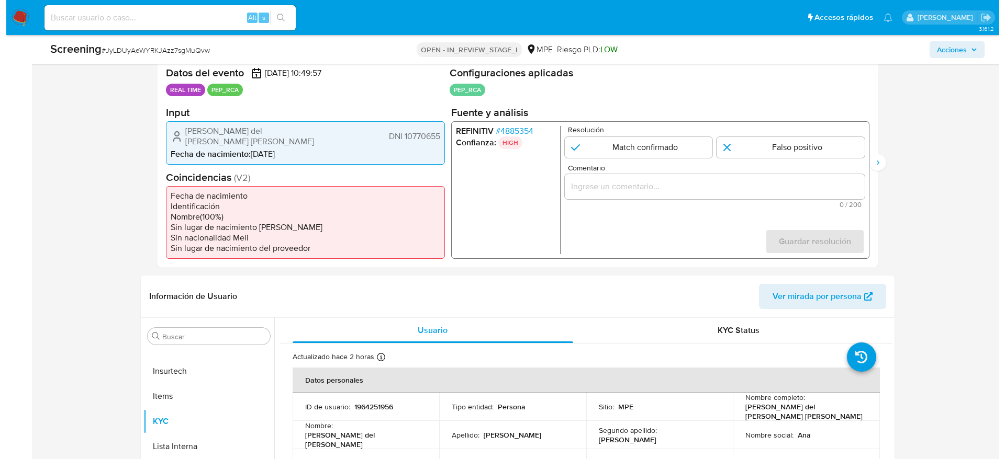
scroll to position [215, 0]
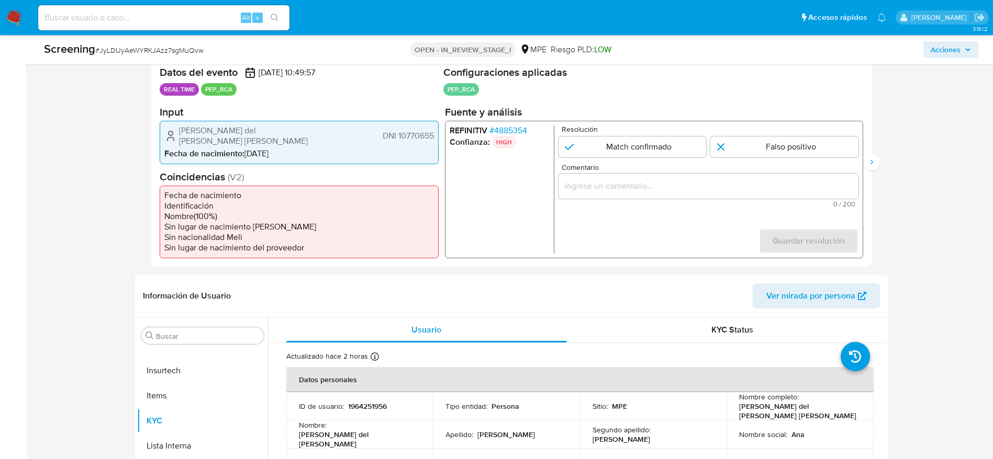
click at [504, 134] on span "# 4885354" at bounding box center [508, 130] width 38 height 10
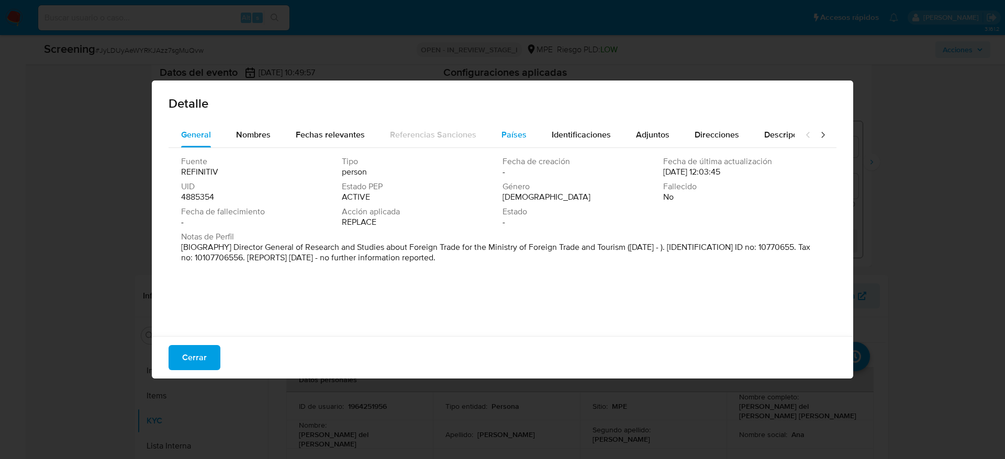
click at [519, 144] on div "Países" at bounding box center [513, 134] width 25 height 25
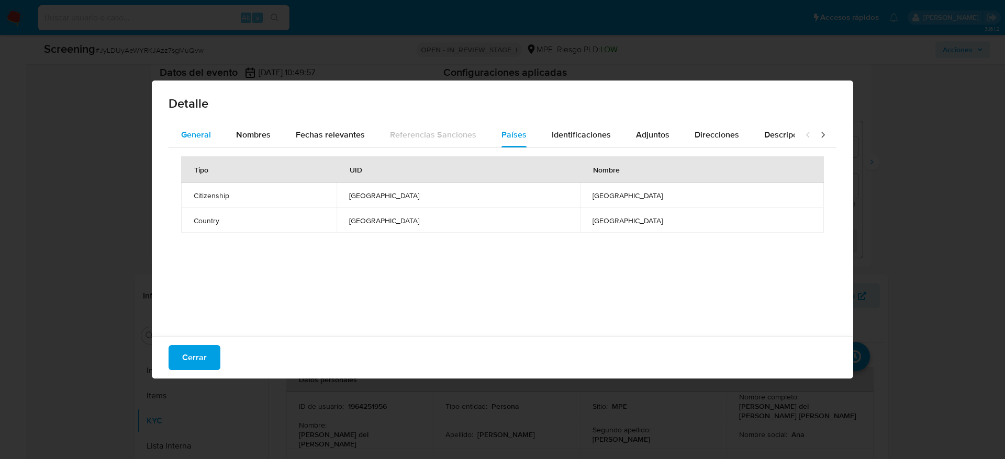
click at [200, 127] on div "General" at bounding box center [196, 134] width 30 height 25
